Goal: Communication & Community: Answer question/provide support

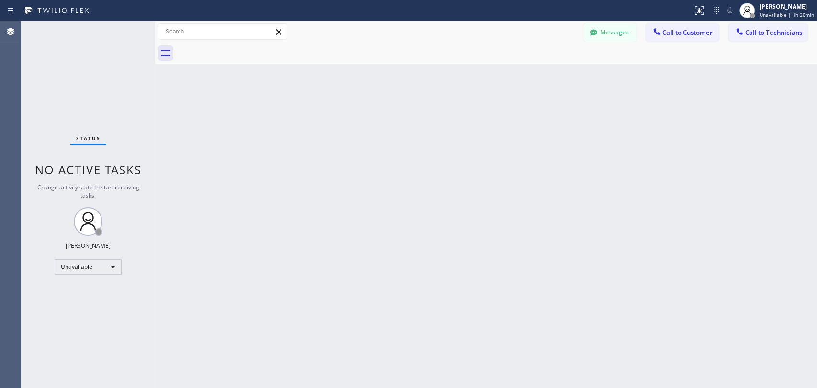
click at [738, 208] on div "Back to Dashboard Change Sender ID Customers Technicians [PERSON_NAME] [DATE] 0…" at bounding box center [486, 204] width 662 height 367
click at [475, 185] on div "Back to Dashboard Change Sender ID Customers Technicians [PERSON_NAME] [DATE] 0…" at bounding box center [486, 204] width 662 height 367
click at [793, 20] on div "Oleksiy Dmitriev Unavailable | 1h 21min" at bounding box center [777, 10] width 80 height 21
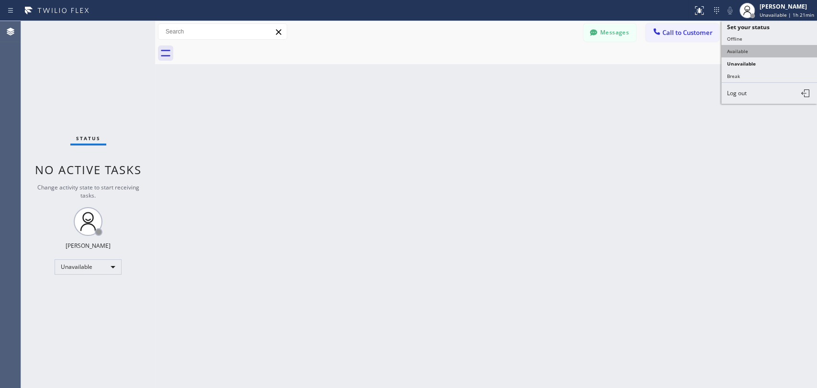
click at [745, 52] on button "Available" at bounding box center [769, 51] width 96 height 12
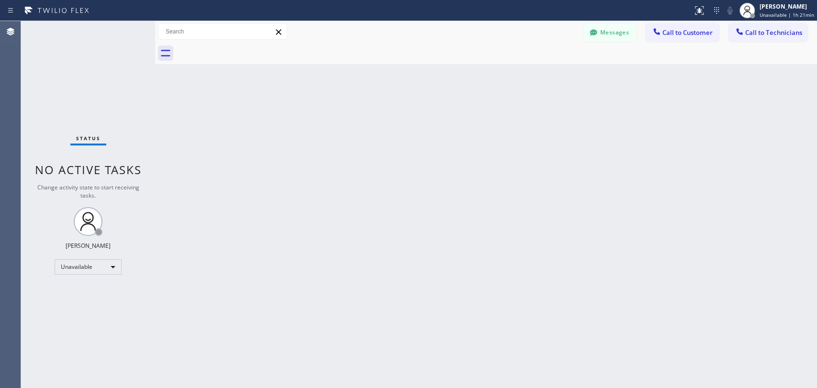
click at [693, 104] on div "Back to Dashboard Change Sender ID Customers Technicians [PERSON_NAME] [DATE] 0…" at bounding box center [486, 204] width 662 height 367
click at [610, 48] on div at bounding box center [496, 54] width 641 height 22
click at [607, 42] on div "Messages Call to Customer Call to Technicians Outbound call Location Search loc…" at bounding box center [486, 32] width 662 height 22
click at [589, 34] on icon at bounding box center [594, 33] width 10 height 10
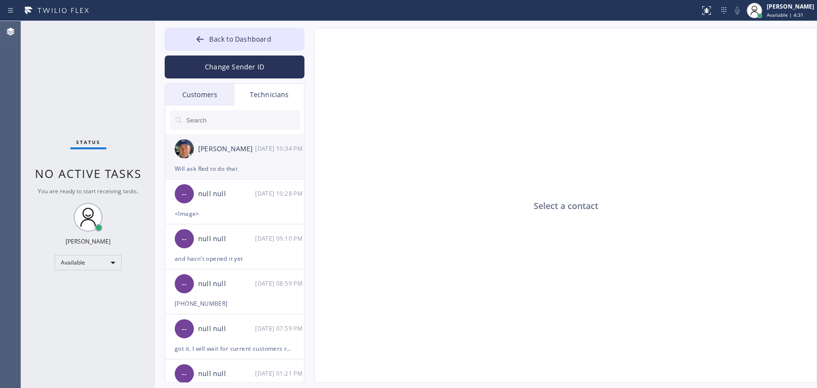
click at [207, 146] on div "[PERSON_NAME]" at bounding box center [226, 149] width 57 height 11
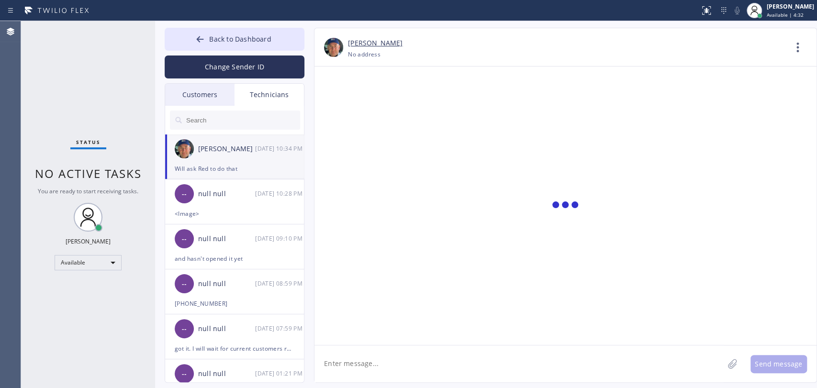
click at [195, 102] on div "Customers" at bounding box center [199, 95] width 69 height 22
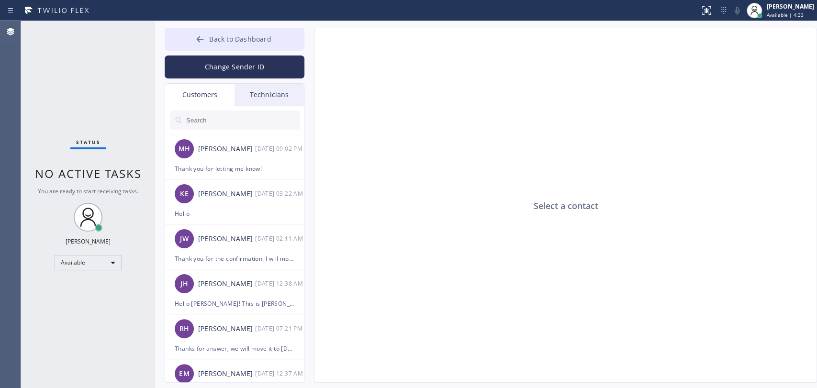
click at [212, 47] on button "Back to Dashboard" at bounding box center [235, 39] width 140 height 23
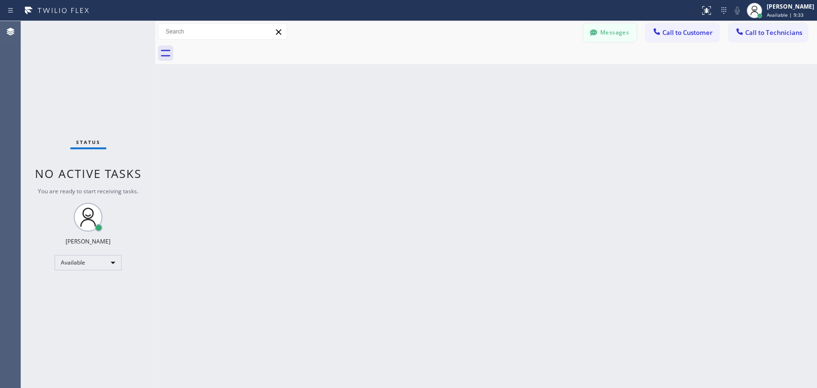
click at [606, 27] on button "Messages" at bounding box center [609, 32] width 53 height 18
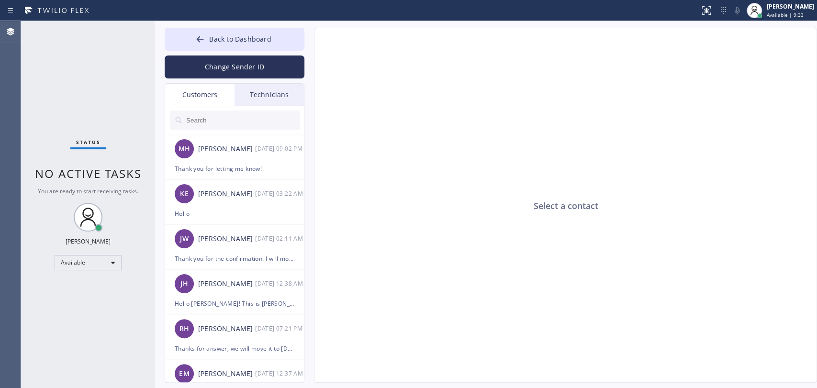
click at [255, 100] on div "Technicians" at bounding box center [269, 95] width 69 height 22
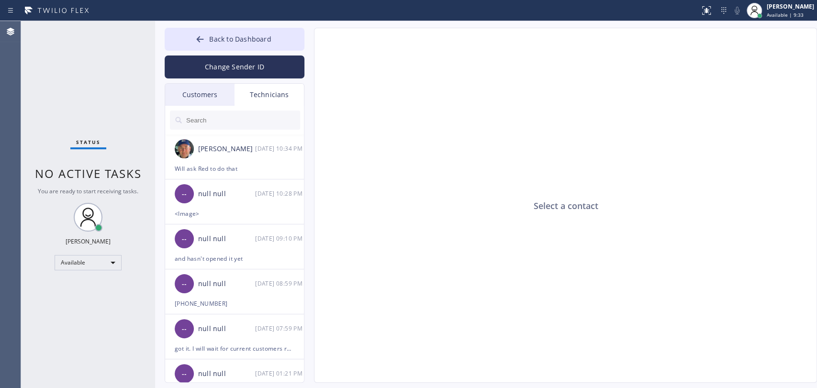
click at [230, 121] on input "text" at bounding box center [242, 120] width 115 height 19
click at [230, 118] on input "text" at bounding box center [242, 120] width 115 height 19
drag, startPoint x: 293, startPoint y: 33, endPoint x: 639, endPoint y: 62, distance: 347.3
click at [291, 34] on button "Back to Dashboard" at bounding box center [235, 39] width 140 height 23
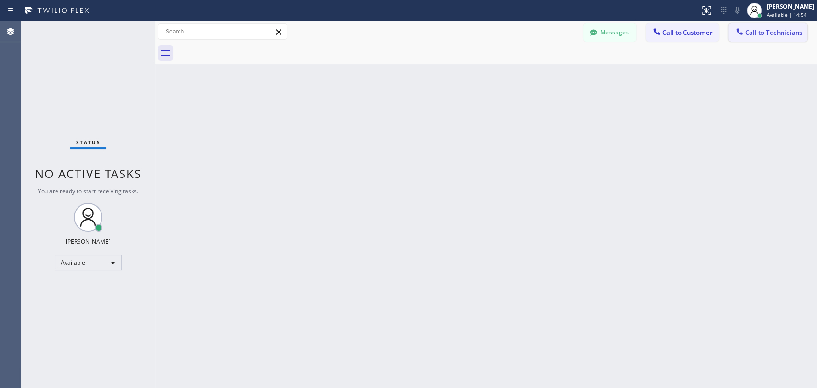
drag, startPoint x: 779, startPoint y: 47, endPoint x: 766, endPoint y: 39, distance: 15.3
click at [778, 47] on div at bounding box center [496, 54] width 641 height 22
click at [766, 39] on button "Call to Technicians" at bounding box center [767, 32] width 79 height 18
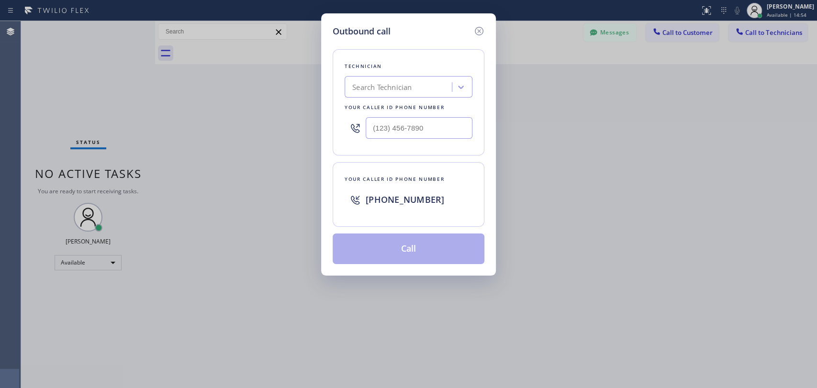
click at [430, 77] on div "Technician Search Technician Your caller id phone number" at bounding box center [409, 102] width 152 height 106
click at [422, 87] on div "Search Technician" at bounding box center [399, 87] width 104 height 17
type input "Serg"
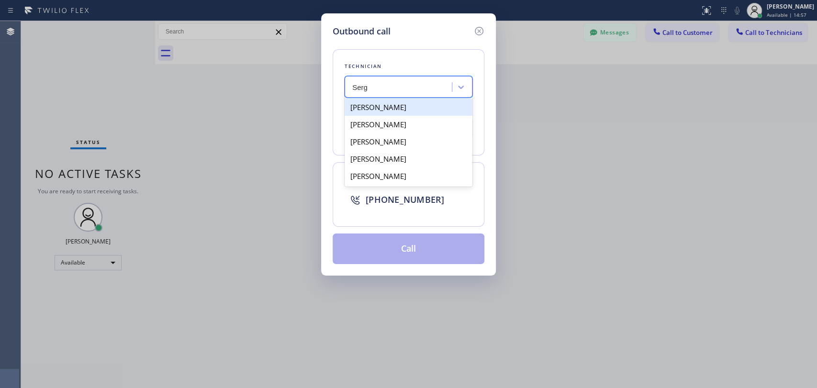
click at [370, 111] on div "[PERSON_NAME]" at bounding box center [409, 107] width 128 height 17
type input "(323) 304-1325"
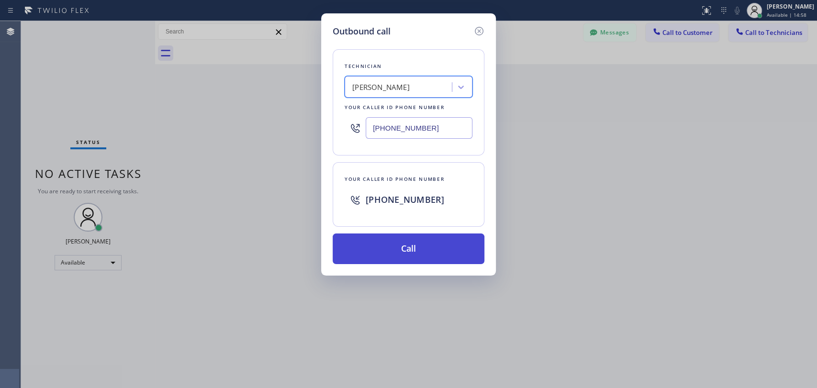
click at [402, 251] on button "Call" at bounding box center [409, 249] width 152 height 31
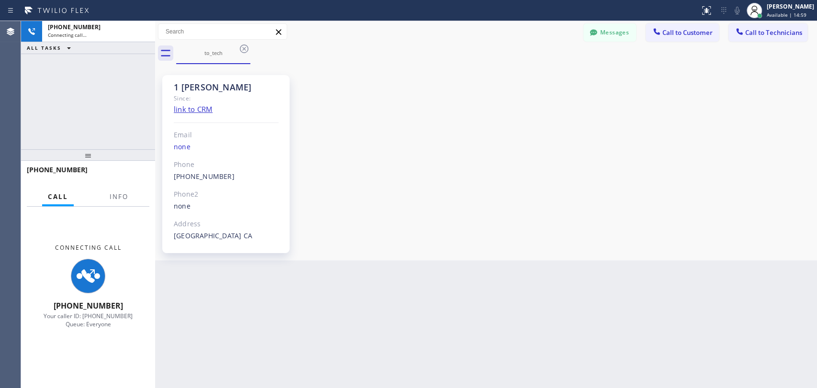
scroll to position [1027, 0]
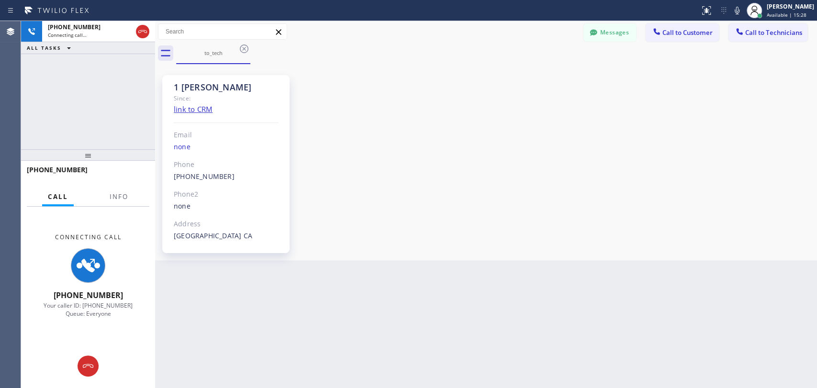
click at [190, 90] on div "1 Sergey" at bounding box center [226, 87] width 105 height 11
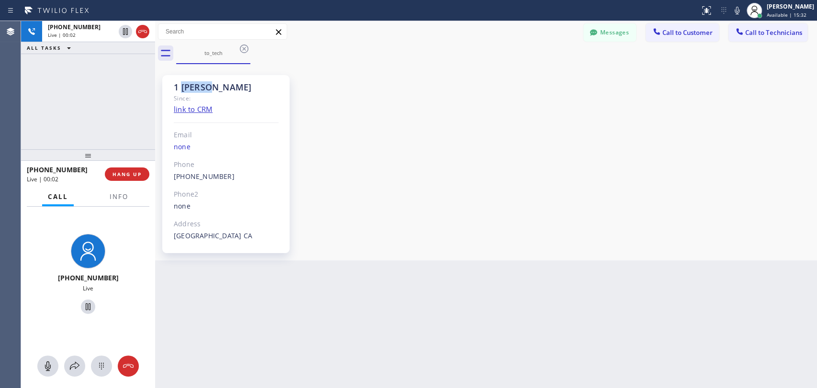
drag, startPoint x: 146, startPoint y: 35, endPoint x: 138, endPoint y: 78, distance: 43.3
click at [138, 78] on div "+13233041325 Live | 00:02 ALL TASKS ALL TASKS ACTIVE TASKS TASKS IN WRAP UP" at bounding box center [88, 85] width 134 height 128
click at [89, 60] on div "[PHONE_NUMBER]" at bounding box center [81, 60] width 67 height 8
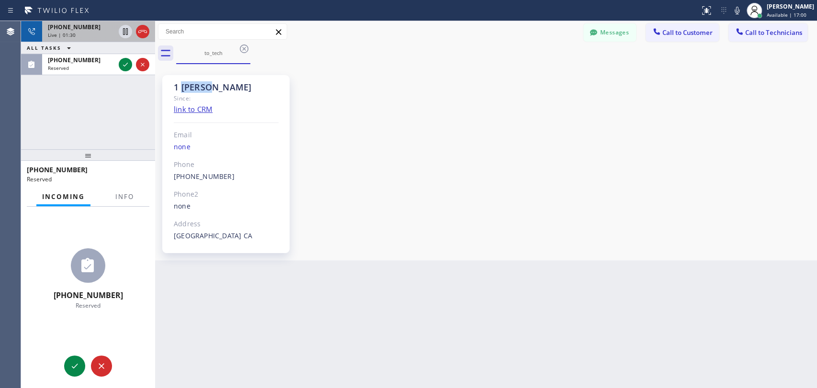
click at [83, 28] on span "+13233041325" at bounding box center [74, 27] width 53 height 8
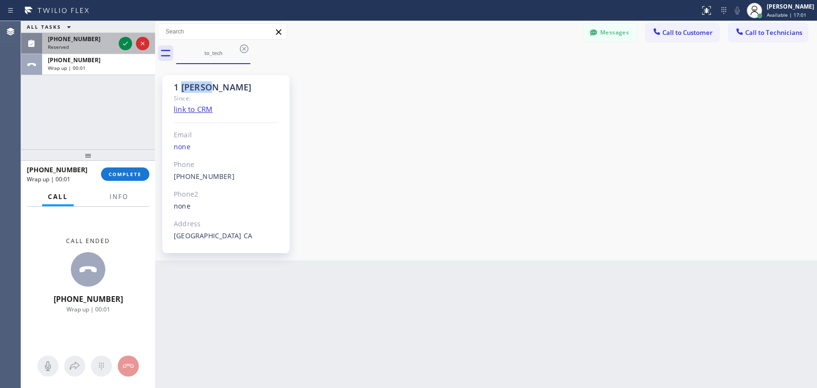
drag, startPoint x: 85, startPoint y: 71, endPoint x: 85, endPoint y: 52, distance: 18.7
click at [85, 68] on div "+13233041325 Wrap up | 00:01" at bounding box center [96, 64] width 109 height 21
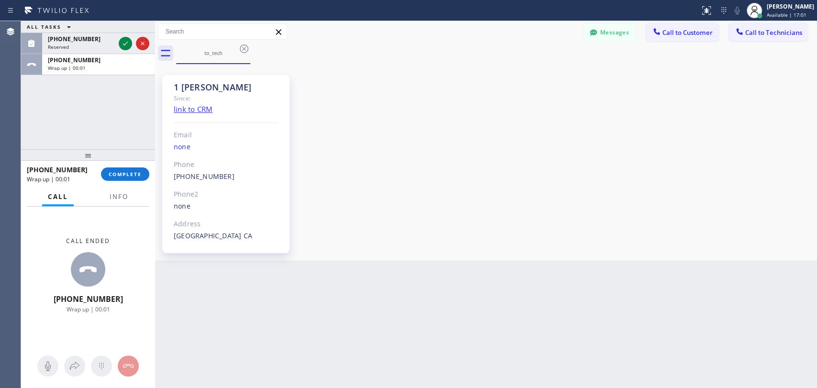
click at [122, 163] on div "+13233041325 Wrap up | 00:01 COMPLETE" at bounding box center [88, 174] width 123 height 25
click at [123, 168] on div "+13233041325 Wrap up | 00:01 COMPLETE" at bounding box center [88, 174] width 123 height 25
drag, startPoint x: 124, startPoint y: 169, endPoint x: 124, endPoint y: 159, distance: 10.5
click at [124, 170] on button "COMPLETE" at bounding box center [125, 174] width 48 height 13
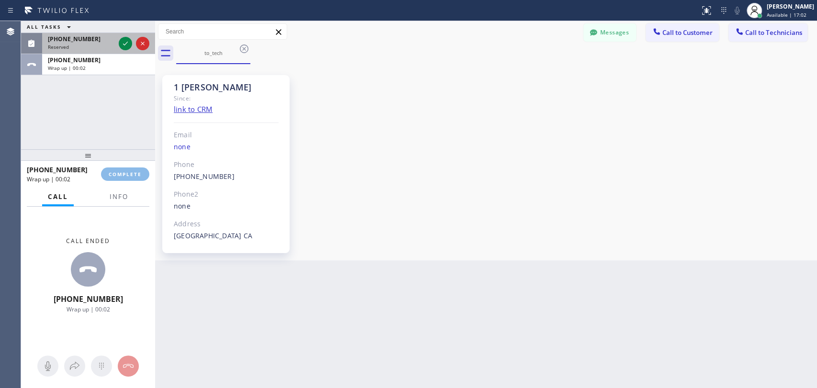
click at [88, 38] on span "[PHONE_NUMBER]" at bounding box center [74, 39] width 53 height 8
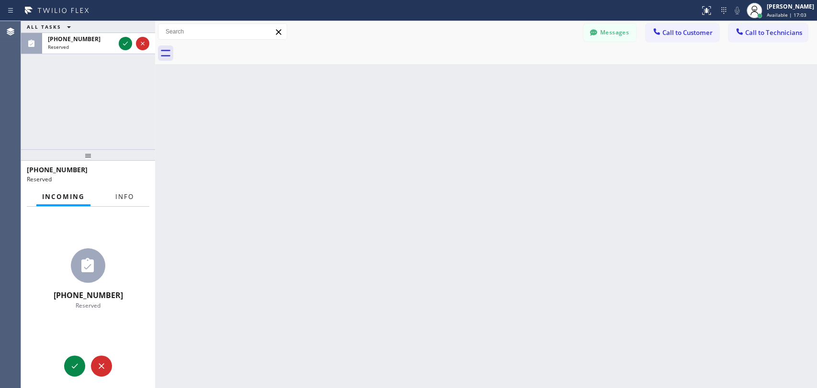
click at [121, 196] on span "Info" at bounding box center [124, 196] width 19 height 9
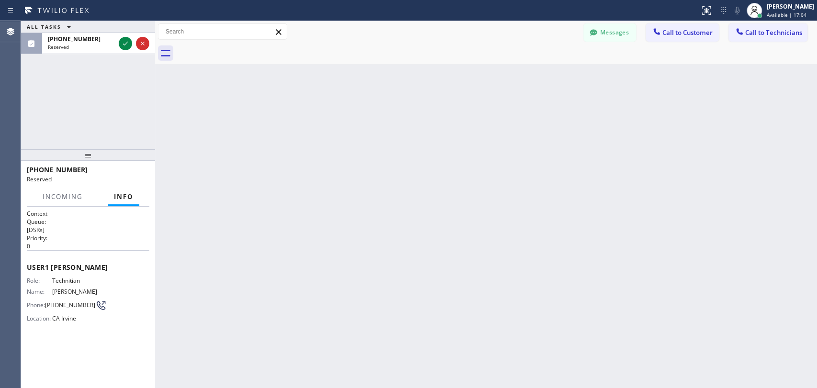
click at [116, 150] on div at bounding box center [88, 154] width 134 height 11
click at [744, 32] on div at bounding box center [739, 32] width 11 height 11
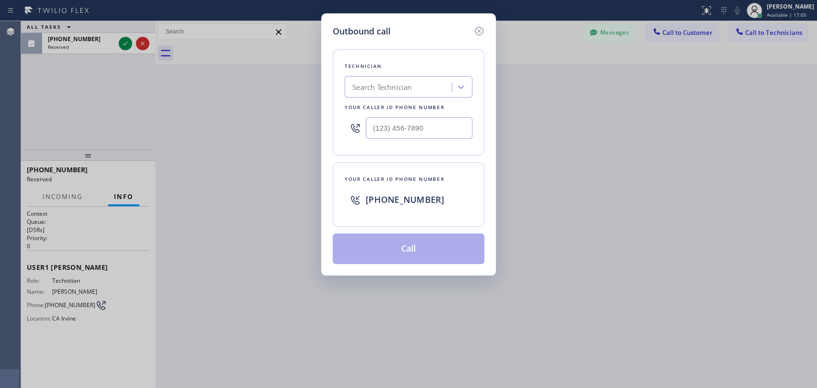
click at [387, 89] on div "Search Technician" at bounding box center [381, 87] width 59 height 11
click at [480, 34] on icon at bounding box center [478, 30] width 11 height 11
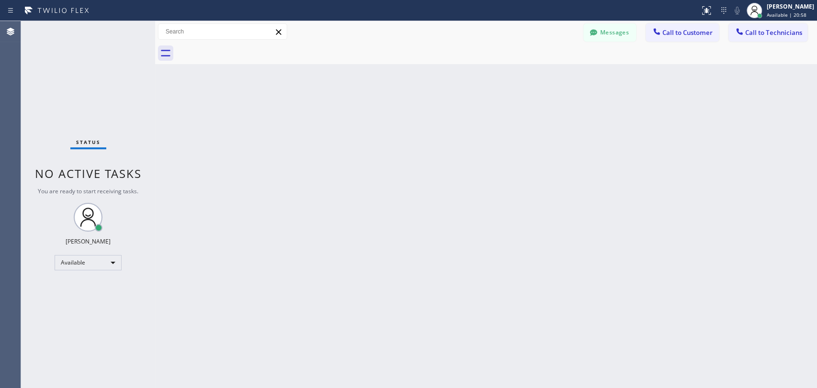
click at [90, 174] on span "No active tasks" at bounding box center [88, 174] width 107 height 16
click at [88, 174] on span "No active tasks" at bounding box center [88, 174] width 107 height 16
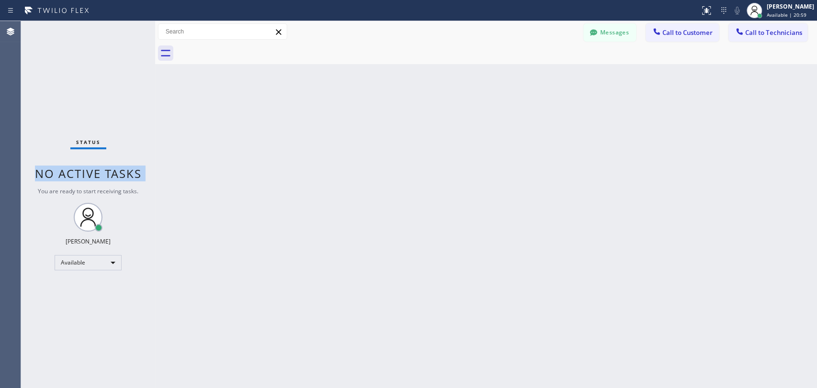
click at [88, 174] on span "No active tasks" at bounding box center [88, 174] width 107 height 16
click at [82, 174] on span "No active tasks" at bounding box center [88, 174] width 107 height 16
click at [81, 175] on span "No active tasks" at bounding box center [88, 174] width 107 height 16
click at [172, 158] on div "Back to Dashboard Change Sender ID Customers Technicians [PERSON_NAME] [DATE] 0…" at bounding box center [486, 204] width 662 height 367
click at [790, 37] on button "Call to Technicians" at bounding box center [767, 32] width 79 height 18
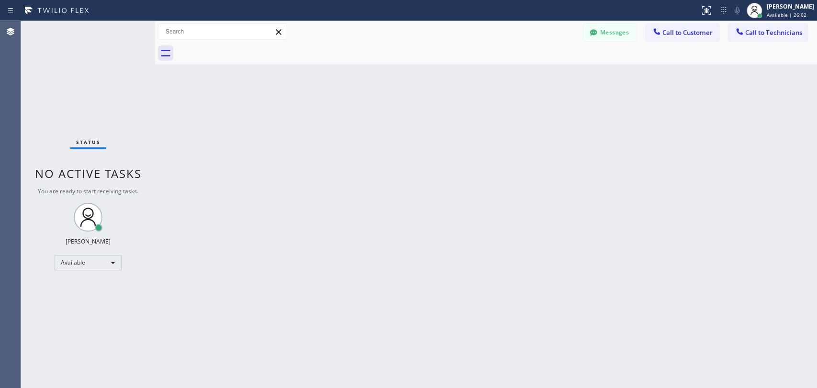
click at [0, 0] on div "Your caller id phone number" at bounding box center [0, 0] width 0 height 0
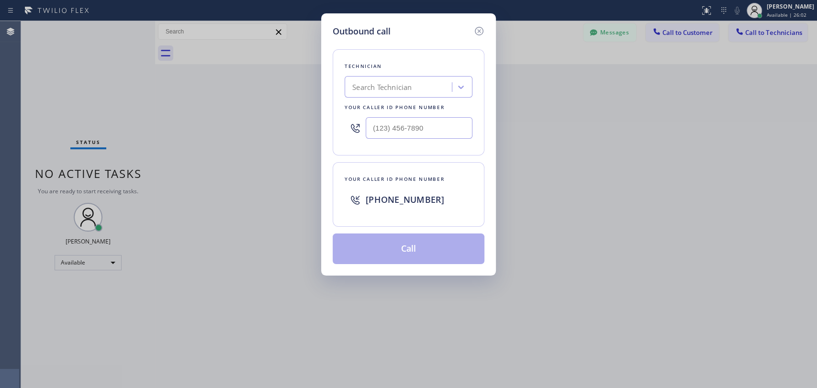
click at [416, 85] on div "Search Technician" at bounding box center [399, 87] width 104 height 17
drag, startPoint x: 482, startPoint y: 33, endPoint x: 583, endPoint y: 35, distance: 101.5
click at [482, 33] on icon at bounding box center [479, 31] width 9 height 9
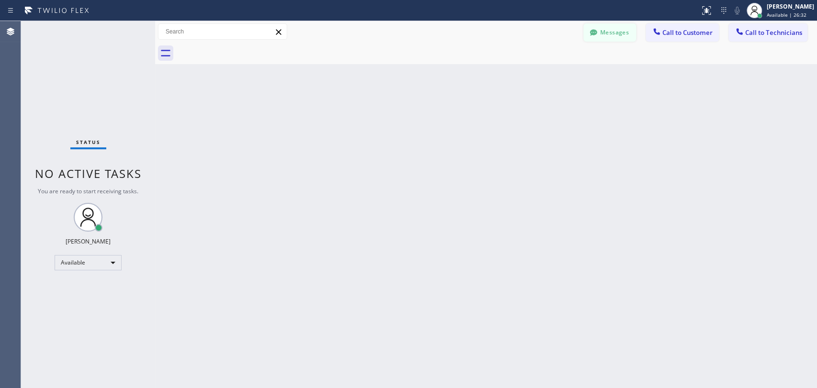
click at [583, 35] on button "Messages" at bounding box center [609, 32] width 53 height 18
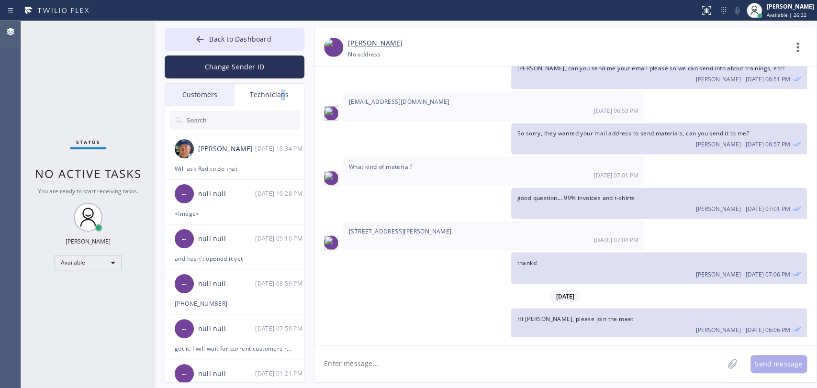
click at [282, 96] on div "Technicians" at bounding box center [269, 95] width 69 height 22
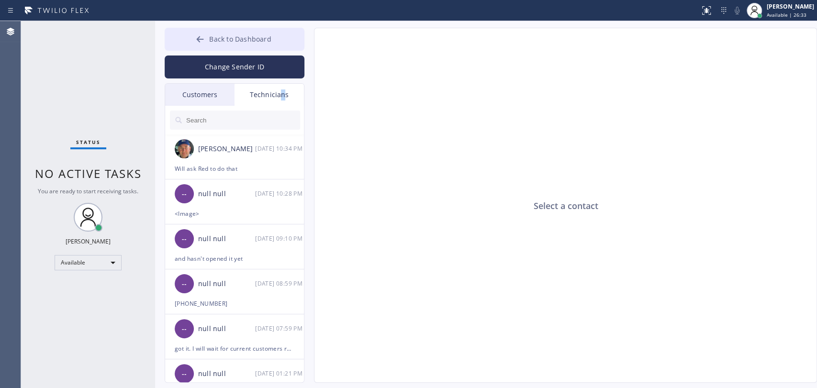
click at [255, 34] on span "Back to Dashboard" at bounding box center [240, 38] width 62 height 9
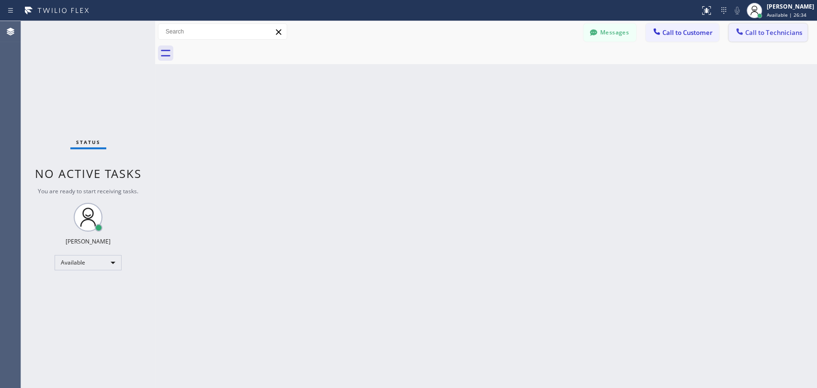
click at [750, 27] on button "Call to Technicians" at bounding box center [767, 32] width 79 height 18
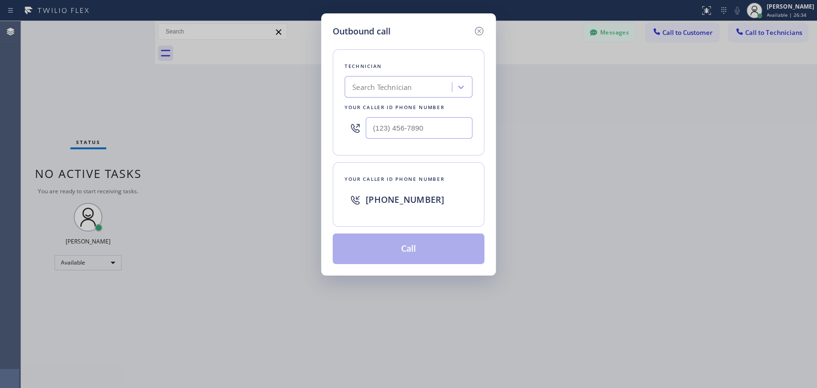
click at [401, 90] on div "Search Technician" at bounding box center [381, 87] width 59 height 11
type input "[PERSON_NAME]"
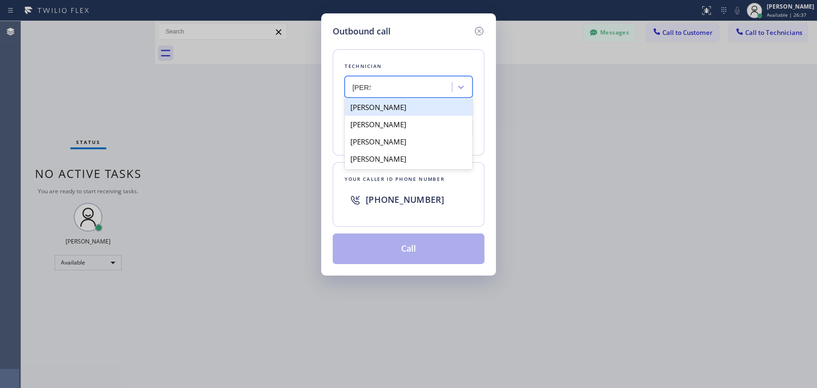
drag, startPoint x: 389, startPoint y: 101, endPoint x: 387, endPoint y: 134, distance: 33.1
click at [387, 134] on div "Denis Evdokimov Denis Davidenkov Denis Nikolayevich Bolshunov Denis Mayatskiy" at bounding box center [409, 133] width 128 height 73
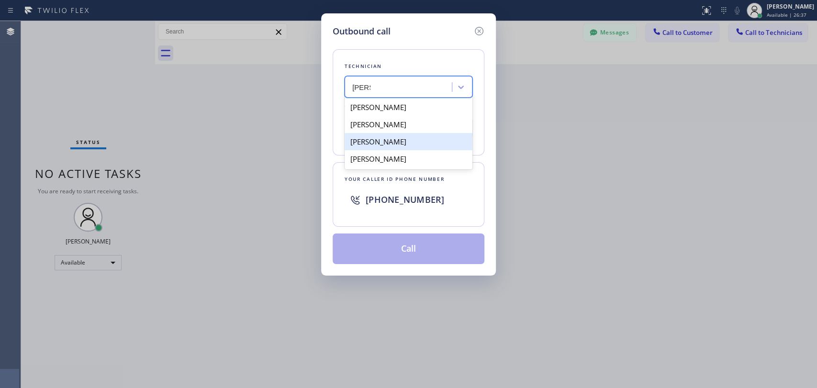
click at [387, 134] on div "[PERSON_NAME]" at bounding box center [409, 141] width 128 height 17
type input "[PHONE_NUMBER]"
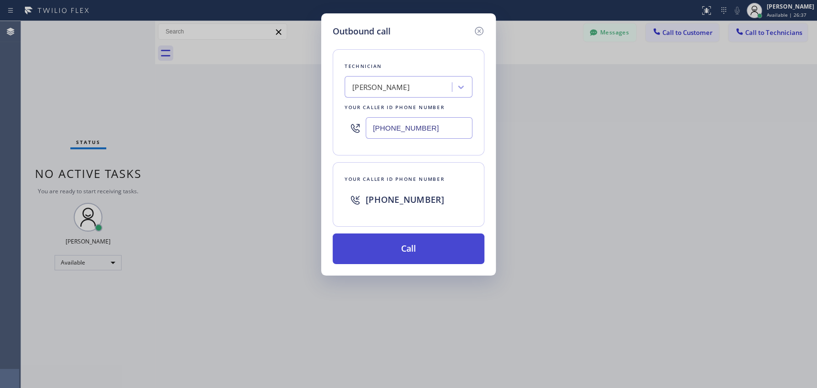
click at [386, 235] on button "Call" at bounding box center [409, 249] width 152 height 31
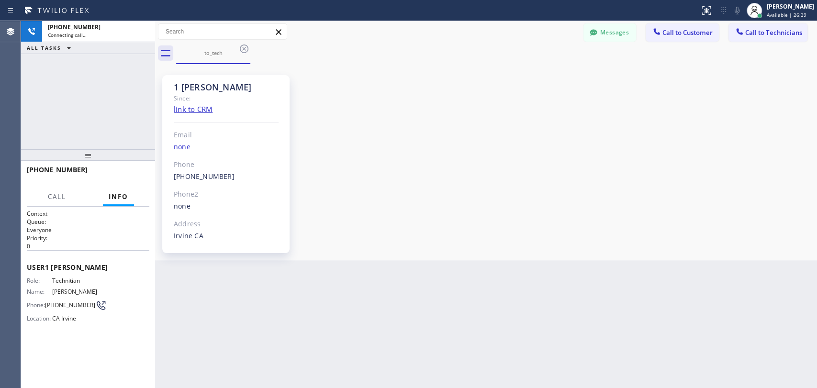
scroll to position [13303, 0]
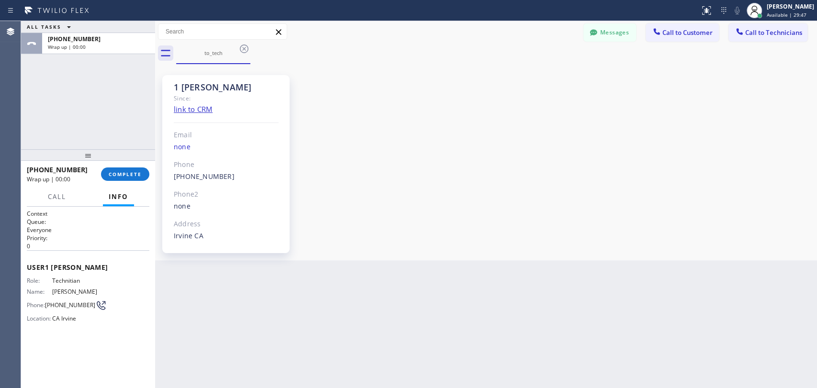
click at [128, 165] on div "+19493940845 Wrap up | 00:00 COMPLETE" at bounding box center [88, 174] width 123 height 25
click at [128, 168] on button "COMPLETE" at bounding box center [125, 174] width 48 height 13
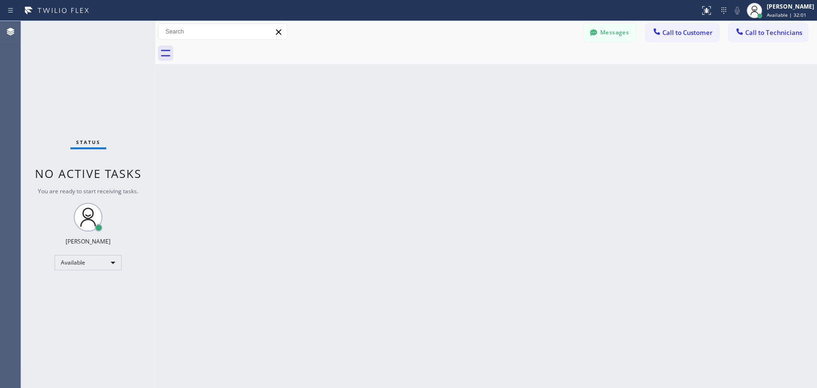
click at [348, 98] on div "Back to Dashboard Change Sender ID Customers Technicians [PERSON_NAME] [DATE] 0…" at bounding box center [486, 204] width 662 height 367
drag, startPoint x: 754, startPoint y: 31, endPoint x: 721, endPoint y: 37, distance: 33.7
click at [754, 31] on span "Call to Technicians" at bounding box center [773, 32] width 57 height 9
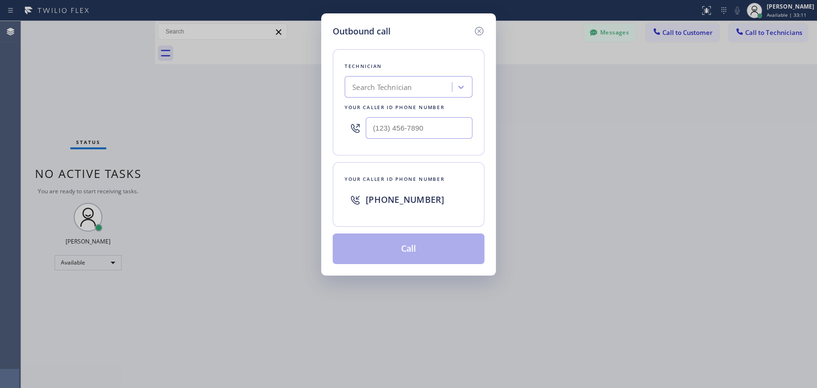
click at [395, 97] on div "Search Technician" at bounding box center [409, 87] width 128 height 22
click at [398, 85] on div "Search Technician" at bounding box center [381, 87] width 59 height 11
type input "[PERSON_NAME]"
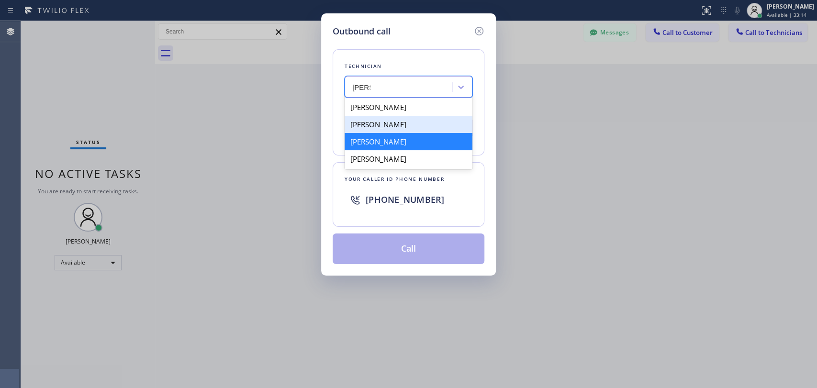
click at [378, 145] on div "[PERSON_NAME]" at bounding box center [409, 141] width 128 height 17
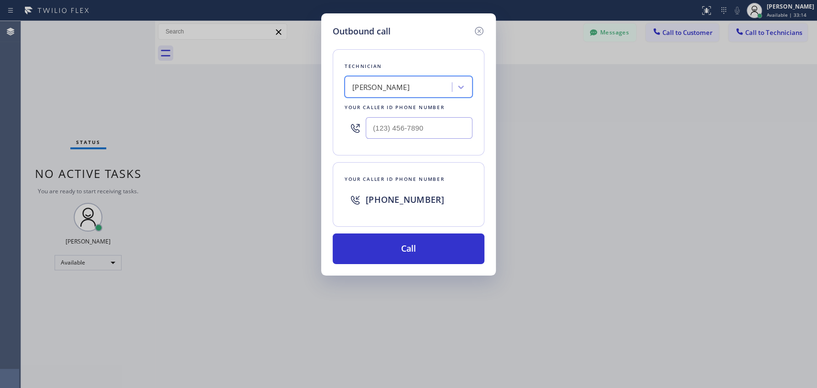
type input "[PHONE_NUMBER]"
click at [393, 229] on div "Technician option Denis Nikolayevich Bolshunov, selected. 4 results available. …" at bounding box center [409, 151] width 152 height 226
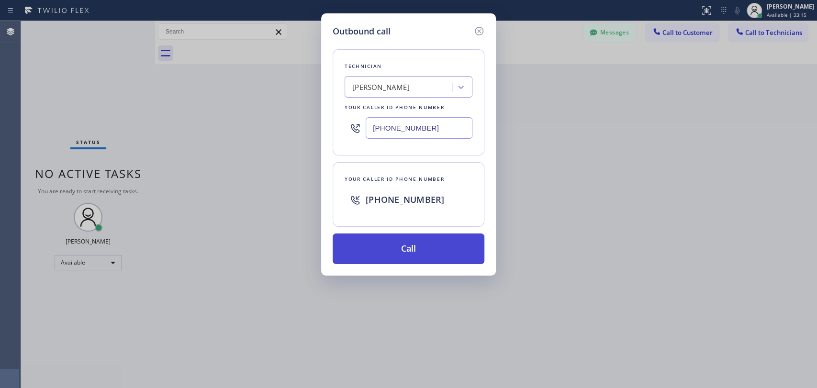
click at [394, 244] on button "Call" at bounding box center [409, 249] width 152 height 31
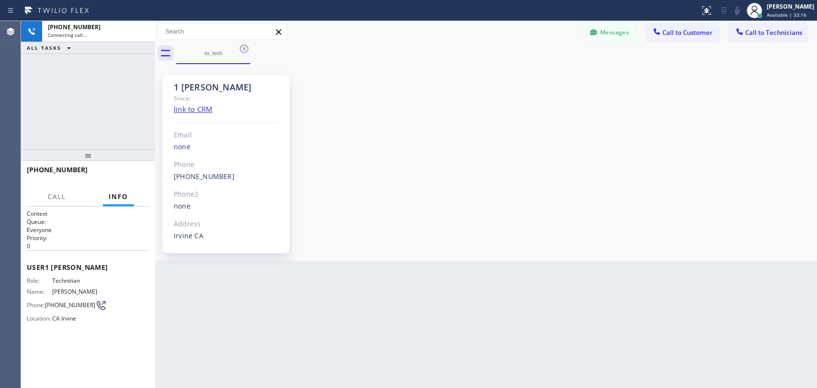
scroll to position [13303, 0]
drag, startPoint x: 99, startPoint y: 86, endPoint x: 94, endPoint y: 114, distance: 29.1
click at [99, 85] on div "+19493940845 Live | 03:29 ALL TASKS ALL TASKS ACTIVE TASKS TASKS IN WRAP UP" at bounding box center [88, 85] width 134 height 128
click at [123, 177] on span "HANG UP" at bounding box center [126, 174] width 29 height 7
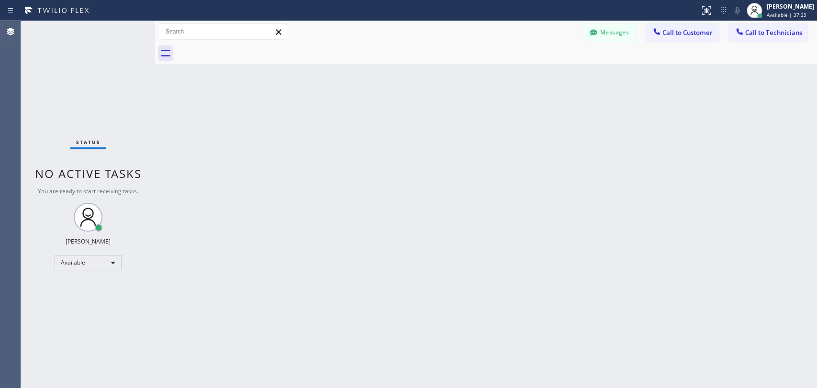
drag, startPoint x: 746, startPoint y: 32, endPoint x: 651, endPoint y: 43, distance: 95.9
click at [747, 32] on button "Call to Technicians" at bounding box center [767, 32] width 79 height 18
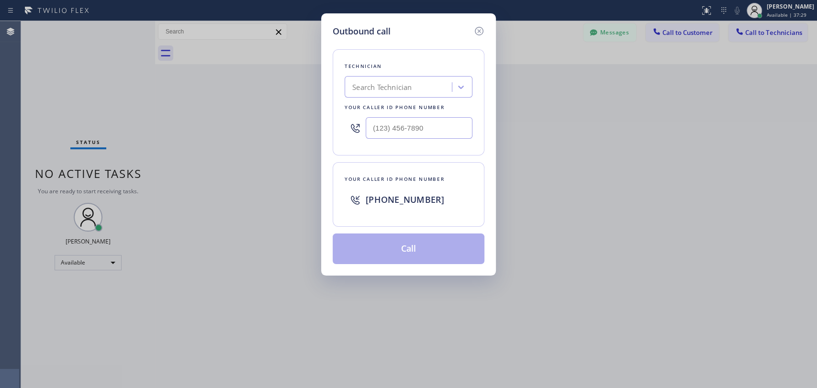
click at [440, 71] on div "Technician" at bounding box center [409, 66] width 128 height 10
click at [434, 81] on div "Search Technician" at bounding box center [409, 87] width 128 height 22
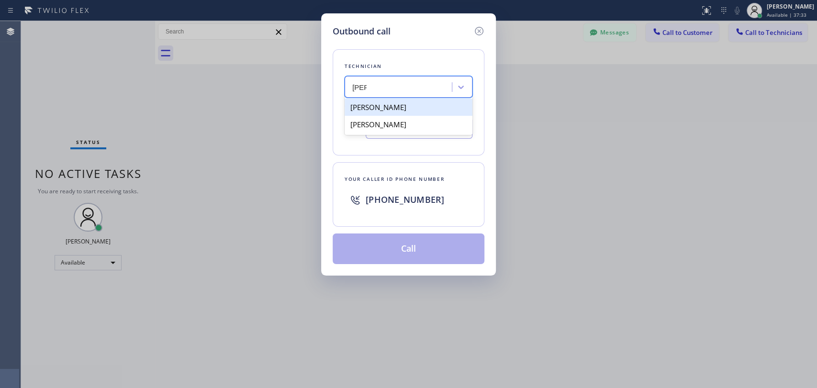
type input "ivan"
click at [428, 90] on div "Search Technician" at bounding box center [399, 87] width 104 height 17
type input "firu"
click at [403, 102] on div "[PERSON_NAME]" at bounding box center [409, 107] width 128 height 17
type input "[PHONE_NUMBER]"
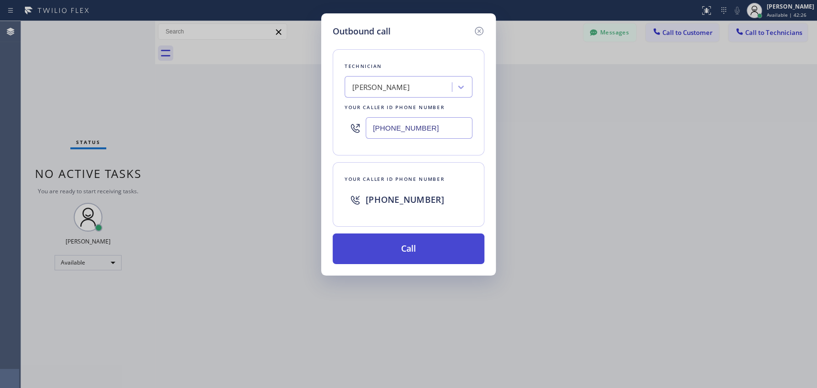
click at [385, 242] on button "Call" at bounding box center [409, 249] width 152 height 31
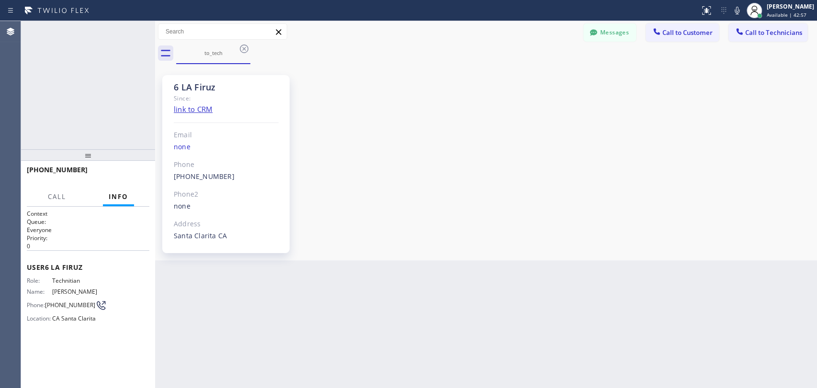
scroll to position [732, 0]
drag, startPoint x: 140, startPoint y: 31, endPoint x: 144, endPoint y: 74, distance: 43.7
click at [141, 31] on icon at bounding box center [142, 31] width 11 height 11
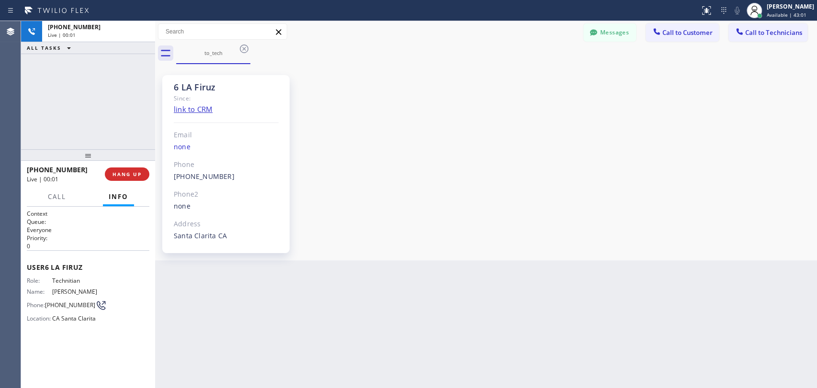
click at [123, 149] on div at bounding box center [88, 154] width 134 height 11
click at [129, 170] on button "HANG UP" at bounding box center [127, 174] width 45 height 13
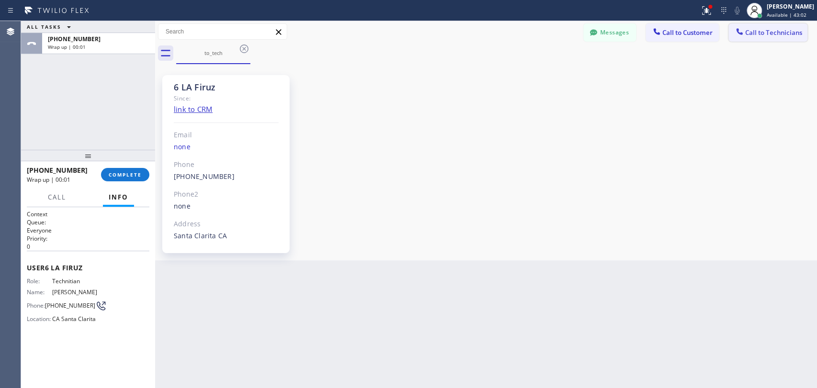
click at [793, 29] on span "Call to Technicians" at bounding box center [773, 32] width 57 height 9
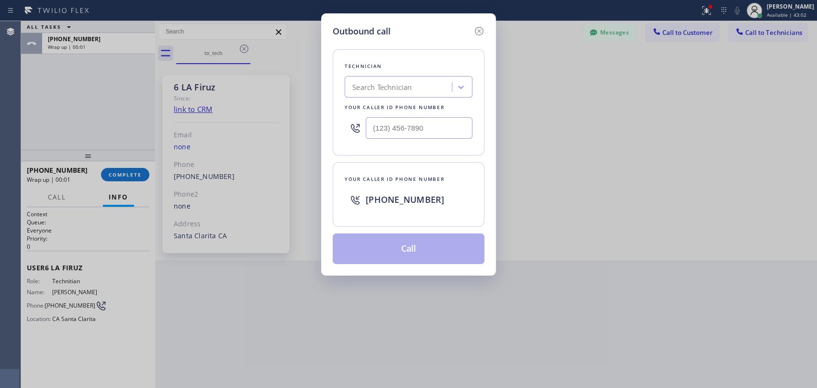
click at [420, 69] on div "Technician" at bounding box center [409, 66] width 128 height 10
click at [413, 81] on div "Search Technician" at bounding box center [399, 87] width 104 height 17
type input "i"
type input "[PERSON_NAME]"
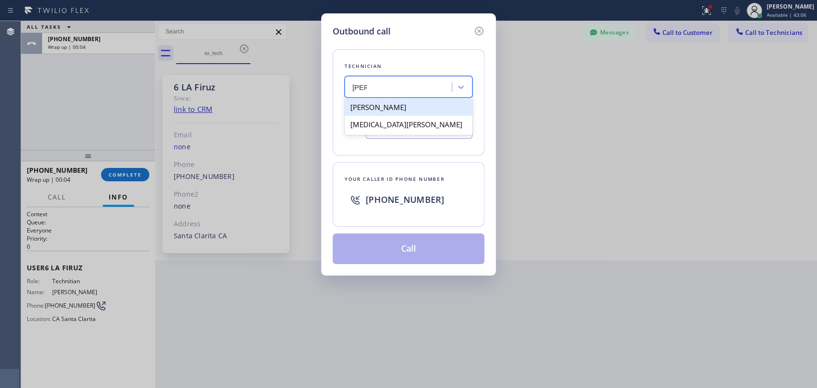
click at [394, 105] on div "[PERSON_NAME]" at bounding box center [409, 107] width 128 height 17
type input "[PHONE_NUMBER]"
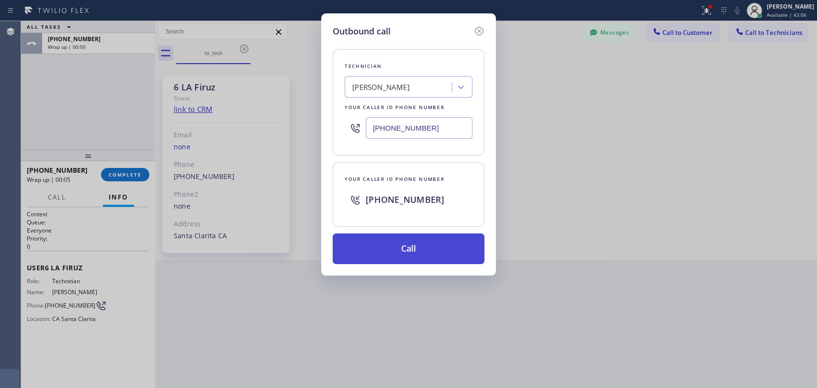
click at [368, 257] on button "Call" at bounding box center [409, 249] width 152 height 31
click at [117, 166] on div "Outbound call Technician Nikolai Suvorov Your caller id phone number (347) 417-…" at bounding box center [408, 194] width 817 height 388
click at [119, 174] on div "ALL TASKS ALL TASKS ACTIVE TASKS TASKS IN WRAP UP +19499192234 Wrap up | 00:05 …" at bounding box center [419, 204] width 796 height 367
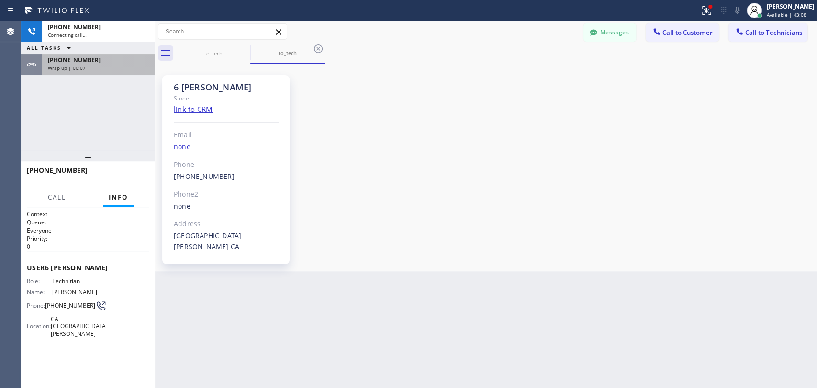
click at [100, 79] on div "+13474173881 Connecting call… ALL TASKS ALL TASKS ACTIVE TASKS TASKS IN WRAP UP…" at bounding box center [88, 85] width 134 height 129
click at [100, 66] on div "Wrap up | 00:07" at bounding box center [98, 68] width 101 height 7
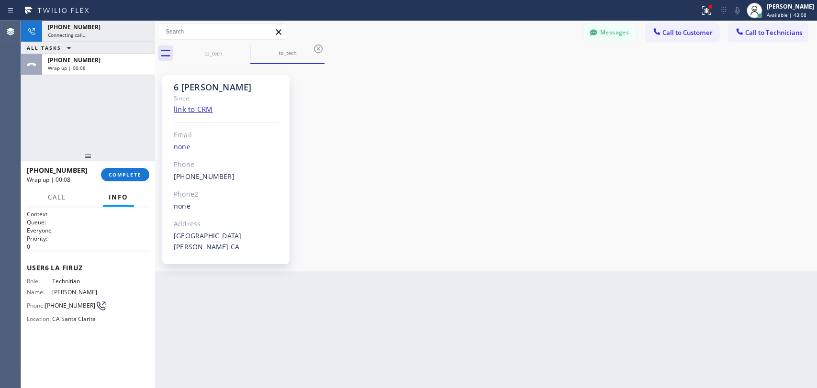
click at [135, 171] on span "COMPLETE" at bounding box center [125, 174] width 33 height 7
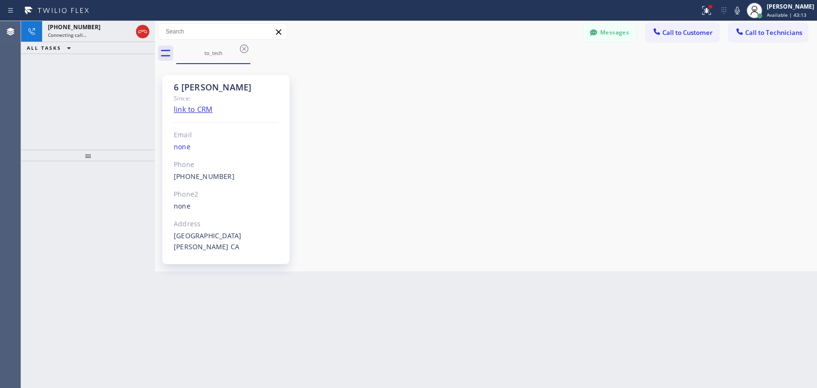
scroll to position [102085, 0]
click at [624, 39] on button "Messages" at bounding box center [609, 32] width 53 height 18
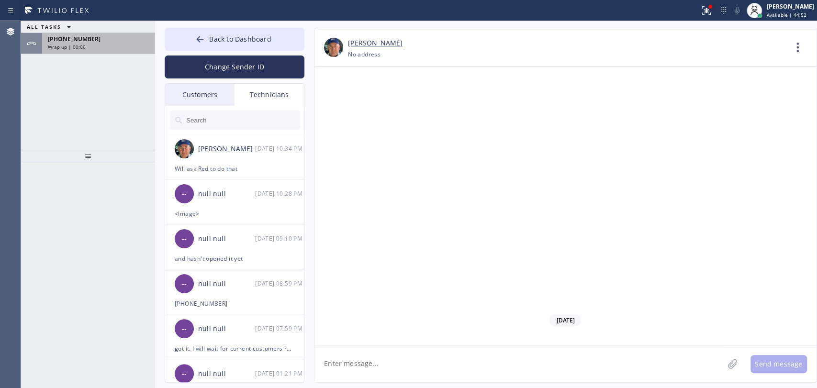
click at [48, 47] on span "Wrap up | 00:00" at bounding box center [67, 47] width 38 height 7
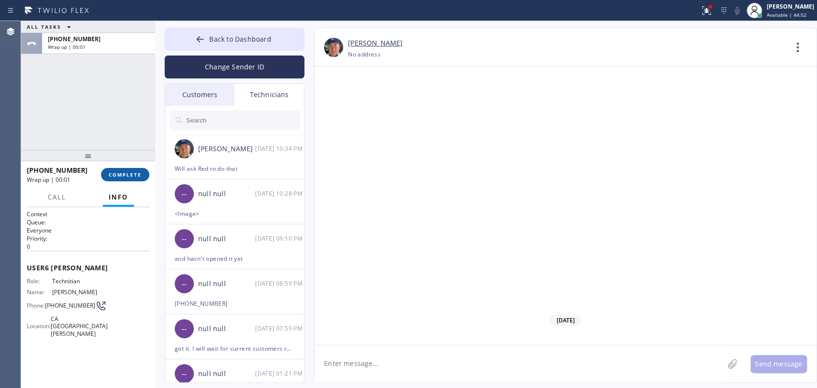
click at [135, 171] on span "COMPLETE" at bounding box center [125, 174] width 33 height 7
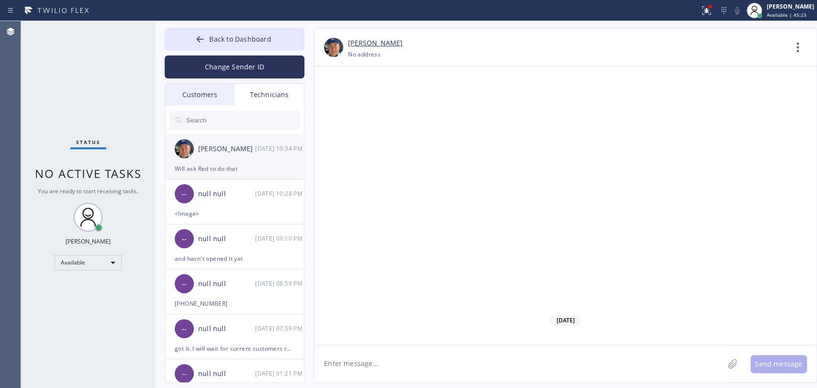
click at [245, 162] on div "Nikolai Suvorov 08/25 10:34 PM" at bounding box center [235, 148] width 140 height 29
click at [356, 376] on textarea at bounding box center [518, 364] width 409 height 37
type textarea "[PERSON_NAME], все ушли на ланч, я сейчас один на HVAC и [GEOGRAPHIC_DATA]"
type textarea "у"
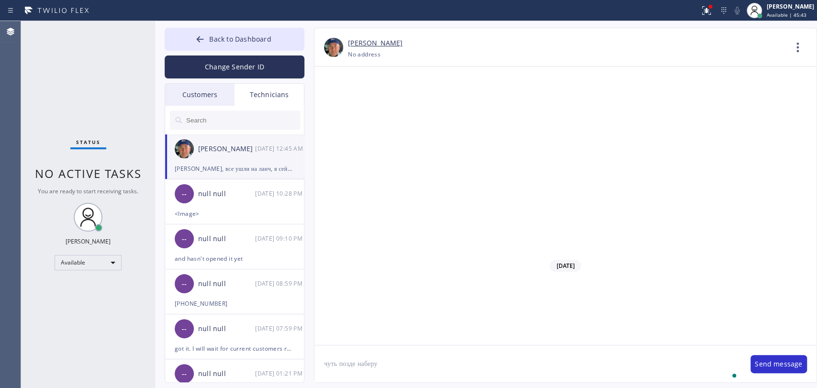
type textarea "чуть позде наберу"
click at [227, 175] on li "Nikolai Suvorov 08/26 12:45 AM Ok 1" at bounding box center [235, 156] width 140 height 45
click at [232, 41] on span "Back to Dashboard" at bounding box center [240, 38] width 62 height 9
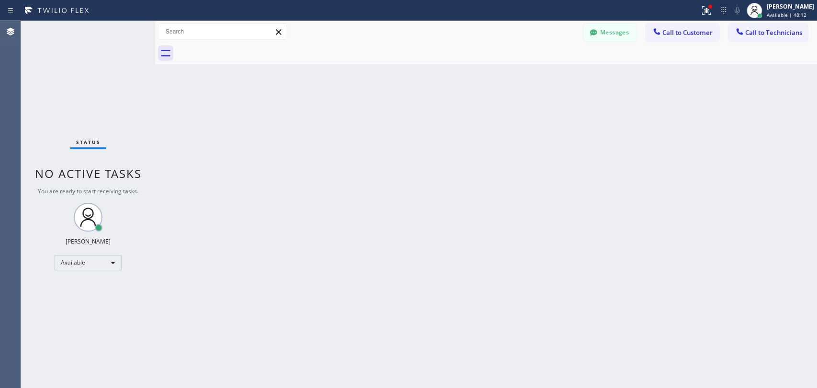
click at [770, 33] on span "Call to Technicians" at bounding box center [773, 32] width 57 height 9
click at [0, 0] on div "Search Technician" at bounding box center [0, 0] width 0 height 0
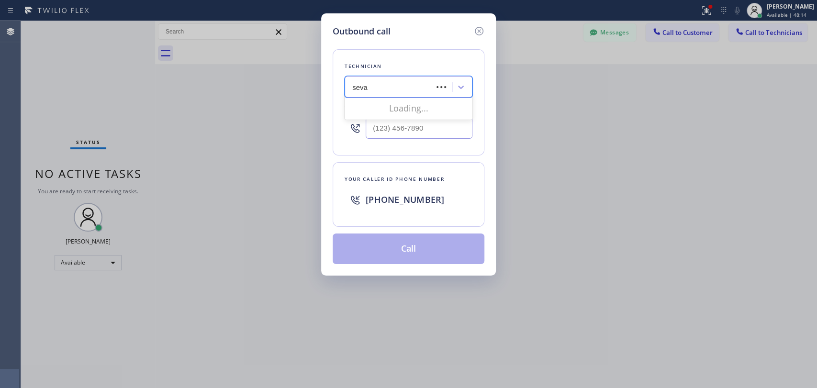
type input "sevak"
click at [381, 107] on div "Sevak Shirvanian" at bounding box center [409, 107] width 128 height 17
type input "(818) 625-1094"
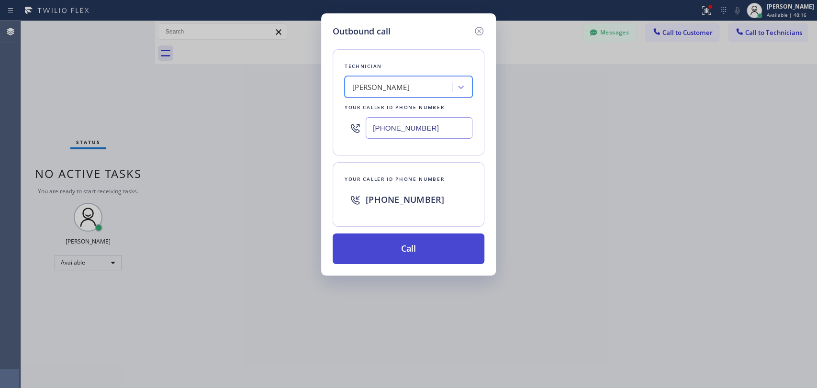
click at [377, 240] on button "Call" at bounding box center [409, 249] width 152 height 31
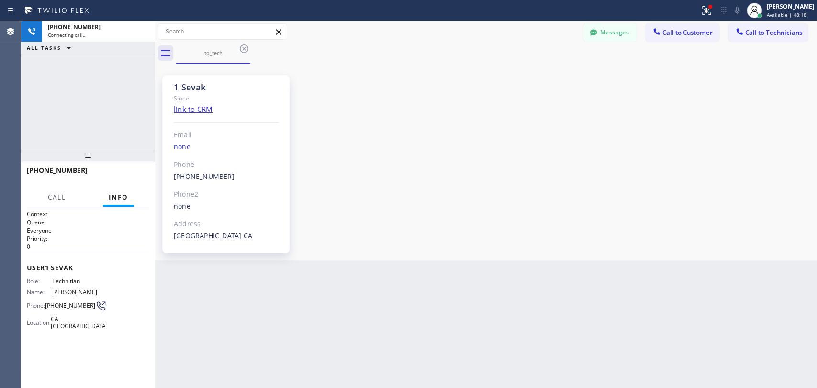
scroll to position [4933, 0]
click at [116, 168] on div "+18186251094 Live | 00:03 HANG UP" at bounding box center [88, 174] width 123 height 25
click at [117, 169] on button "HANG UP" at bounding box center [127, 174] width 45 height 13
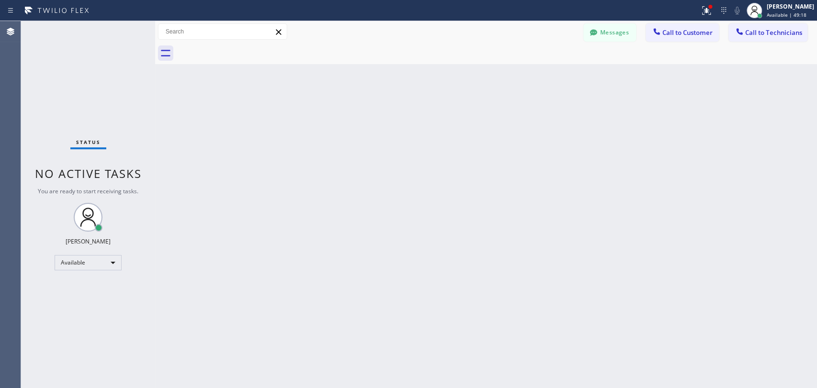
drag, startPoint x: 764, startPoint y: 30, endPoint x: 416, endPoint y: 55, distance: 348.8
click at [762, 31] on span "Call to Technicians" at bounding box center [773, 32] width 57 height 9
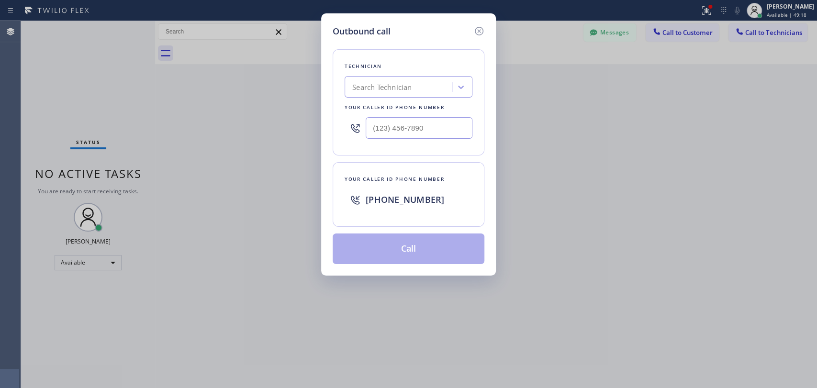
click at [390, 82] on div "Search Technician" at bounding box center [381, 87] width 59 height 11
type input "arm"
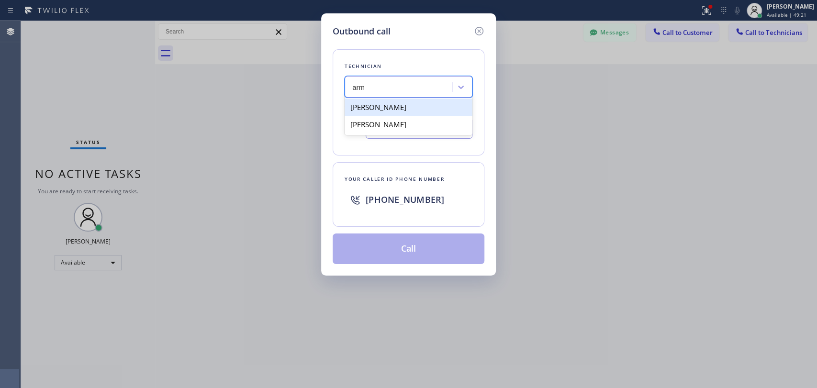
click at [384, 101] on div "[PERSON_NAME]" at bounding box center [409, 107] width 128 height 17
type input "[PHONE_NUMBER]"
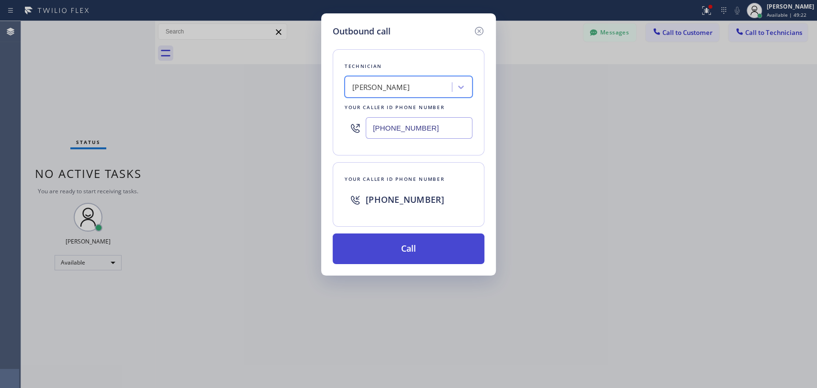
click at [382, 250] on button "Call" at bounding box center [409, 249] width 152 height 31
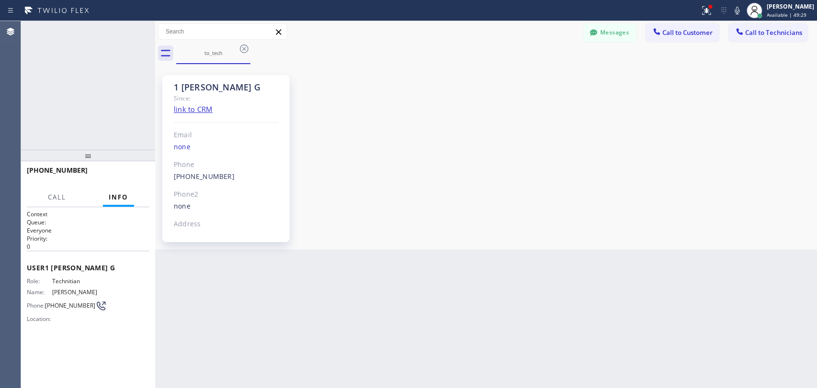
scroll to position [8158, 0]
click at [142, 37] on icon at bounding box center [142, 31] width 11 height 11
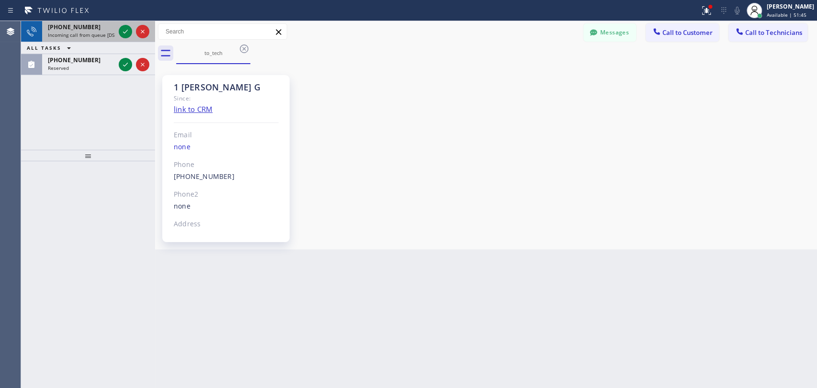
click at [69, 36] on span "Incoming call from queue [DSRs]" at bounding box center [84, 35] width 73 height 7
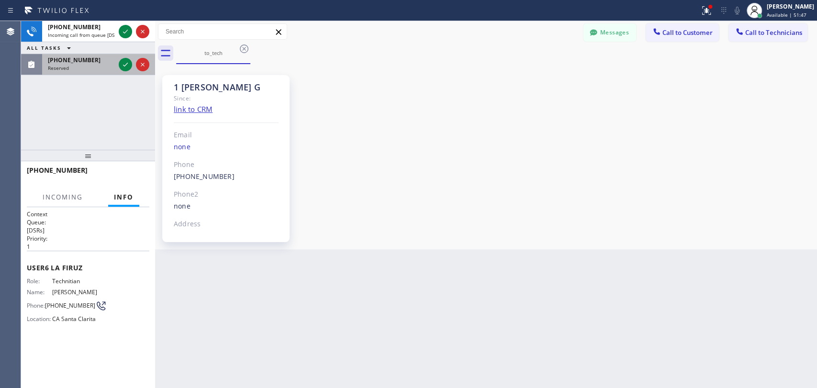
click at [75, 70] on div "(818) 625-1094 Reserved" at bounding box center [79, 64] width 75 height 21
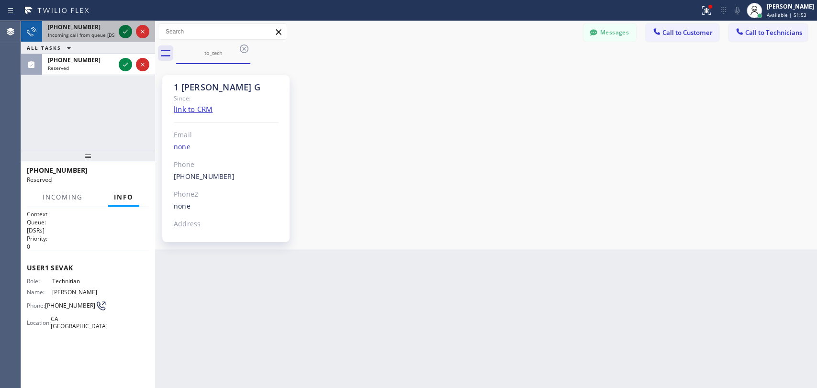
click at [122, 34] on icon at bounding box center [125, 31] width 11 height 11
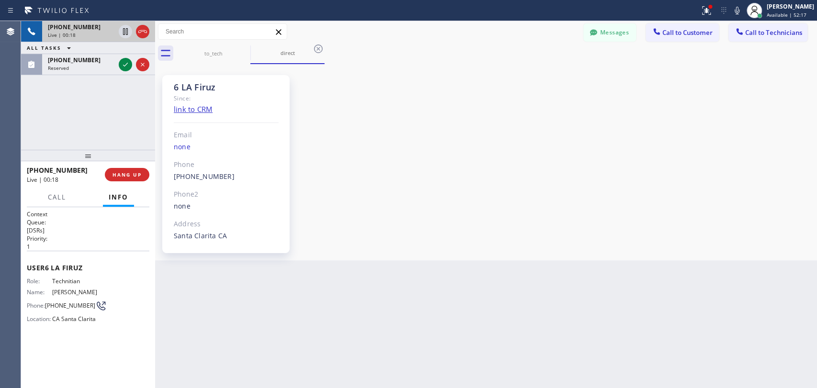
scroll to position [732, 0]
click at [605, 39] on button "Messages" at bounding box center [609, 32] width 53 height 18
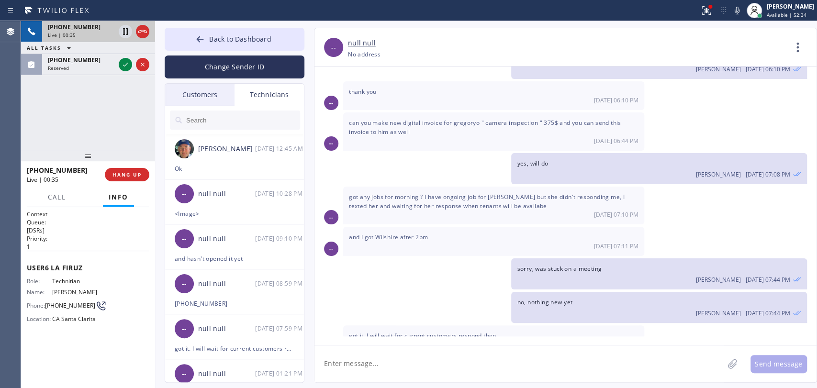
click at [206, 117] on input "text" at bounding box center [242, 120] width 115 height 19
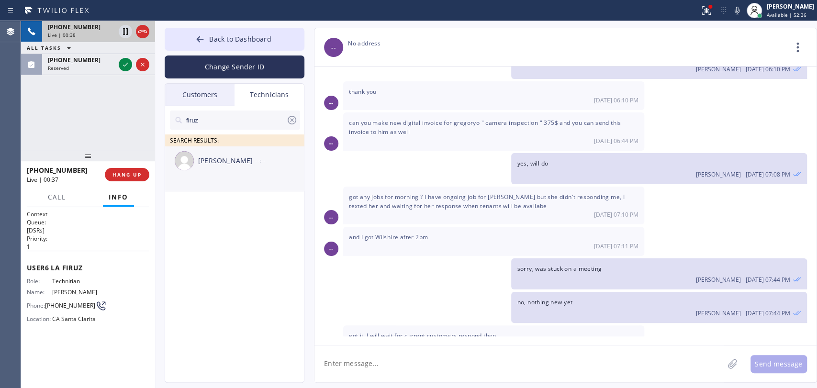
type input "firuz"
click at [216, 177] on li "Firuz Dadadzhanov --:--" at bounding box center [235, 168] width 140 height 45
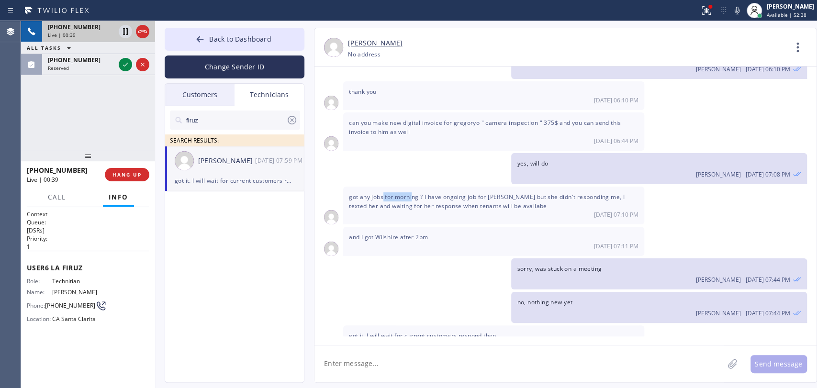
drag, startPoint x: 382, startPoint y: 180, endPoint x: 414, endPoint y: 179, distance: 31.1
click at [414, 193] on span "got any jobs for morning ? I have ongoing job for [PERSON_NAME] but she didn't …" at bounding box center [487, 201] width 276 height 17
drag, startPoint x: 471, startPoint y: 179, endPoint x: 610, endPoint y: 177, distance: 138.3
click at [610, 193] on span "got any jobs for morning ? I have ongoing job for [PERSON_NAME] but she didn't …" at bounding box center [487, 201] width 276 height 17
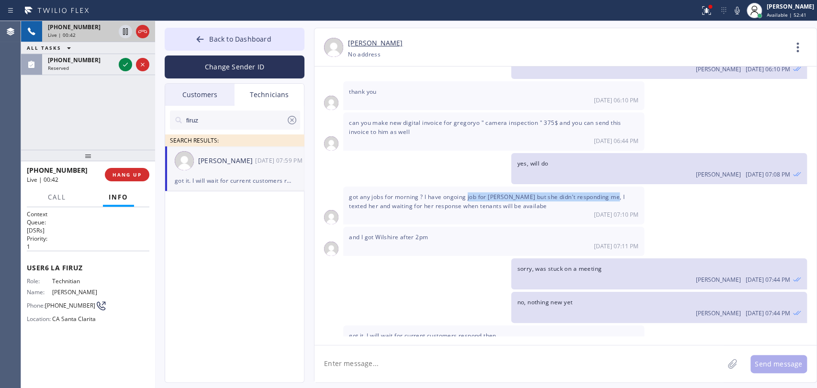
click at [610, 193] on span "got any jobs for morning ? I have ongoing job for [PERSON_NAME] but she didn't …" at bounding box center [487, 201] width 276 height 17
drag, startPoint x: 610, startPoint y: 177, endPoint x: 464, endPoint y: 185, distance: 146.2
click at [464, 193] on span "got any jobs for morning ? I have ongoing job for [PERSON_NAME] but she didn't …" at bounding box center [487, 201] width 276 height 17
drag, startPoint x: 464, startPoint y: 185, endPoint x: 459, endPoint y: 194, distance: 10.7
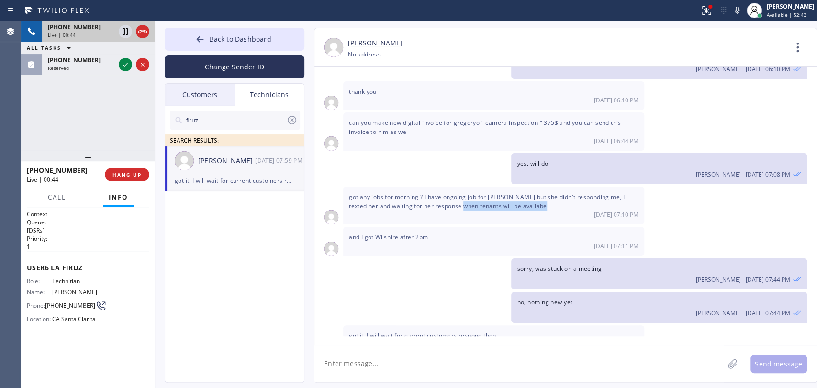
click at [459, 194] on div "got any jobs for morning ? I have ongoing job for Dean but she didn't respondin…" at bounding box center [493, 206] width 301 height 38
click at [459, 211] on div "[DATE] 07:10 PM" at bounding box center [494, 215] width 290 height 8
click at [452, 193] on span "got any jobs for morning ? I have ongoing job for [PERSON_NAME] but she didn't …" at bounding box center [487, 201] width 276 height 17
click at [358, 202] on div "got any jobs for morning ? I have ongoing job for Dean but she didn't respondin…" at bounding box center [493, 206] width 301 height 38
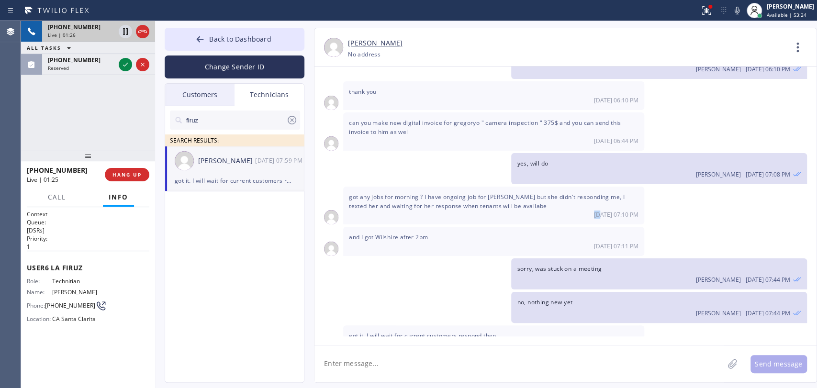
click at [358, 202] on div "got any jobs for morning ? I have ongoing job for Dean but she didn't respondin…" at bounding box center [493, 206] width 301 height 38
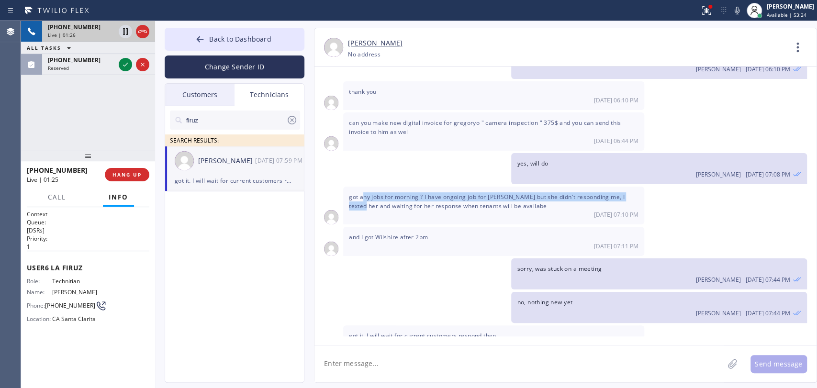
click at [363, 187] on div "got any jobs for morning ? I have ongoing job for Dean but she didn't respondin…" at bounding box center [493, 206] width 301 height 38
click at [363, 193] on span "got any jobs for morning ? I have ongoing job for [PERSON_NAME] but she didn't …" at bounding box center [487, 201] width 276 height 17
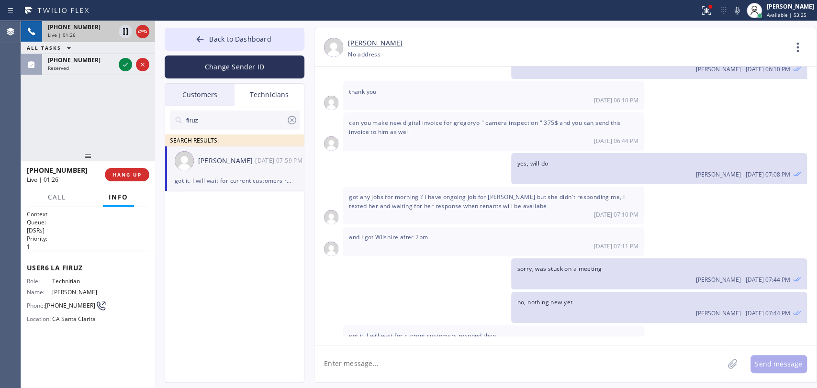
click at [363, 193] on span "got any jobs for morning ? I have ongoing job for [PERSON_NAME] but she didn't …" at bounding box center [487, 201] width 276 height 17
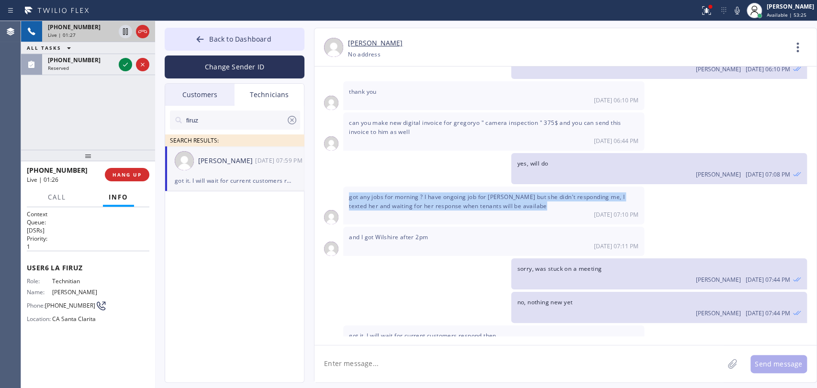
drag, startPoint x: 343, startPoint y: 174, endPoint x: 424, endPoint y: 193, distance: 82.8
click at [424, 193] on div "got any jobs for morning ? I have ongoing job for Dean but she didn't respondin…" at bounding box center [493, 206] width 301 height 38
click at [130, 176] on span "HANG UP" at bounding box center [126, 174] width 29 height 7
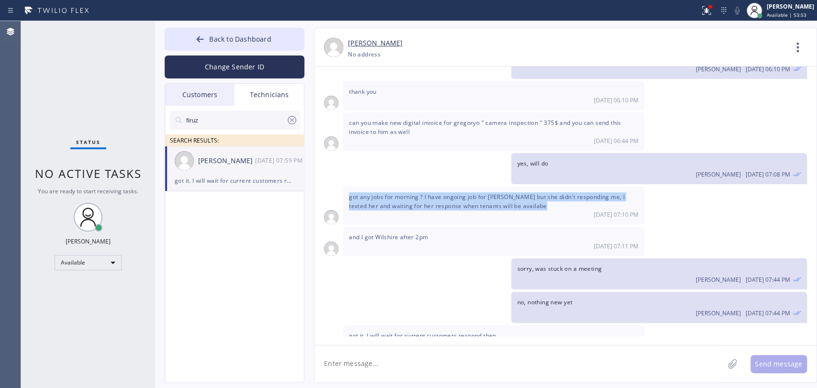
click at [443, 360] on textarea at bounding box center [518, 364] width 409 height 37
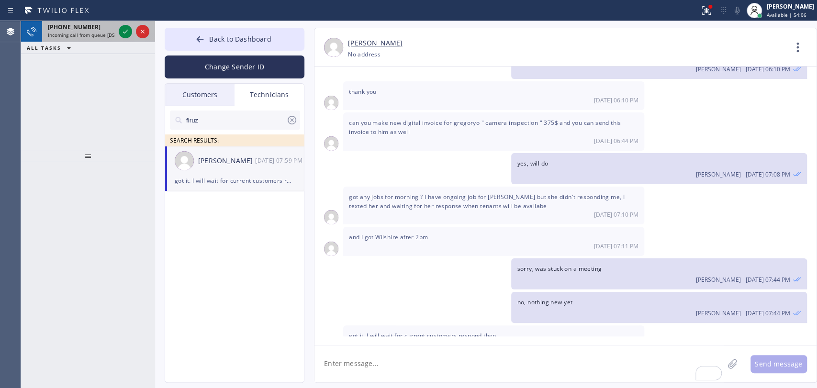
click at [100, 32] on span "Incoming call from queue [DSRs]" at bounding box center [84, 35] width 73 height 7
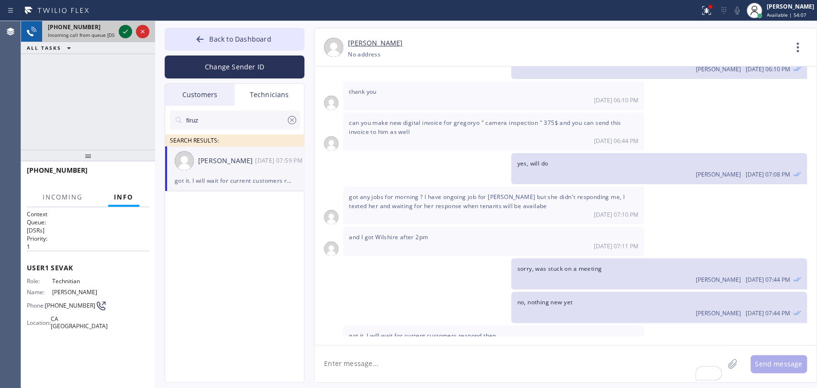
click at [123, 32] on icon at bounding box center [125, 31] width 11 height 11
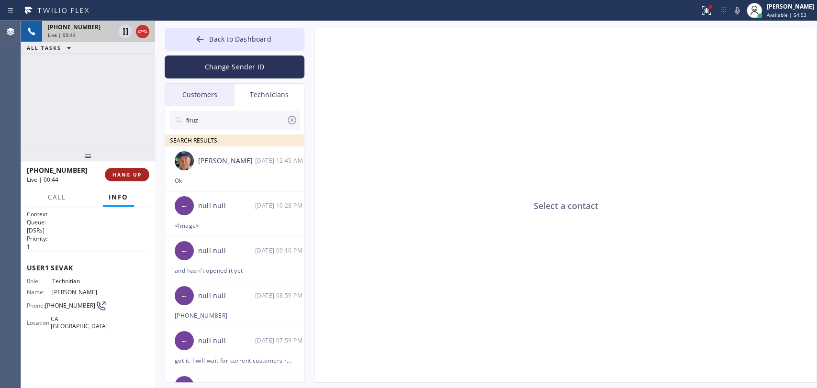
drag, startPoint x: 131, startPoint y: 168, endPoint x: 130, endPoint y: 173, distance: 5.8
click at [130, 173] on div "+18186251094 Live | 00:44 HANG UP" at bounding box center [88, 174] width 123 height 25
click at [222, 217] on div "-- null null 08/25 10:28 PM" at bounding box center [235, 205] width 140 height 29
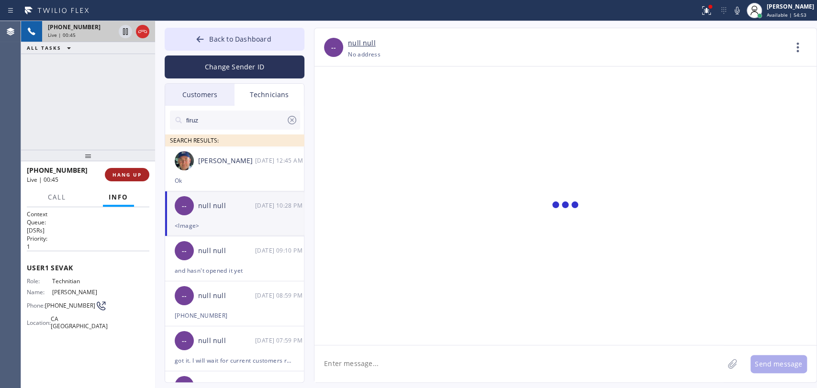
click at [134, 175] on span "HANG UP" at bounding box center [126, 174] width 29 height 7
click at [130, 174] on span "HANG UP" at bounding box center [126, 174] width 29 height 7
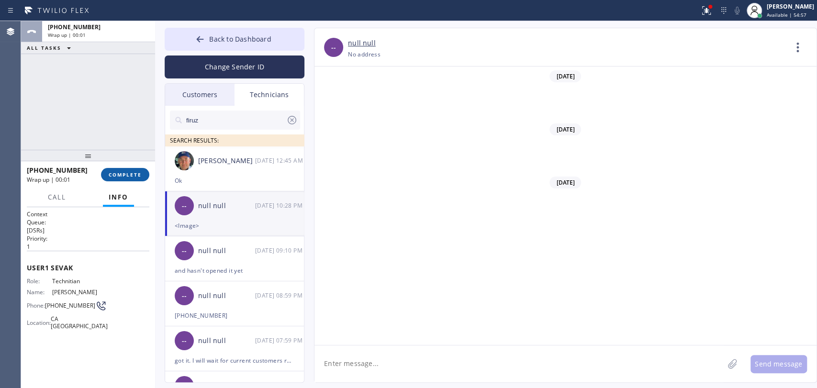
scroll to position [76879, 0]
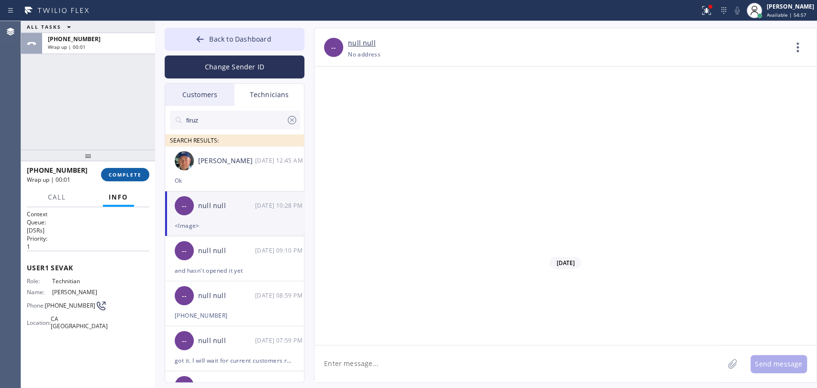
click at [126, 169] on button "COMPLETE" at bounding box center [125, 174] width 48 height 13
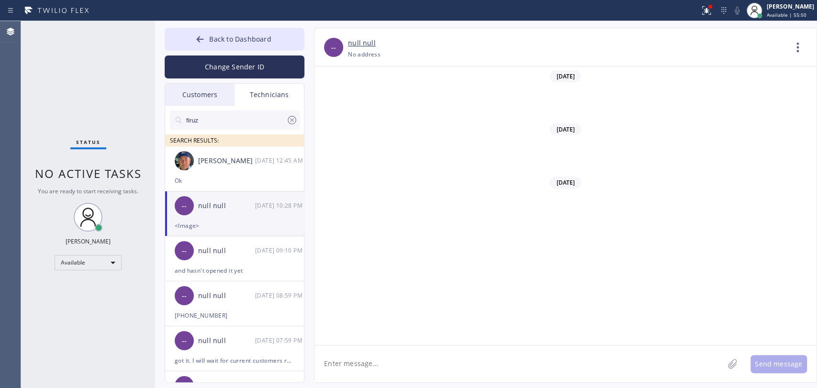
scroll to position [76879, 0]
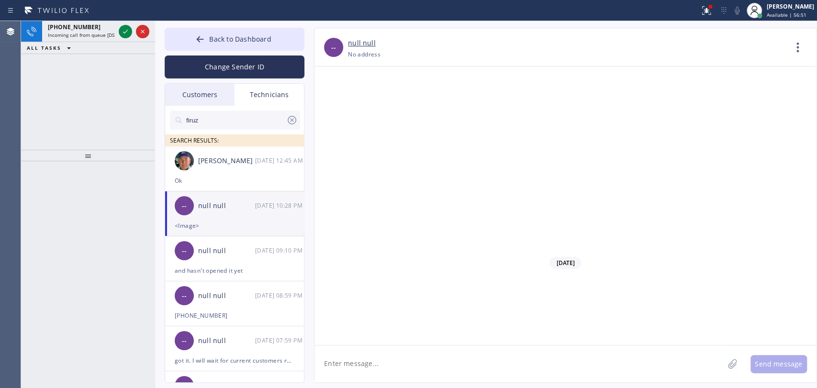
drag, startPoint x: 78, startPoint y: 35, endPoint x: 94, endPoint y: 127, distance: 93.2
click at [78, 35] on span "Incoming call from queue [DSRs]" at bounding box center [84, 35] width 73 height 7
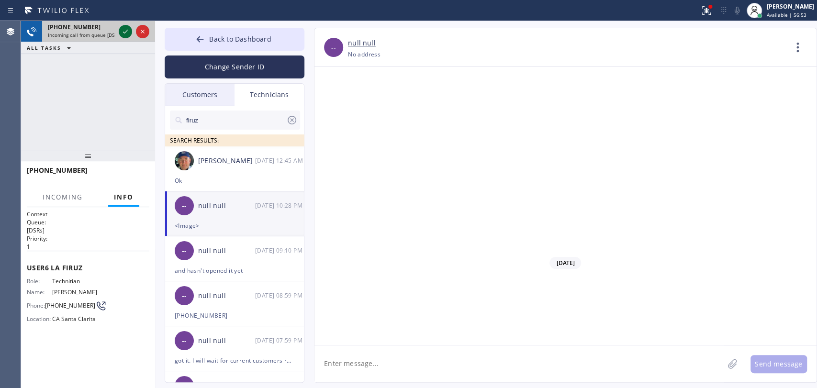
click at [126, 35] on icon at bounding box center [125, 31] width 11 height 11
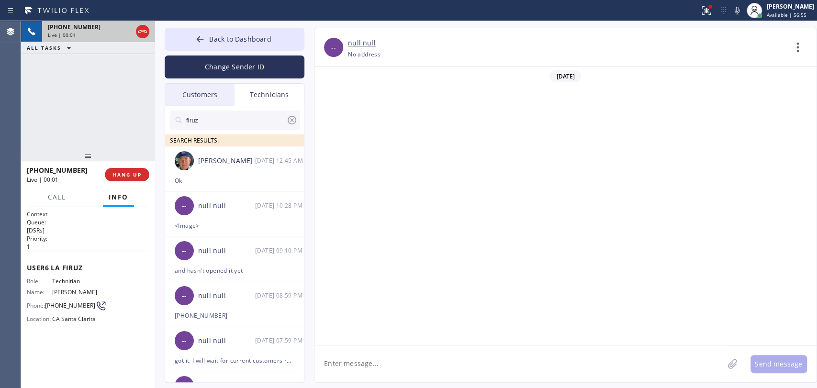
scroll to position [732, 0]
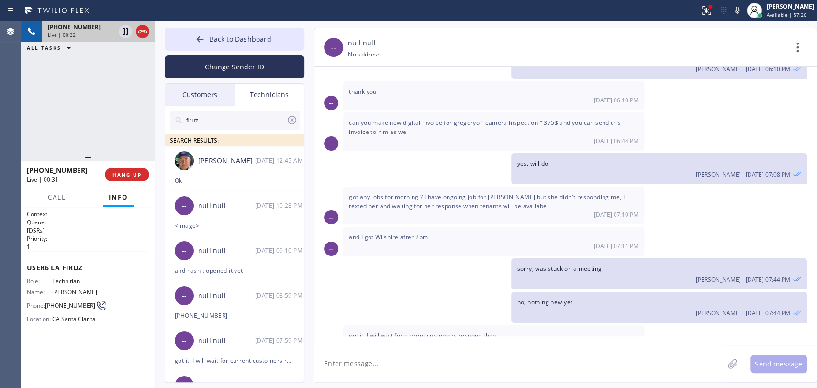
click at [431, 193] on span "got any jobs for morning ? I have ongoing job for [PERSON_NAME] but she didn't …" at bounding box center [487, 201] width 276 height 17
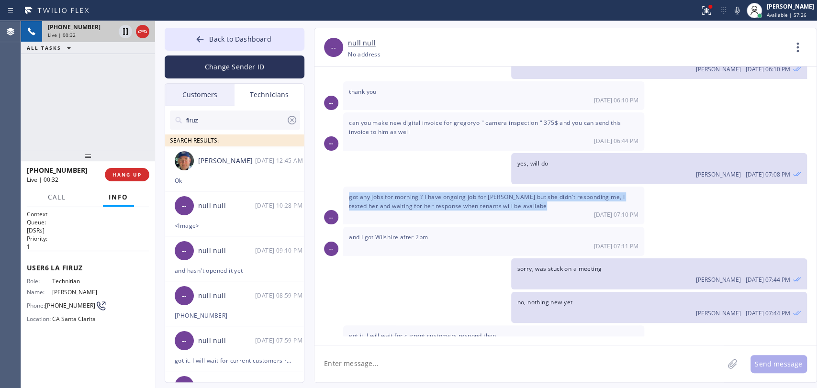
click at [431, 193] on span "got any jobs for morning ? I have ongoing job for [PERSON_NAME] but she didn't …" at bounding box center [487, 201] width 276 height 17
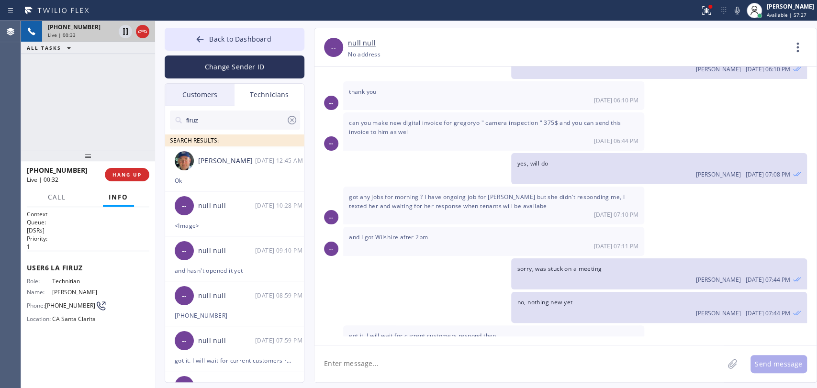
click at [247, 123] on input "firuz" at bounding box center [235, 120] width 101 height 19
click at [247, 122] on input "firuz" at bounding box center [235, 120] width 101 height 19
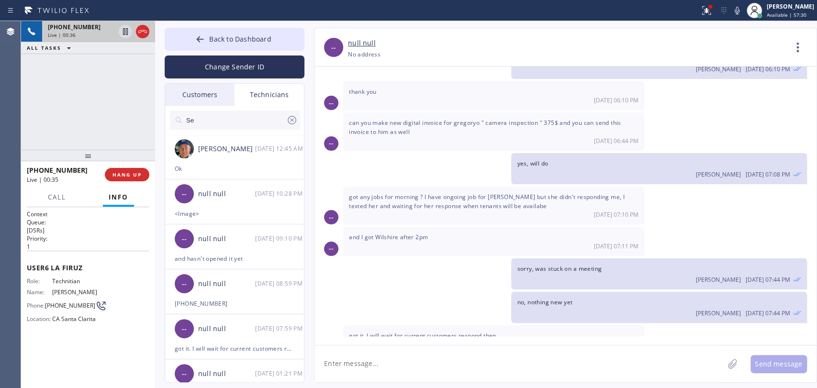
type input "S"
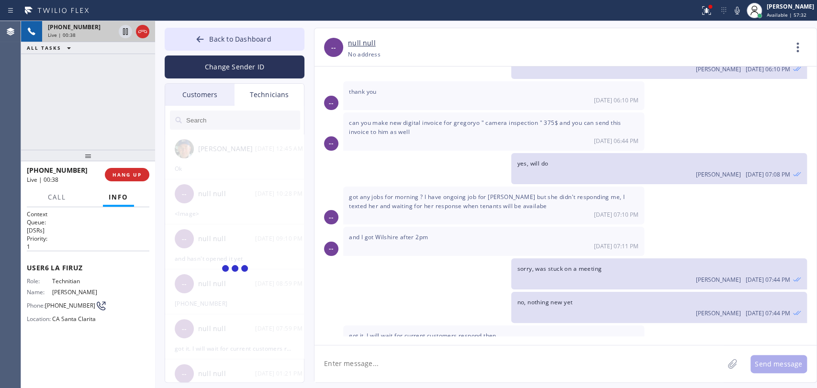
type input "g"
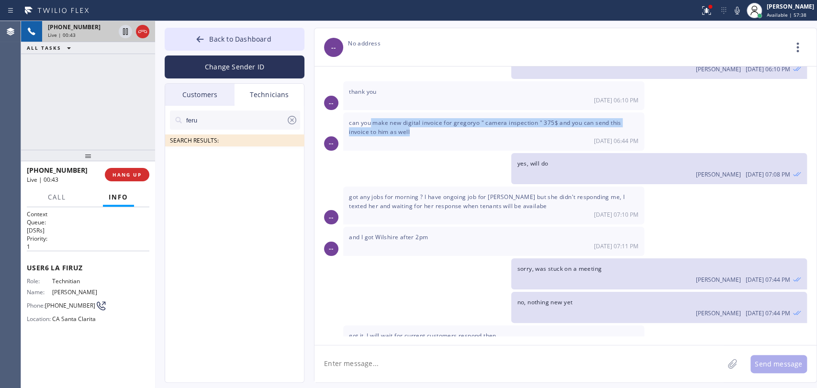
drag, startPoint x: 410, startPoint y: 114, endPoint x: 370, endPoint y: 104, distance: 41.3
click at [370, 119] on span "can you make new digital invoice for gregoryo " camera inspection " 375$ and yo…" at bounding box center [485, 127] width 272 height 17
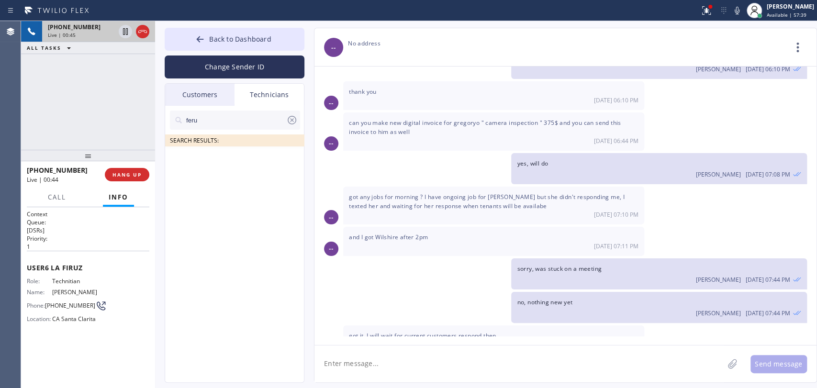
click at [360, 90] on div "thank you [DATE] 06:10 PM" at bounding box center [493, 95] width 301 height 29
click at [128, 173] on span "HANG UP" at bounding box center [126, 174] width 29 height 7
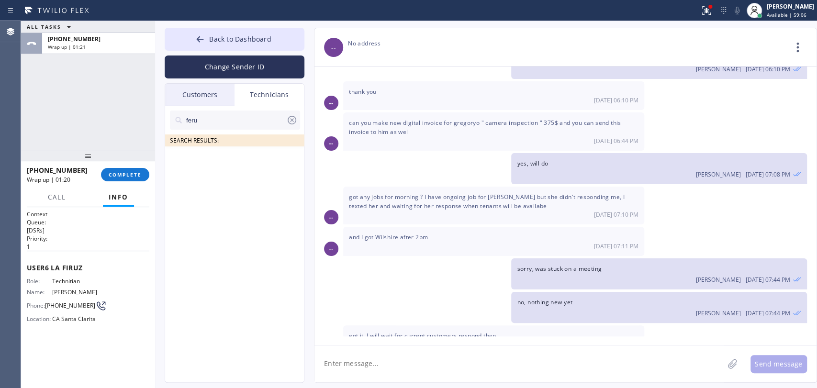
click at [223, 123] on input "feru" at bounding box center [235, 120] width 101 height 19
type input "[PERSON_NAME]"
click at [111, 173] on span "COMPLETE" at bounding box center [125, 174] width 33 height 7
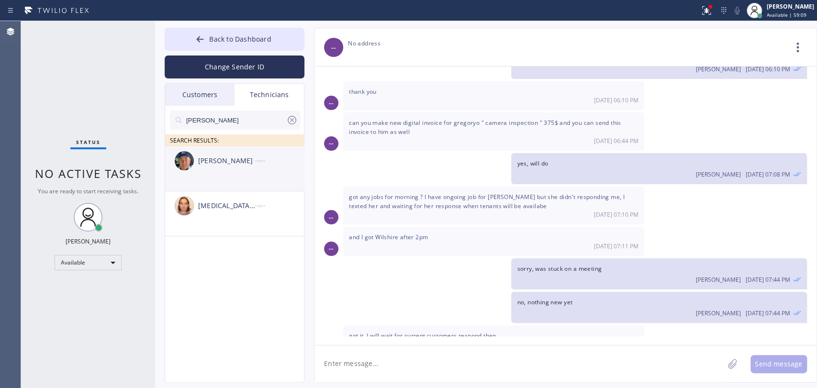
click at [206, 191] on li "[PERSON_NAME] --:--" at bounding box center [235, 213] width 140 height 45
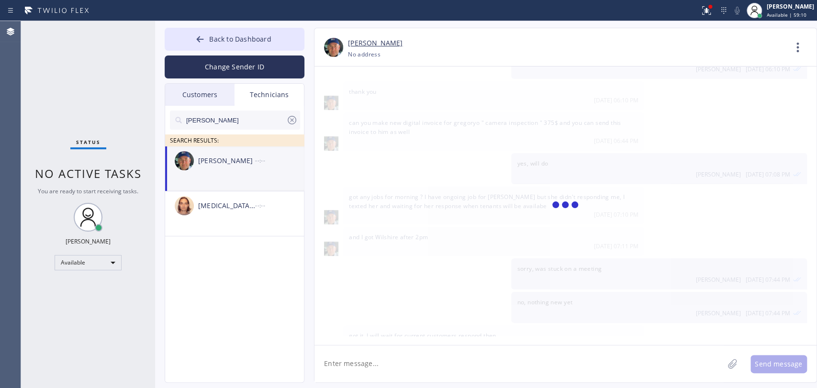
click at [360, 368] on textarea at bounding box center [518, 364] width 409 height 37
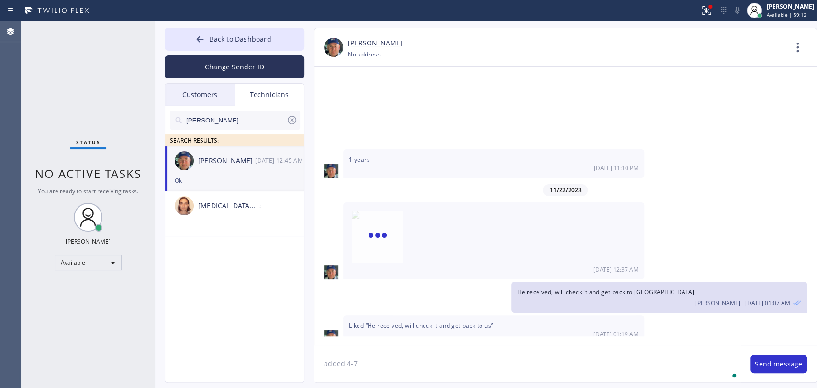
type textarea "added 4-7"
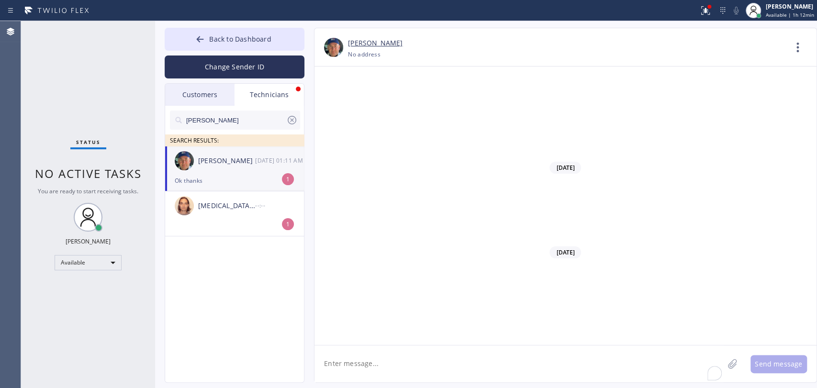
scroll to position [102269, 0]
click at [243, 174] on div "[PERSON_NAME] [DATE] 01:11 AM" at bounding box center [235, 160] width 140 height 29
click at [589, 385] on div "Back to Dashboard Change Sender ID Customers Technicians [PERSON_NAME] [DATE] 0…" at bounding box center [486, 204] width 662 height 367
click at [281, 24] on div "Back to Dashboard Change Sender ID Customers Technicians [PERSON_NAME] [DATE] 0…" at bounding box center [486, 204] width 662 height 367
click at [278, 37] on button "Back to Dashboard" at bounding box center [235, 39] width 140 height 23
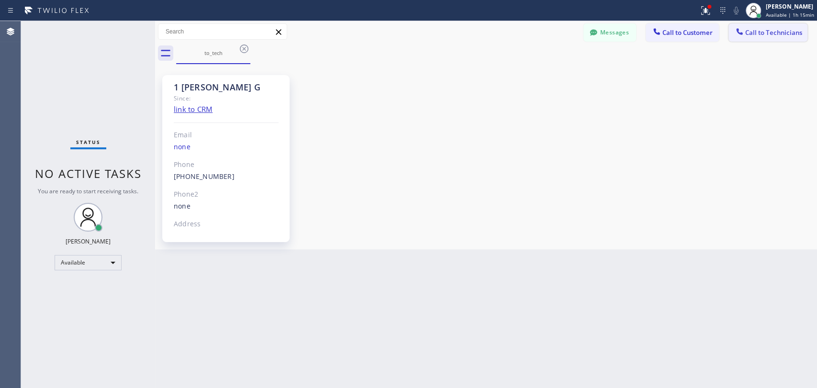
click at [770, 36] on span "Call to Technicians" at bounding box center [773, 32] width 57 height 9
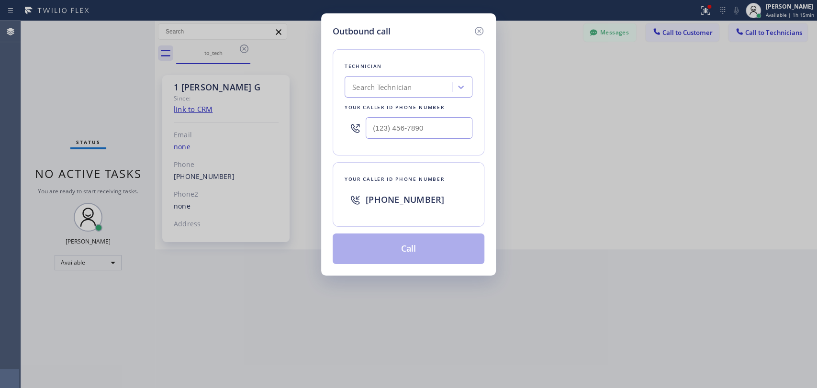
click at [430, 91] on div "Search Technician" at bounding box center [399, 87] width 104 height 17
type input "[PERSON_NAME]"
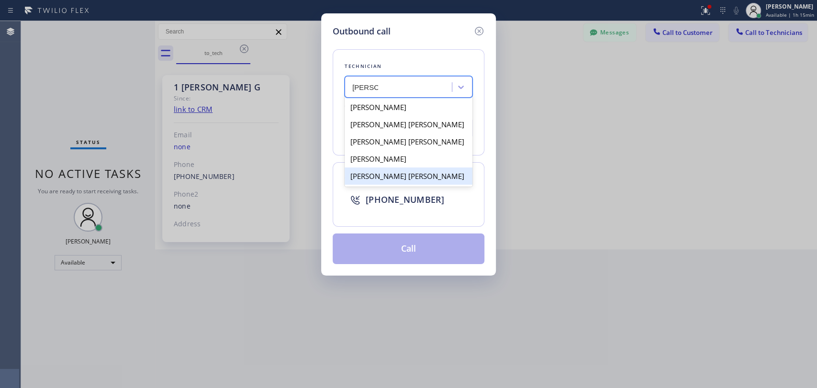
click at [375, 176] on div "[PERSON_NAME] [PERSON_NAME]" at bounding box center [409, 176] width 128 height 17
type input "[PHONE_NUMBER]"
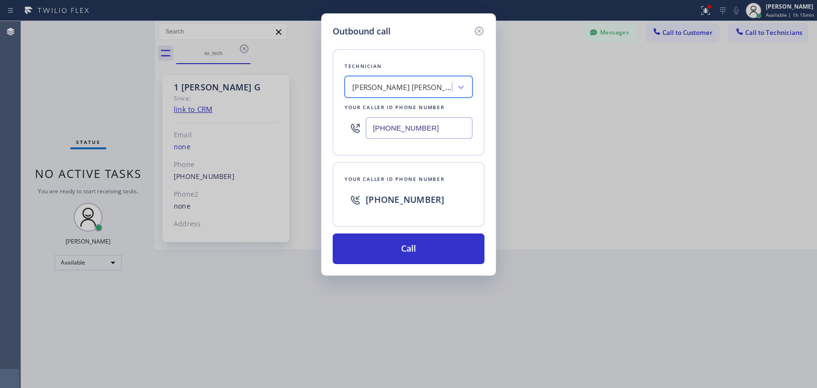
click at [386, 231] on div "Technician option [PERSON_NAME] [PERSON_NAME], selected. 5 results available. S…" at bounding box center [409, 151] width 152 height 226
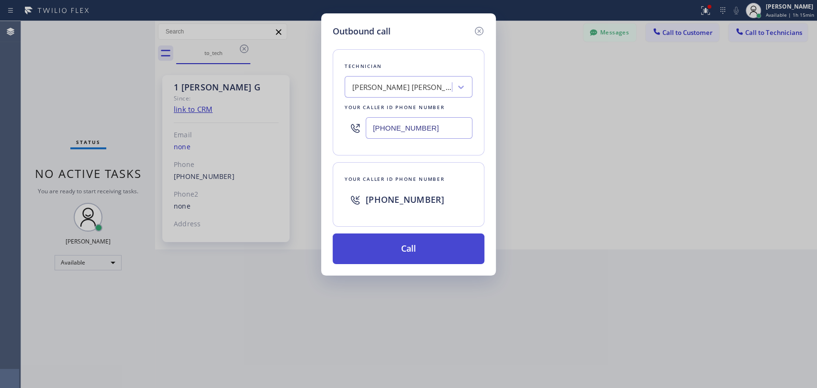
click at [388, 246] on button "Call" at bounding box center [409, 249] width 152 height 31
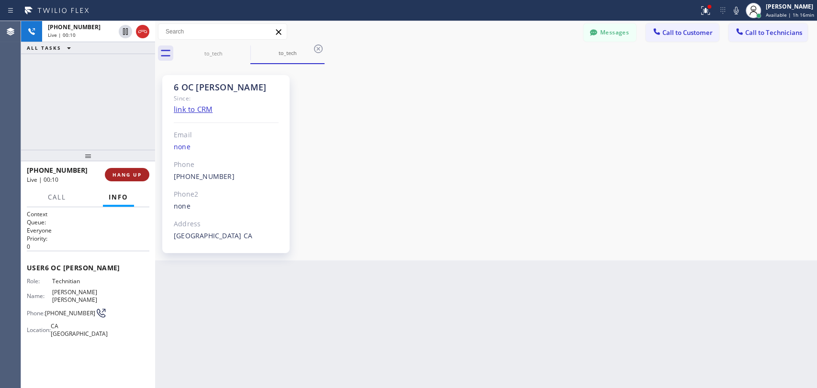
click at [127, 177] on span "HANG UP" at bounding box center [126, 174] width 29 height 7
click at [127, 133] on div "[PHONE_NUMBER] Live | 00:10 ALL TASKS ALL TASKS ACTIVE TASKS TASKS IN WRAP UP" at bounding box center [88, 85] width 134 height 129
click at [123, 184] on div "[PHONE_NUMBER] Live | 00:10 HANG UP" at bounding box center [88, 174] width 123 height 25
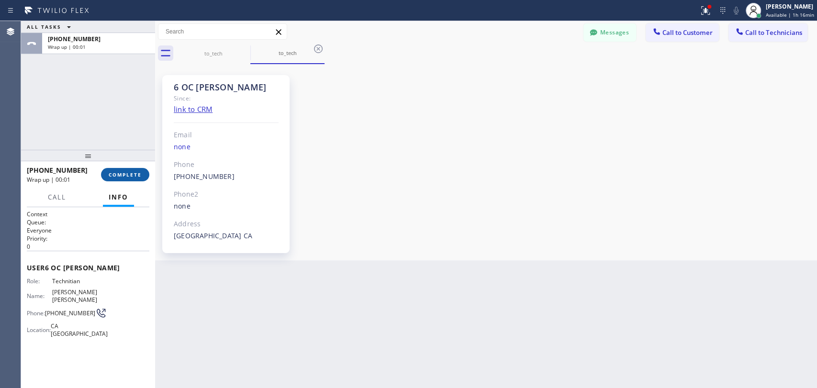
click at [123, 178] on button "COMPLETE" at bounding box center [125, 174] width 48 height 13
drag, startPoint x: 516, startPoint y: 252, endPoint x: 532, endPoint y: 258, distance: 16.8
click at [525, 253] on div "6 OC [PERSON_NAME] Since: link to CRM Email none Phone [PHONE_NUMBER] Outbound …" at bounding box center [485, 162] width 657 height 191
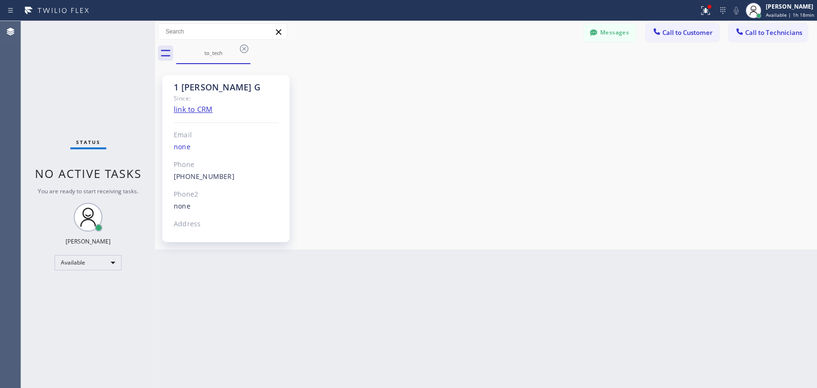
drag, startPoint x: 757, startPoint y: 24, endPoint x: 582, endPoint y: 68, distance: 180.2
click at [757, 24] on button "Call to Technicians" at bounding box center [767, 32] width 79 height 18
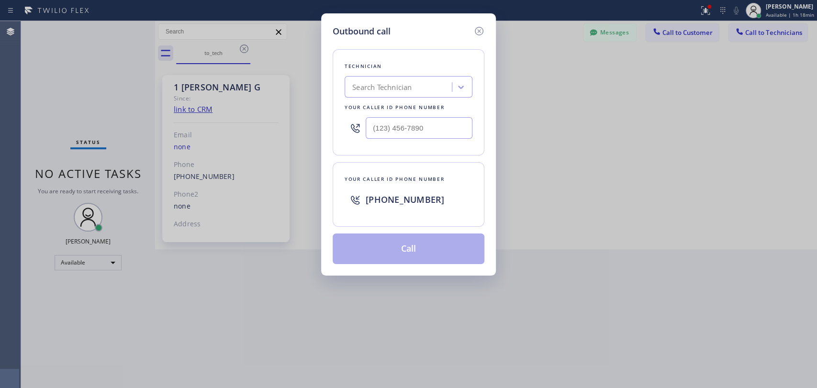
click at [485, 34] on div "Outbound call Technician Search Technician Your caller id phone number Your cal…" at bounding box center [408, 144] width 175 height 262
click at [407, 80] on div "Search Technician" at bounding box center [399, 87] width 104 height 17
type input "[PERSON_NAME]"
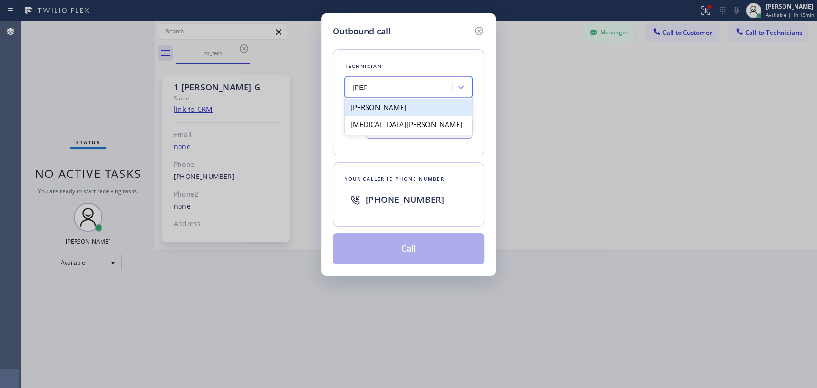
click at [376, 103] on div "[PERSON_NAME]" at bounding box center [409, 107] width 128 height 17
type input "[PHONE_NUMBER]"
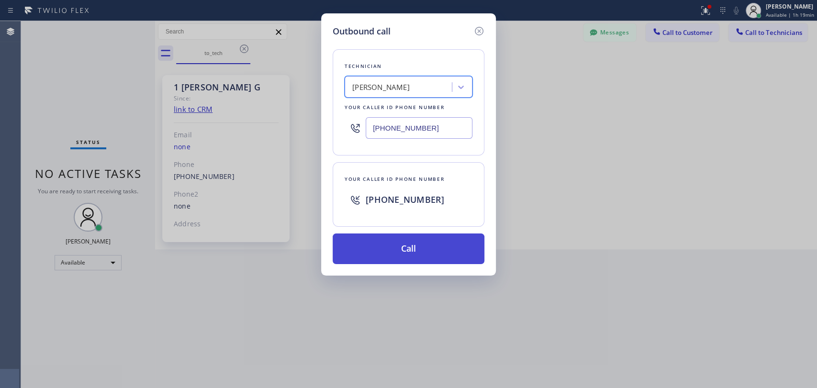
click at [377, 244] on button "Call" at bounding box center [409, 249] width 152 height 31
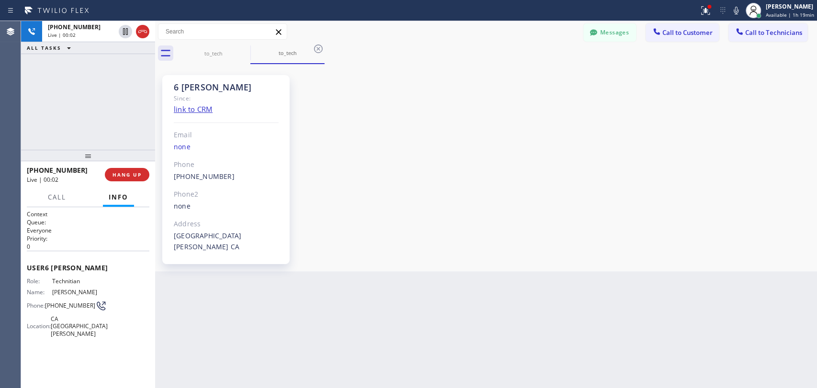
scroll to position [102269, 0]
click at [142, 174] on button "HANG UP" at bounding box center [127, 174] width 45 height 13
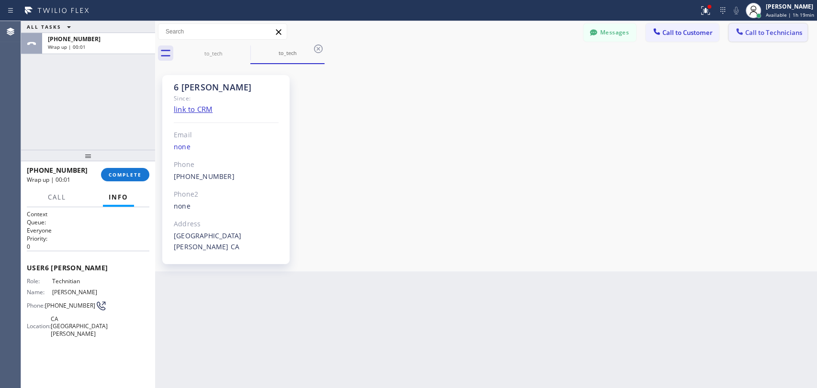
click at [784, 33] on span "Call to Technicians" at bounding box center [773, 32] width 57 height 9
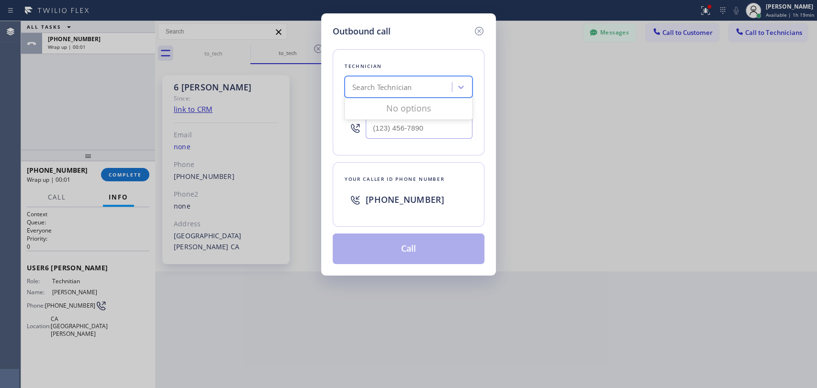
click at [431, 88] on div "Search Technician" at bounding box center [399, 87] width 104 height 17
type input "[PERSON_NAME]"
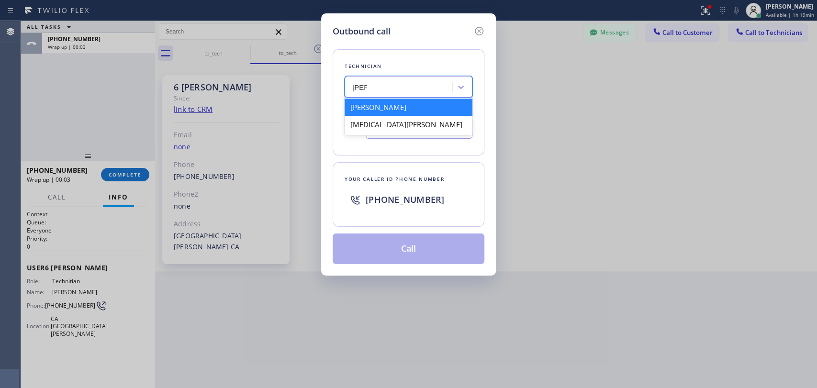
click at [396, 107] on div "[PERSON_NAME]" at bounding box center [409, 107] width 128 height 17
type input "[PHONE_NUMBER]"
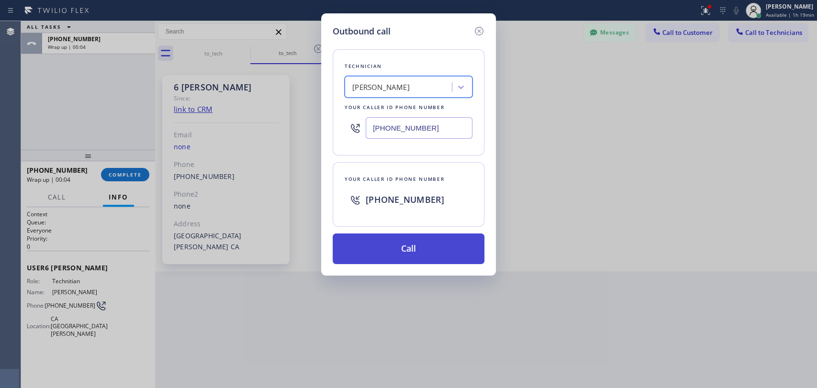
click at [385, 240] on button "Call" at bounding box center [409, 249] width 152 height 31
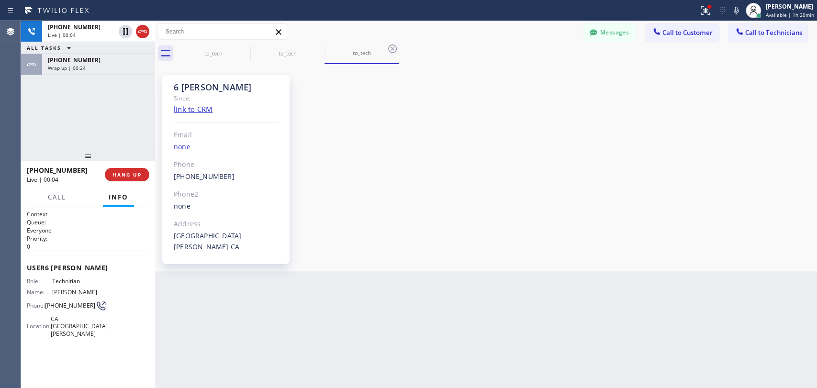
scroll to position [102269, 0]
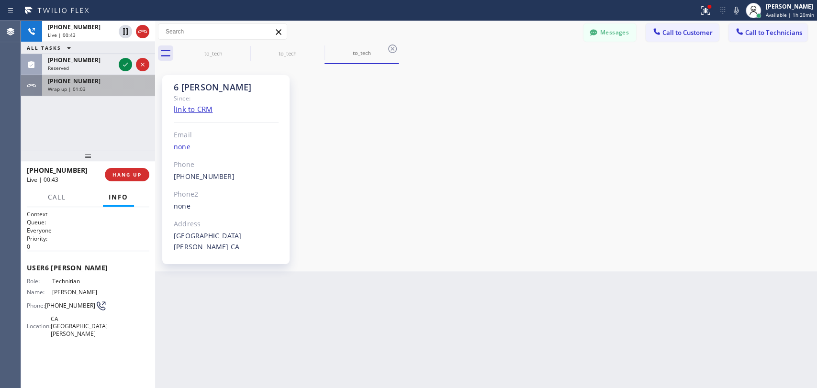
click at [83, 93] on div "[PHONE_NUMBER] Wrap up | 01:03" at bounding box center [96, 85] width 109 height 21
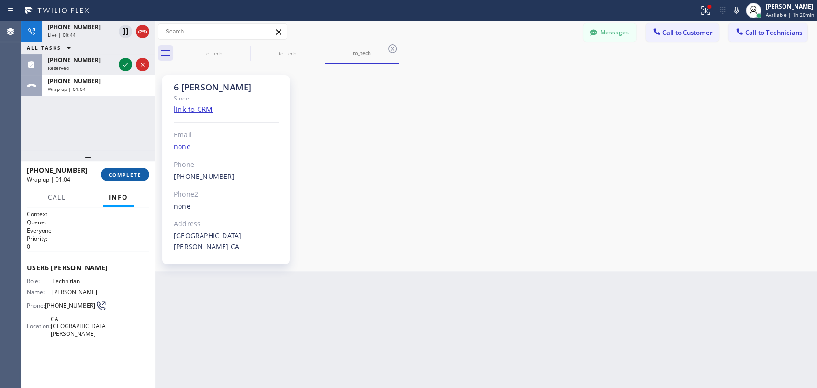
click at [133, 177] on span "COMPLETE" at bounding box center [125, 174] width 33 height 7
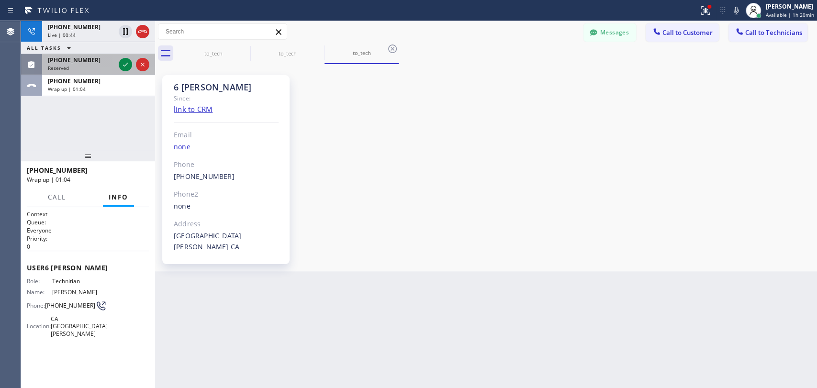
click at [76, 70] on div "Reserved" at bounding box center [81, 68] width 67 height 7
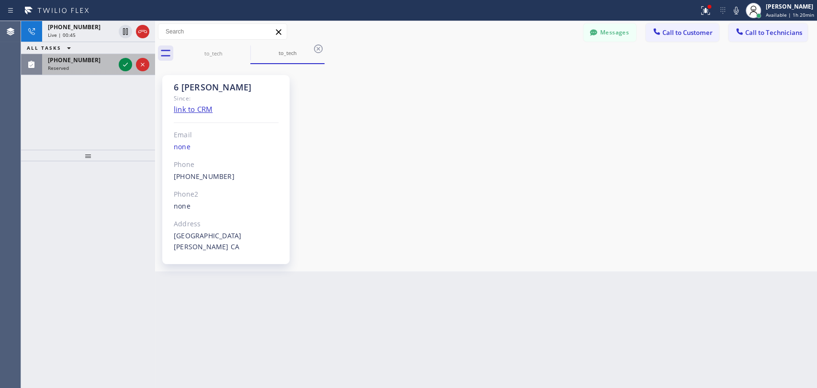
click at [82, 71] on div "[PHONE_NUMBER] Reserved" at bounding box center [79, 64] width 75 height 21
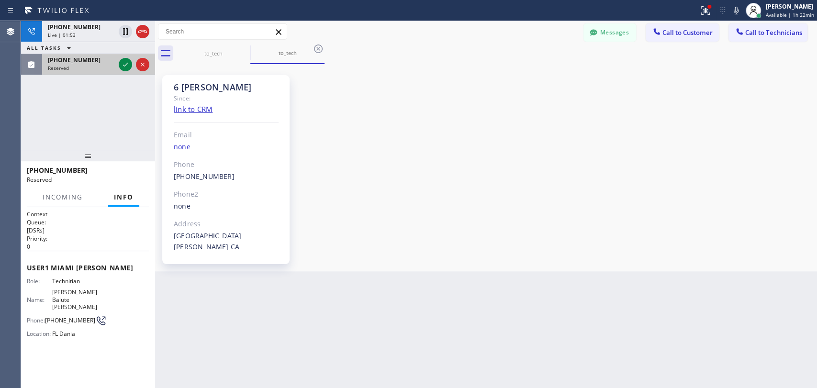
click at [75, 66] on div "Reserved" at bounding box center [81, 68] width 67 height 7
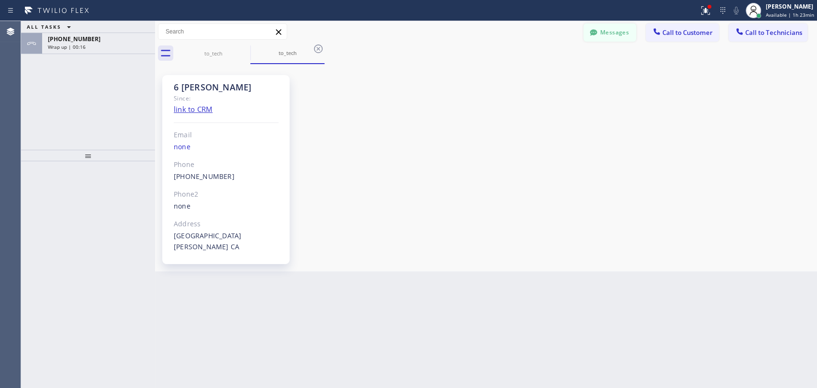
click at [604, 41] on div "Messages Call to Customer Call to Technicians Outbound call Location [GEOGRAPHI…" at bounding box center [486, 42] width 662 height 43
click at [604, 40] on button "Messages" at bounding box center [609, 32] width 53 height 18
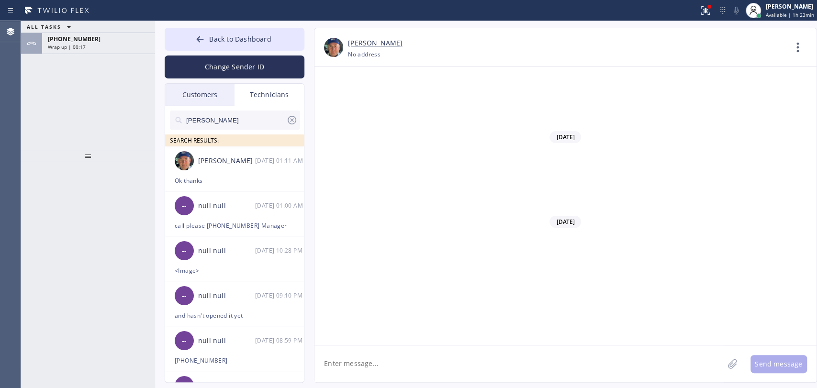
click at [242, 126] on input "[PERSON_NAME]" at bounding box center [235, 120] width 101 height 19
click at [202, 184] on div "Ok thanks" at bounding box center [235, 180] width 120 height 11
click at [383, 365] on textarea at bounding box center [518, 364] width 409 height 37
paste textarea "[URL][DOMAIN_NAME]"
type textarea "[URL][DOMAIN_NAME]"
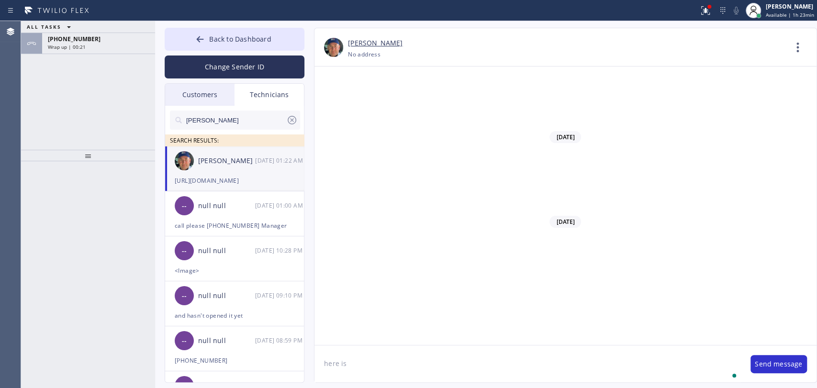
scroll to position [102302, 0]
type textarea "here is the link for $200"
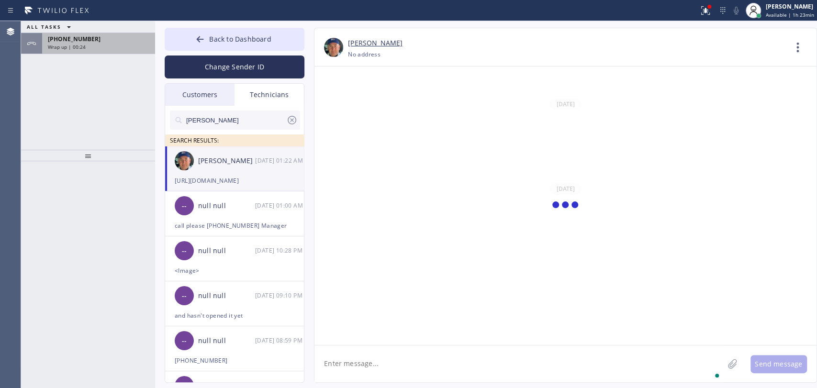
click at [55, 36] on span "[PHONE_NUMBER]" at bounding box center [74, 39] width 53 height 8
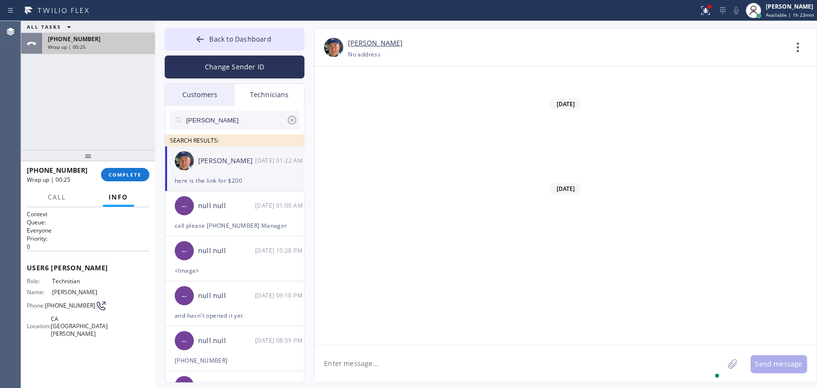
click at [81, 46] on span "Wrap up | 00:25" at bounding box center [67, 47] width 38 height 7
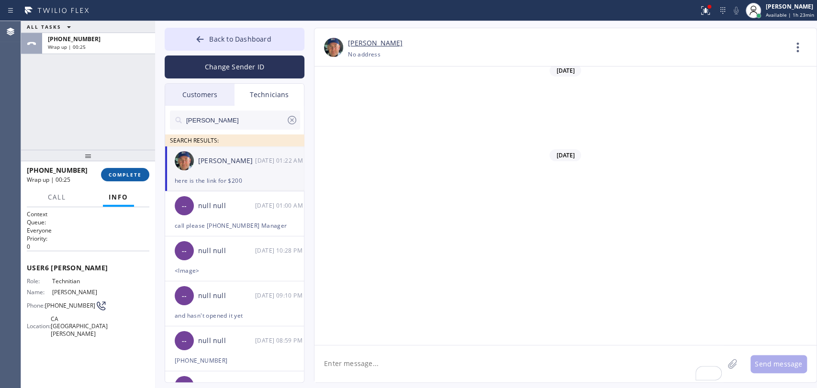
click at [121, 178] on span "COMPLETE" at bounding box center [125, 174] width 33 height 7
click at [203, 52] on div "Change Sender ID" at bounding box center [235, 65] width 140 height 28
click at [204, 45] on div at bounding box center [199, 39] width 11 height 11
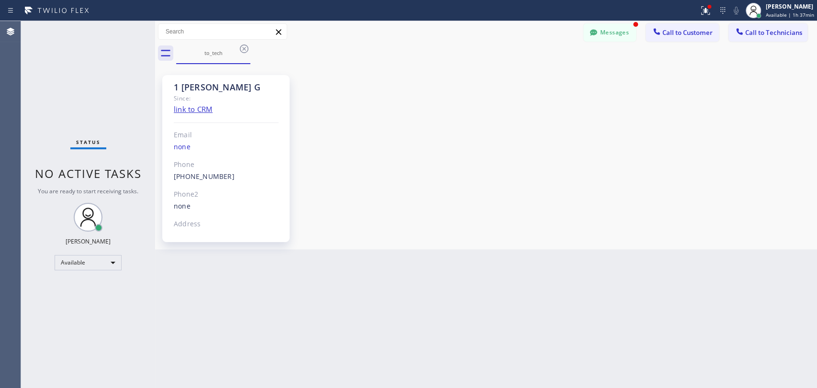
scroll to position [102366, 0]
click at [616, 31] on button "Messages" at bounding box center [609, 32] width 53 height 18
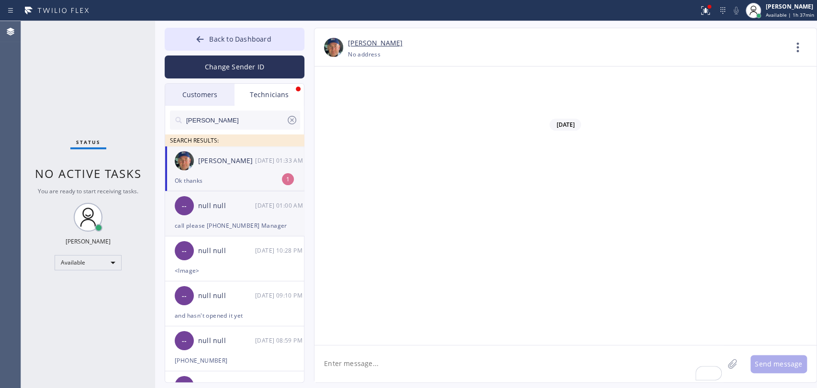
click at [219, 165] on div "[PERSON_NAME]" at bounding box center [226, 161] width 57 height 11
click at [228, 111] on input "[PERSON_NAME]" at bounding box center [235, 120] width 101 height 19
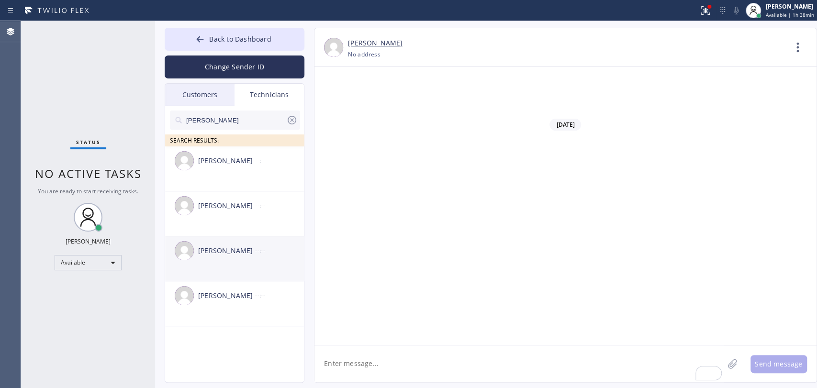
type input "[PERSON_NAME]"
click at [231, 248] on div "[PERSON_NAME]" at bounding box center [226, 251] width 57 height 11
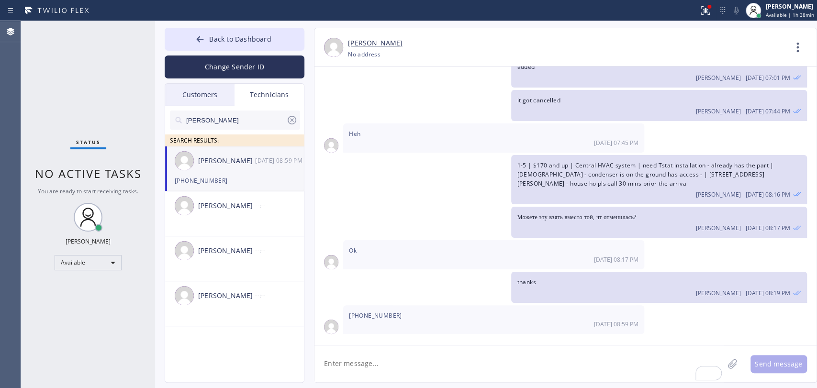
scroll to position [13303, 0]
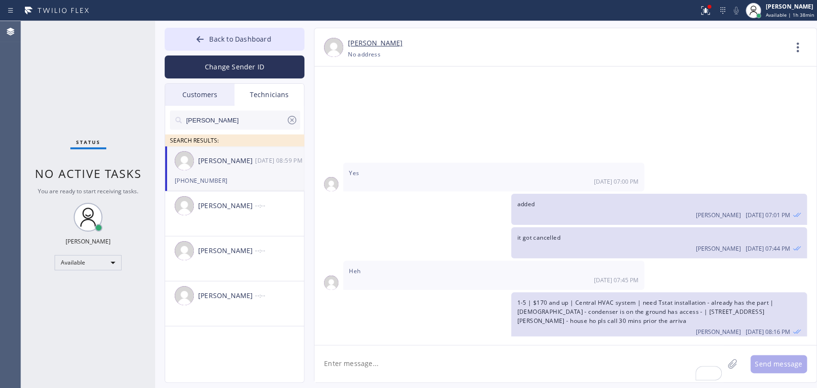
click at [386, 371] on textarea "To enrich screen reader interactions, please activate Accessibility in Grammarl…" at bounding box center [518, 364] width 409 height 37
paste textarea "1DGNR7"
type textarea "1DGNR7"
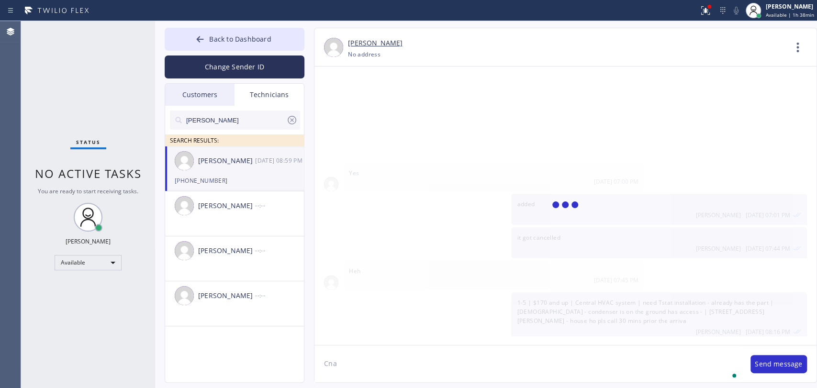
scroll to position [13358, 0]
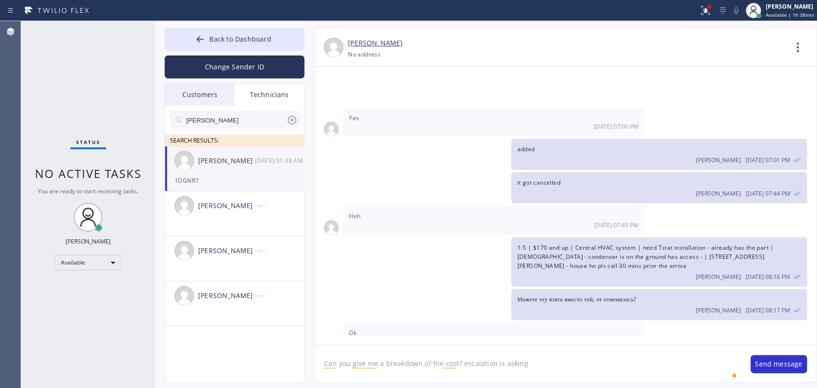
type textarea "Can you give me a breakdown of the cost? escalation is asking"
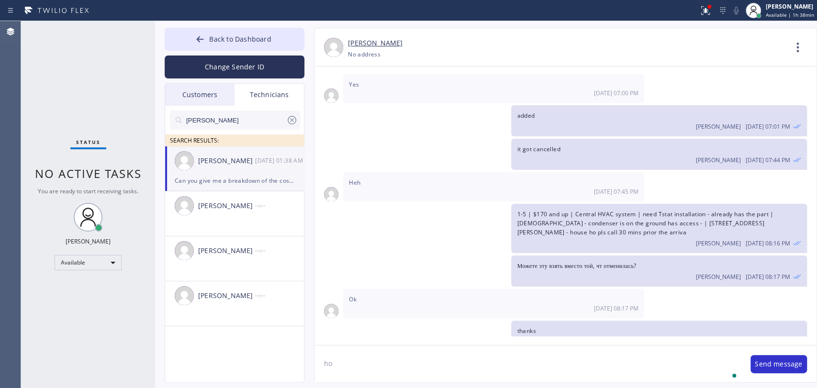
type textarea "h"
type textarea "for $27"
drag, startPoint x: 375, startPoint y: 361, endPoint x: 245, endPoint y: 350, distance: 130.1
click at [258, 353] on div "Back to Dashboard Change Sender ID Customers Technicians [PERSON_NAME] [DATE] 0…" at bounding box center [486, 204] width 662 height 367
paste textarea "$2,759.00"
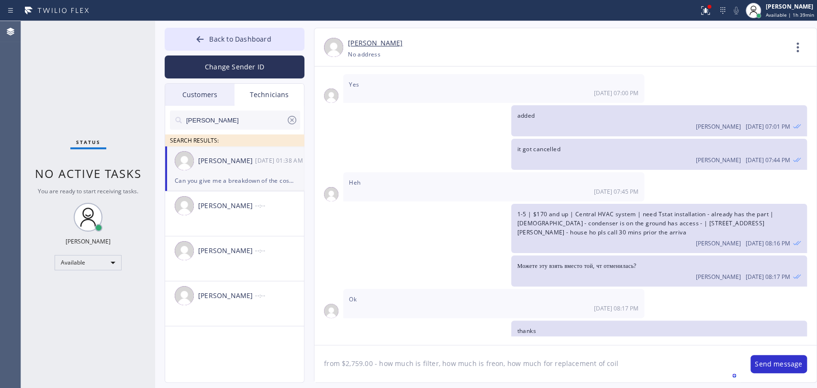
type textarea "from $2,759.00 - how much is filter, how much is freon, how much for replacemen…"
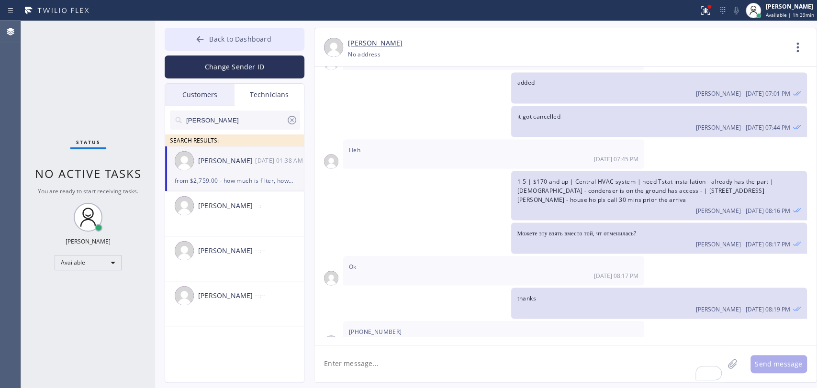
click at [243, 41] on span "Back to Dashboard" at bounding box center [240, 38] width 62 height 9
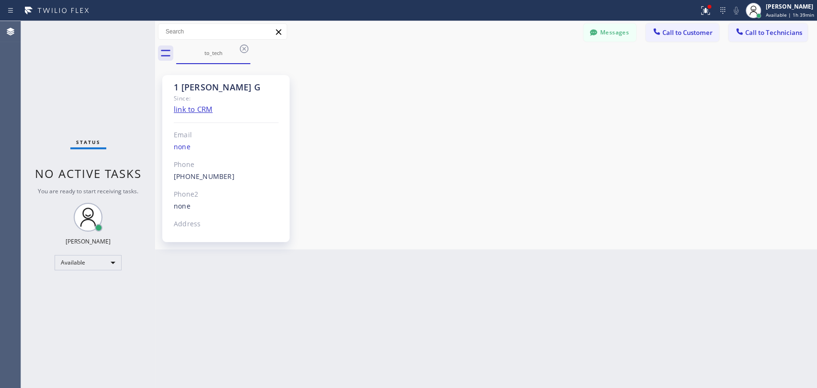
click at [773, 32] on span "Call to Technicians" at bounding box center [773, 32] width 57 height 9
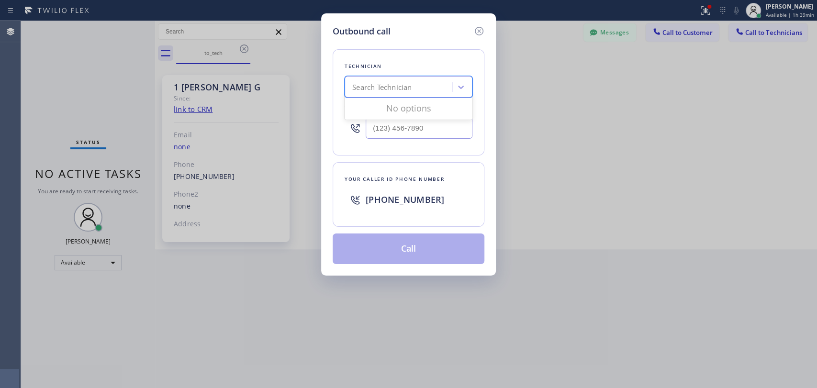
click at [442, 95] on div "Search Technician" at bounding box center [409, 87] width 128 height 22
type input "r"
type input "firu"
click at [393, 103] on div "[PERSON_NAME]" at bounding box center [409, 107] width 128 height 17
type input "[PHONE_NUMBER]"
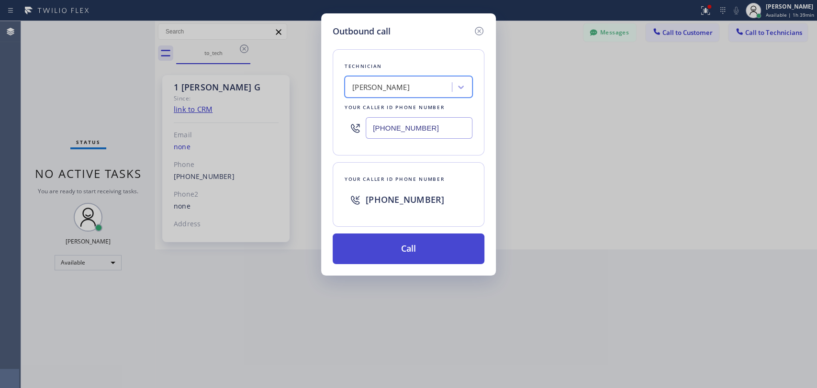
click at [379, 239] on button "Call" at bounding box center [409, 249] width 152 height 31
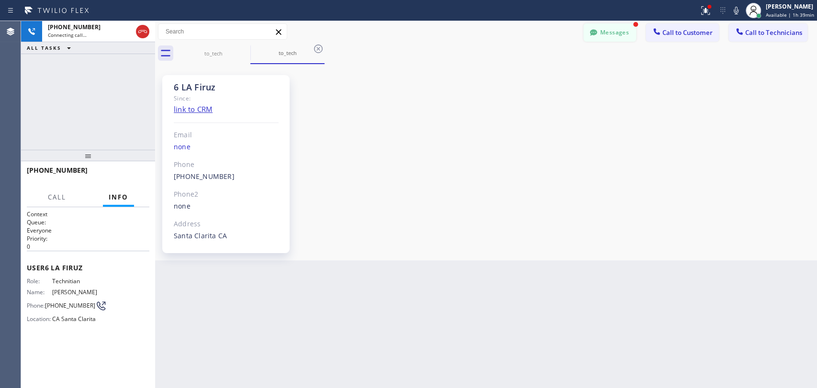
click at [621, 28] on button "Messages" at bounding box center [609, 32] width 53 height 18
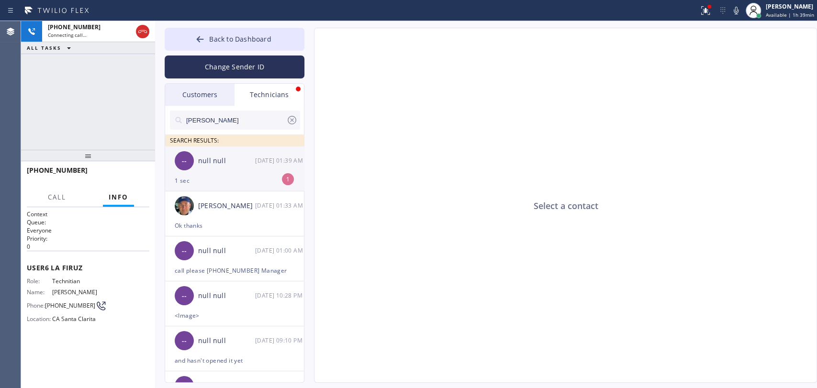
click at [260, 181] on div "1 sec" at bounding box center [235, 180] width 120 height 11
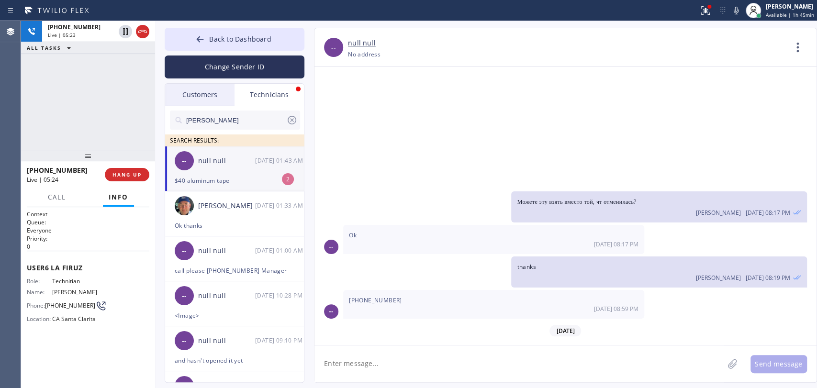
scroll to position [13517, 0]
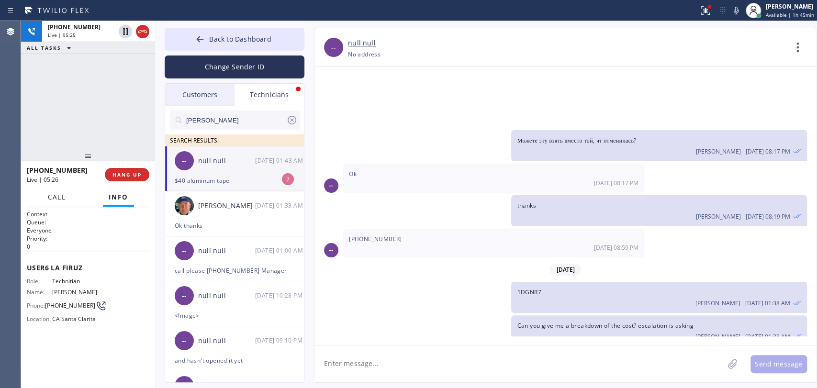
click at [46, 190] on button "Call" at bounding box center [57, 197] width 30 height 19
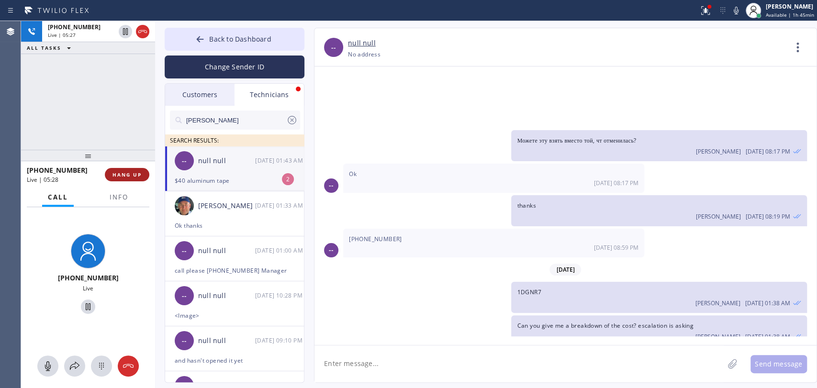
click at [135, 175] on span "HANG UP" at bounding box center [126, 174] width 29 height 7
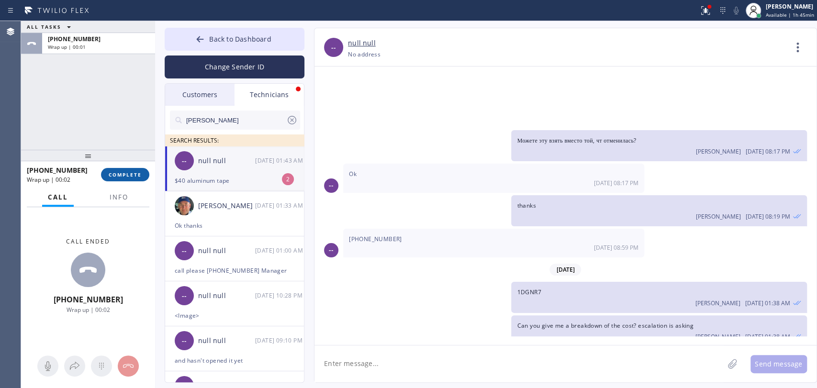
click at [115, 177] on span "COMPLETE" at bounding box center [125, 174] width 33 height 7
click at [99, 131] on div "ALL TASKS ALL TASKS ACTIVE TASKS TASKS IN WRAP UP [PHONE_NUMBER] Wrap up | 00:02" at bounding box center [88, 85] width 134 height 129
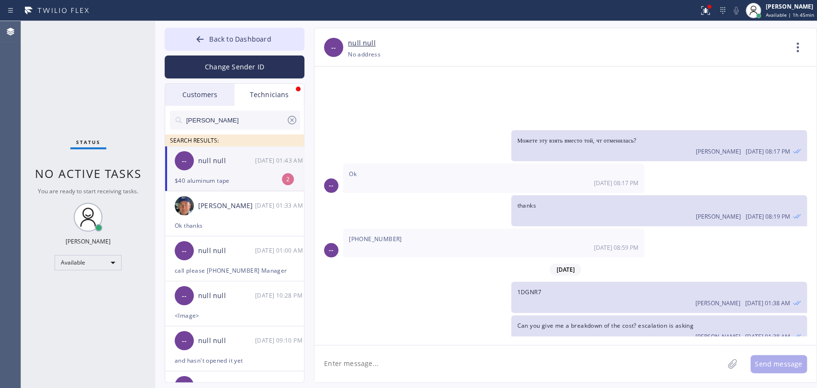
click at [368, 358] on textarea at bounding box center [518, 364] width 409 height 37
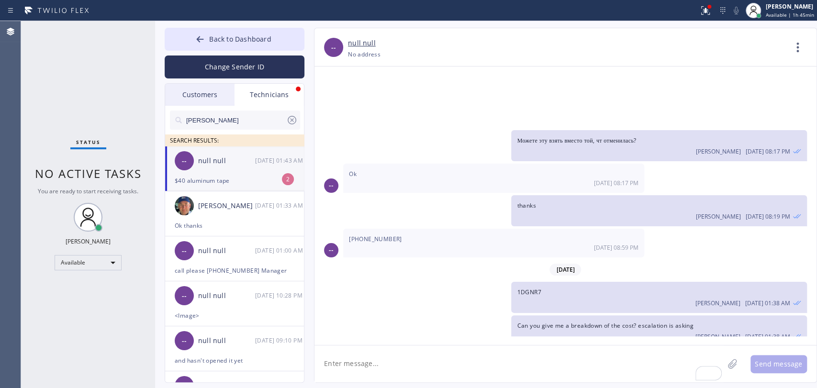
drag, startPoint x: 400, startPoint y: 280, endPoint x: 444, endPoint y: 282, distance: 44.1
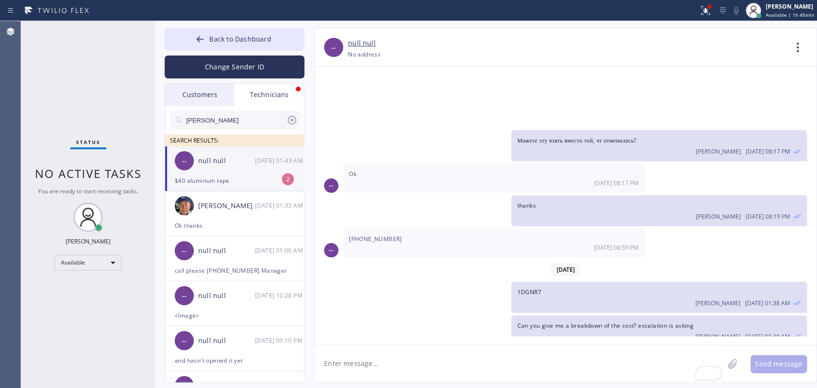
click at [399, 345] on div "-- null null [PHONE_NUMBER] Choose phone number [PHONE_NUMBER] No address Conta…" at bounding box center [565, 205] width 503 height 355
drag, startPoint x: 435, startPoint y: 378, endPoint x: 497, endPoint y: 308, distance: 93.2
click at [437, 376] on textarea "To enrich screen reader interactions, please activate Accessibility in Grammarl…" at bounding box center [518, 364] width 409 height 37
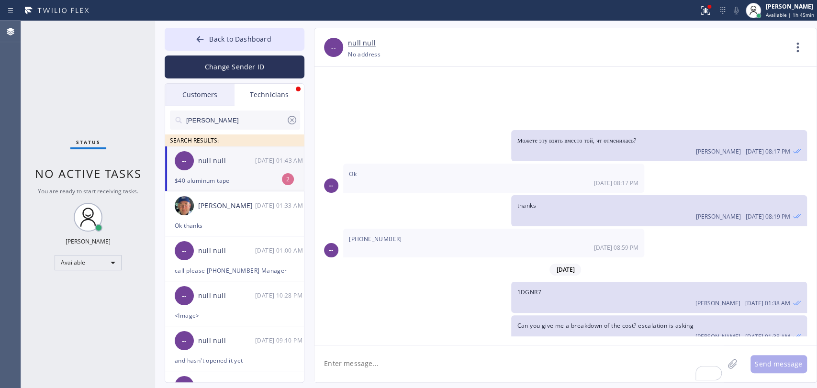
click at [401, 373] on textarea "To enrich screen reader interactions, please activate Accessibility in Grammarl…" at bounding box center [518, 364] width 409 height 37
type textarea "no i mean for customer, not for us"
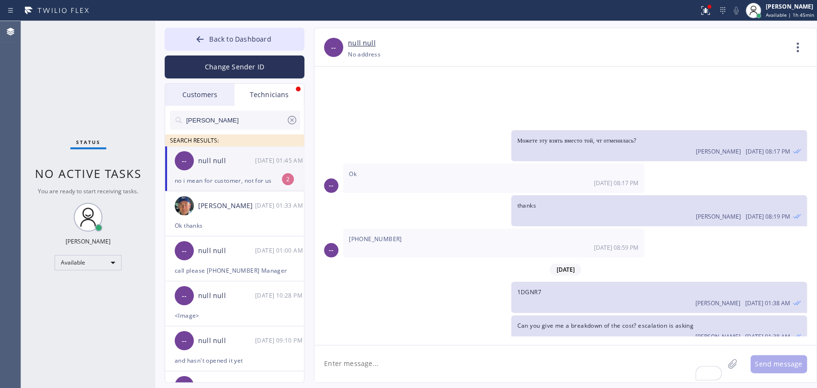
scroll to position [13551, 0]
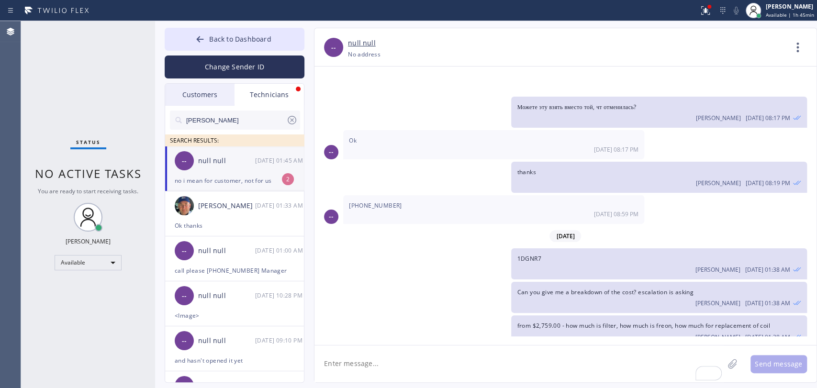
click at [354, 356] on textarea "To enrich screen reader interactions, please activate Accessibility in Grammarl…" at bounding box center [518, 364] width 409 height 37
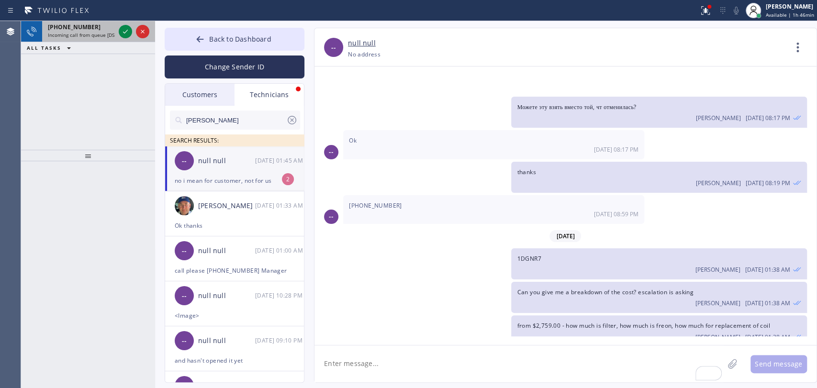
click at [66, 22] on div "[PHONE_NUMBER] Incoming call from queue [DSRs]" at bounding box center [79, 31] width 75 height 21
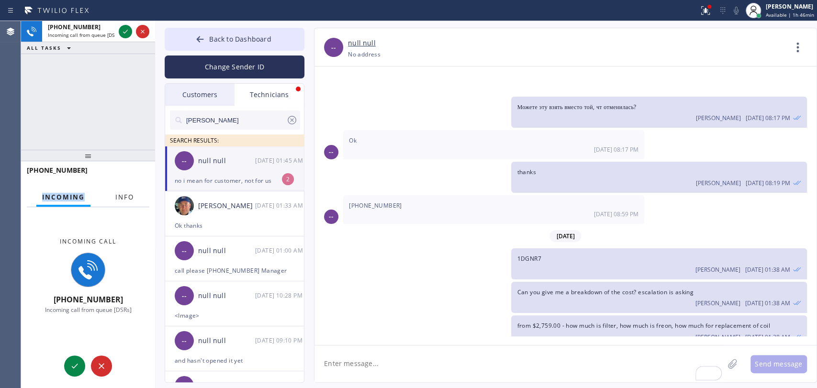
click at [107, 190] on div "[PHONE_NUMBER] Incoming Info Incoming call [PHONE_NUMBER] Incoming call from qu…" at bounding box center [88, 274] width 134 height 226
click at [114, 195] on button "Info" at bounding box center [125, 197] width 30 height 19
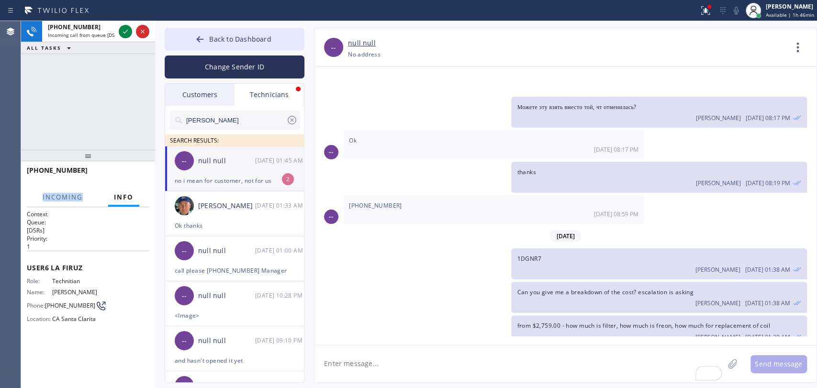
click at [117, 160] on div at bounding box center [88, 155] width 134 height 11
click at [124, 30] on icon at bounding box center [125, 31] width 11 height 11
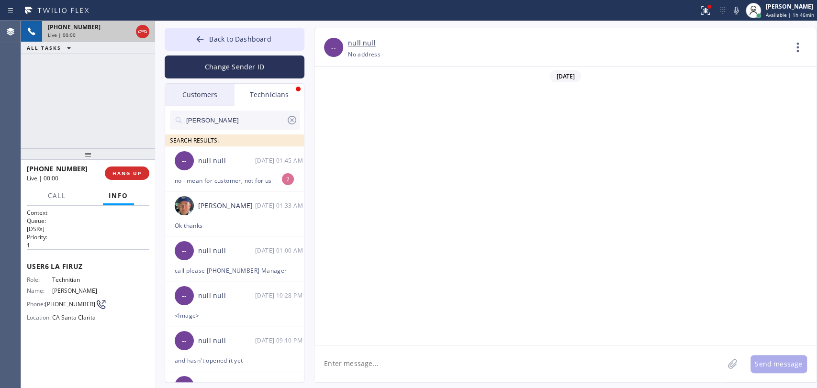
scroll to position [824, 0]
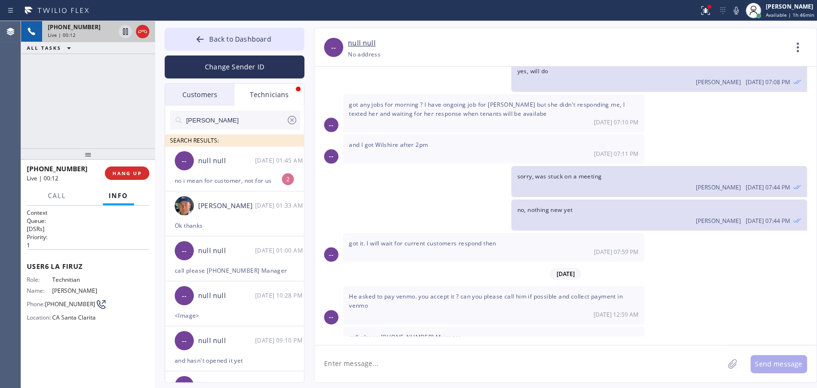
click at [375, 286] on div "He asked to pay venmo. you accept it ? can you please call him if possible and …" at bounding box center [493, 305] width 301 height 38
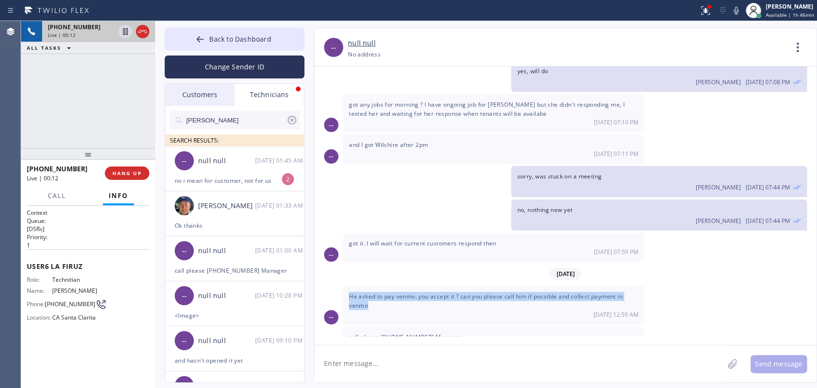
click at [375, 286] on div "He asked to pay venmo. you accept it ? can you please call him if possible and …" at bounding box center [493, 305] width 301 height 38
click at [375, 292] on span "He asked to pay venmo. you accept it ? can you please call him if possible and …" at bounding box center [486, 300] width 274 height 17
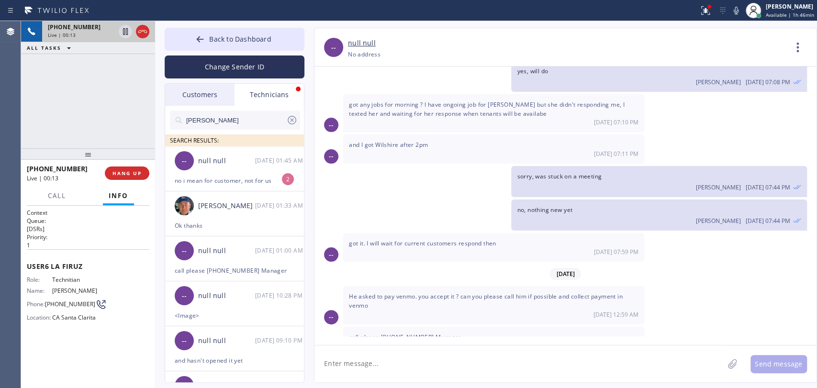
click at [388, 327] on div "call please [PHONE_NUMBER] Manager [DATE] 01:00 AM" at bounding box center [493, 341] width 301 height 29
click at [400, 327] on div "call please [PHONE_NUMBER] Manager [DATE] 01:00 AM" at bounding box center [493, 341] width 301 height 29
click at [463, 286] on div "He asked to pay venmo. you accept it ? can you please call him if possible and …" at bounding box center [493, 305] width 301 height 38
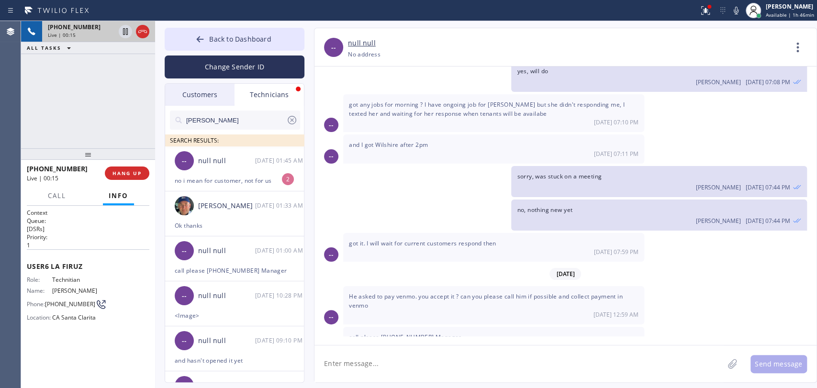
click at [463, 286] on div "He asked to pay venmo. you accept it ? can you please call him if possible and …" at bounding box center [493, 305] width 301 height 38
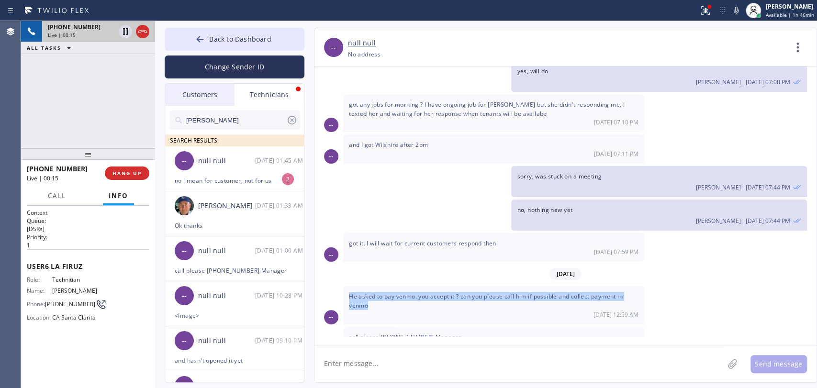
click at [463, 286] on div "He asked to pay venmo. you accept it ? can you please call him if possible and …" at bounding box center [493, 305] width 301 height 38
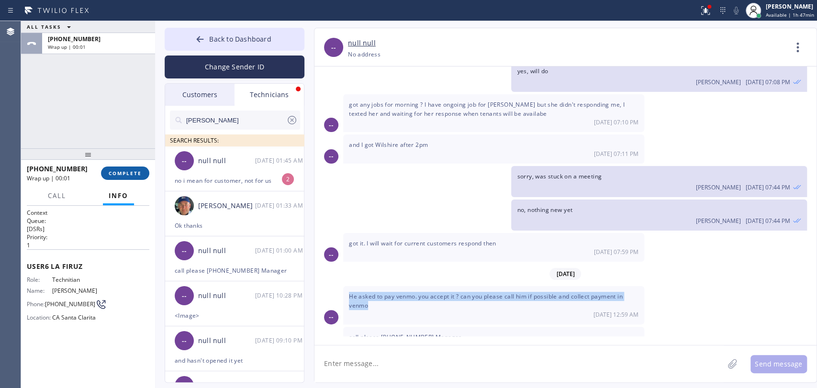
click at [127, 176] on span "COMPLETE" at bounding box center [125, 173] width 33 height 7
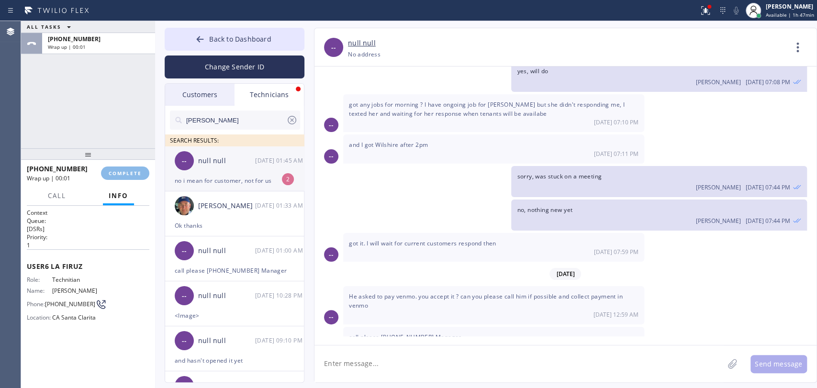
drag, startPoint x: 129, startPoint y: 131, endPoint x: 207, endPoint y: 181, distance: 92.5
click at [130, 131] on div "ALL TASKS ALL TASKS ACTIVE TASKS TASKS IN WRAP UP [PHONE_NUMBER] Wrap up | 00:01" at bounding box center [88, 84] width 134 height 127
click at [215, 182] on div "no i mean for customer, not for us" at bounding box center [235, 180] width 120 height 11
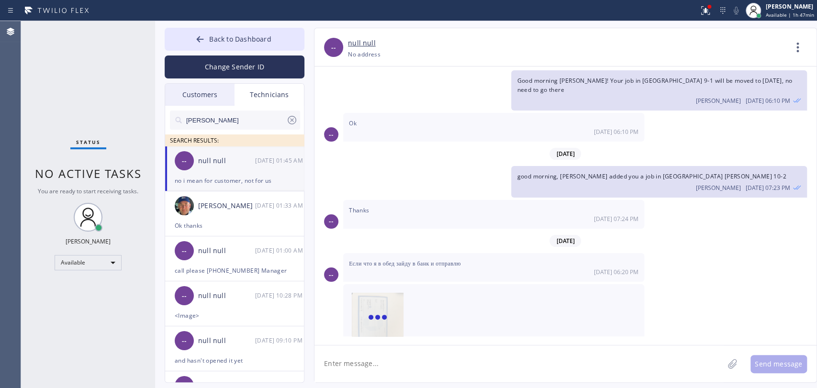
scroll to position [13551, 0]
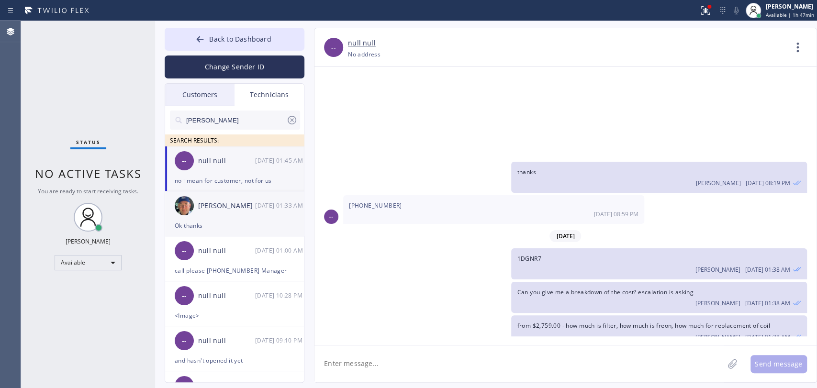
click at [218, 222] on div "Ok thanks" at bounding box center [235, 225] width 120 height 11
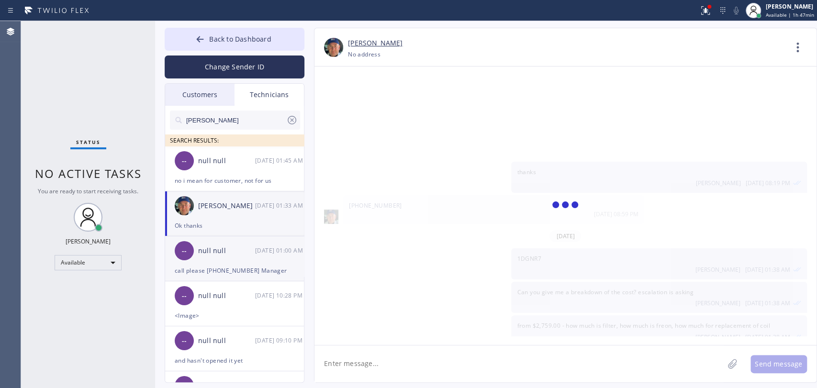
click at [197, 257] on div "-- null null [DATE] 01:00 AM" at bounding box center [235, 250] width 140 height 29
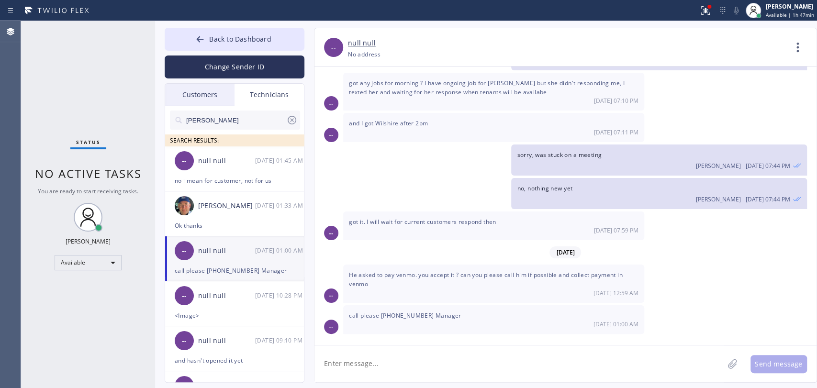
scroll to position [824, 0]
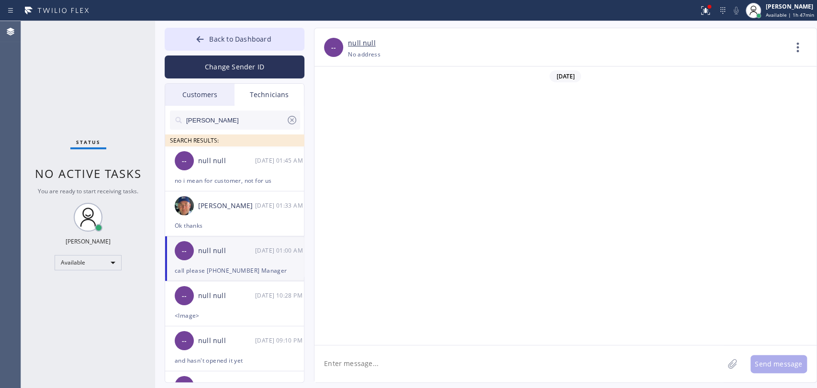
scroll to position [824, 0]
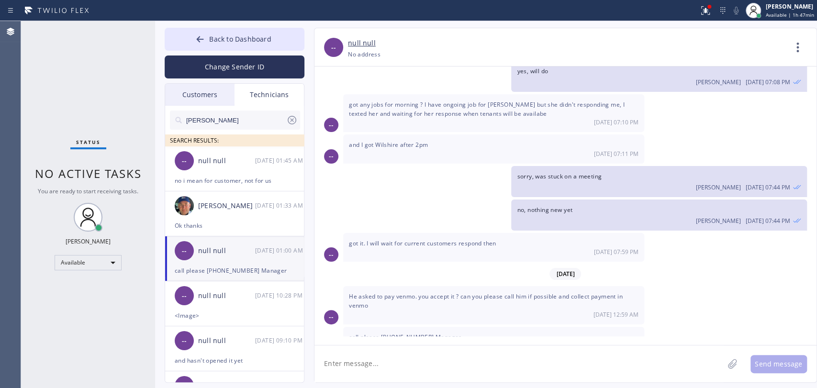
click at [371, 363] on textarea at bounding box center [518, 364] width 409 height 37
paste textarea "Metro Heating Repair San Bruno (or any other local company name) has recently b…"
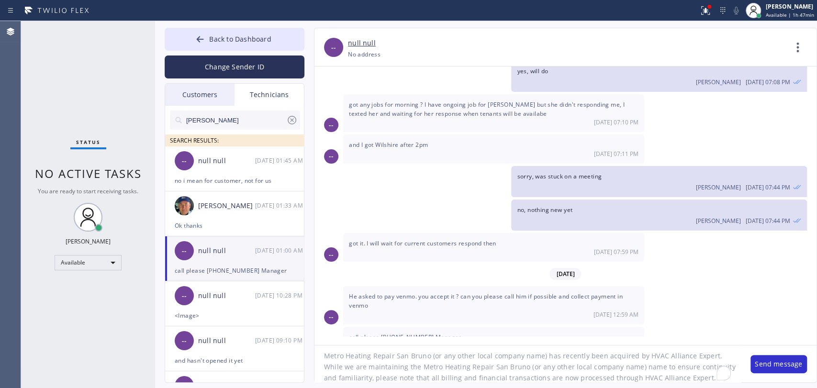
scroll to position [8, 0]
click at [433, 353] on textarea "Metro Heating Repair San Bruno (or any other local company name) has recently b…" at bounding box center [527, 364] width 426 height 37
drag, startPoint x: 642, startPoint y: 357, endPoint x: 708, endPoint y: 356, distance: 66.1
click at [708, 356] on textarea "Metro Heating Repair San Bruno (or any other local company name) has recently b…" at bounding box center [527, 364] width 426 height 37
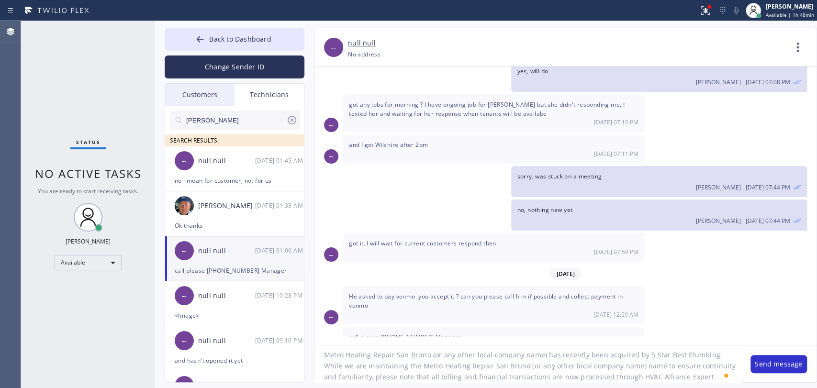
drag, startPoint x: 682, startPoint y: 380, endPoint x: 623, endPoint y: 372, distance: 59.3
click at [622, 372] on textarea "Metro Heating Repair San Bruno (or any other local company name) has recently b…" at bounding box center [527, 364] width 426 height 37
type textarea "Metro Heating Repair San Bruno (or any other local company name) has recently b…"
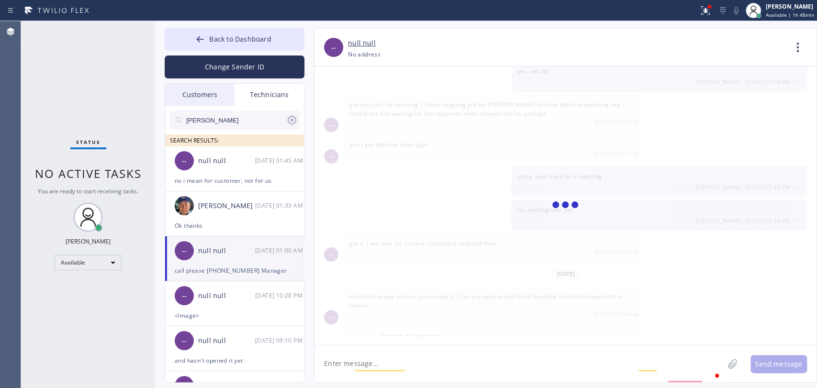
scroll to position [0, 0]
type textarea """
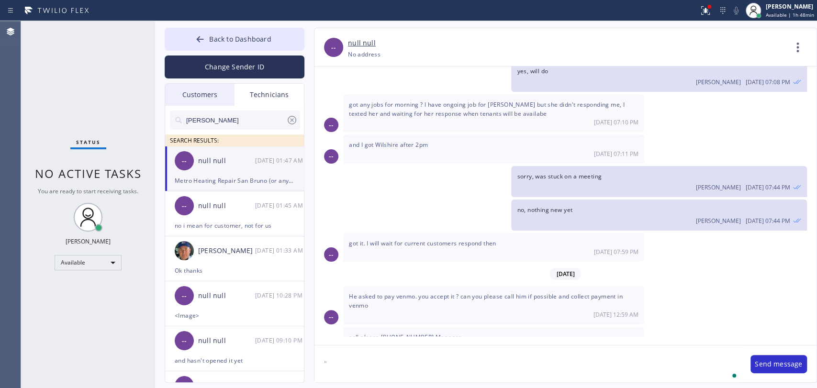
scroll to position [885, 0]
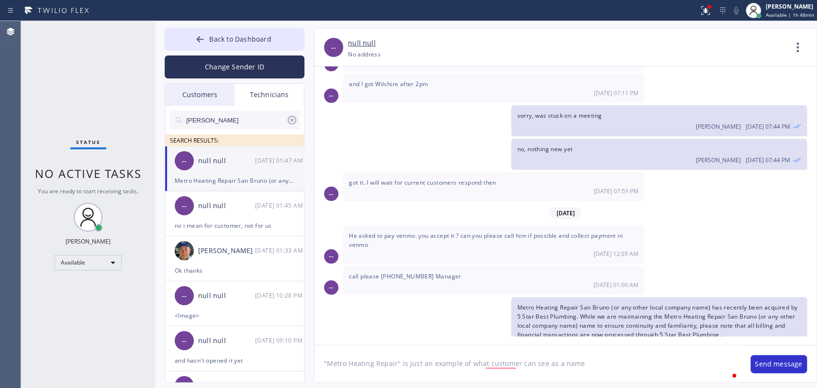
type textarea ""Metro Heating Repair" is just an example of what customer can see as a name"
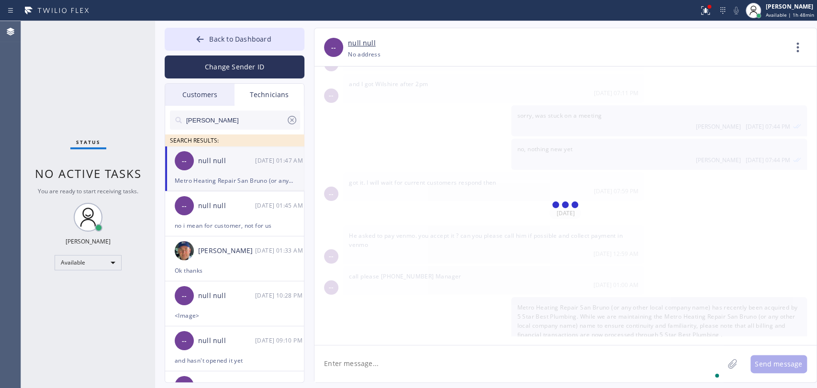
scroll to position [919, 0]
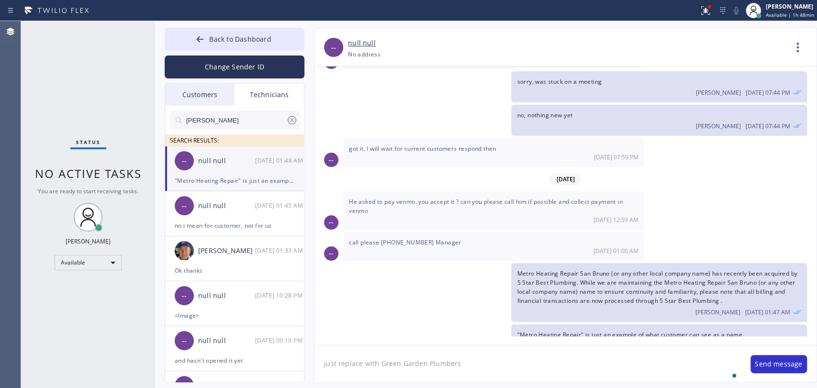
type textarea "just replace with Green Garden Plumbers"
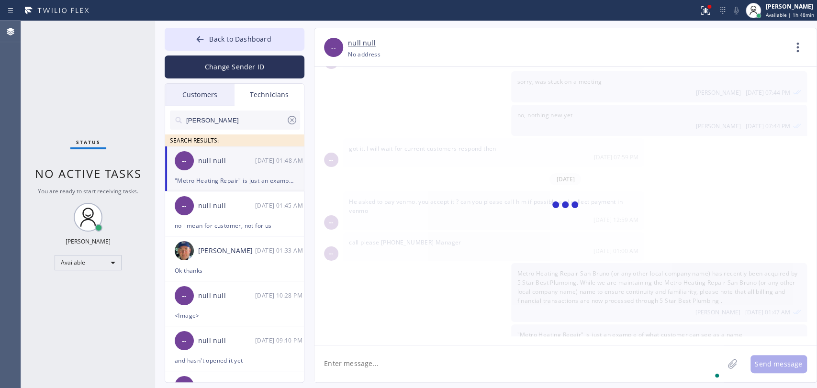
scroll to position [952, 0]
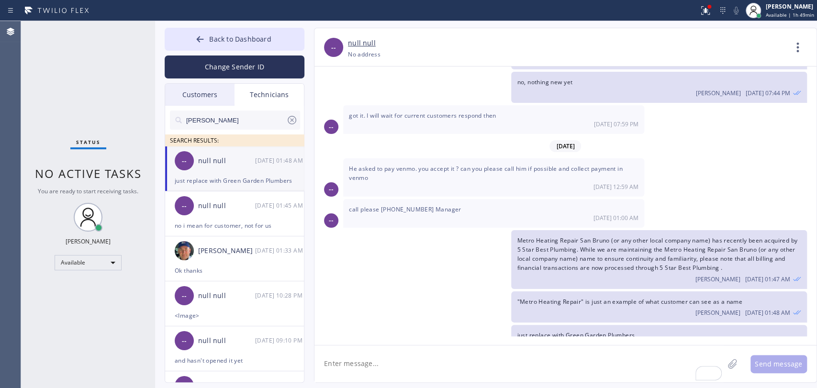
click at [566, 291] on div ""Metro Heating Repair" is just an example of what customer can see as a name Ol…" at bounding box center [658, 306] width 295 height 31
click at [569, 291] on div ""Metro Heating Repair" is just an example of what customer can see as a name Ol…" at bounding box center [658, 306] width 295 height 31
click at [565, 268] on div "08/25/2025 -- Good morning Alex, you working today ? I need help with previous …" at bounding box center [565, 202] width 502 height 270
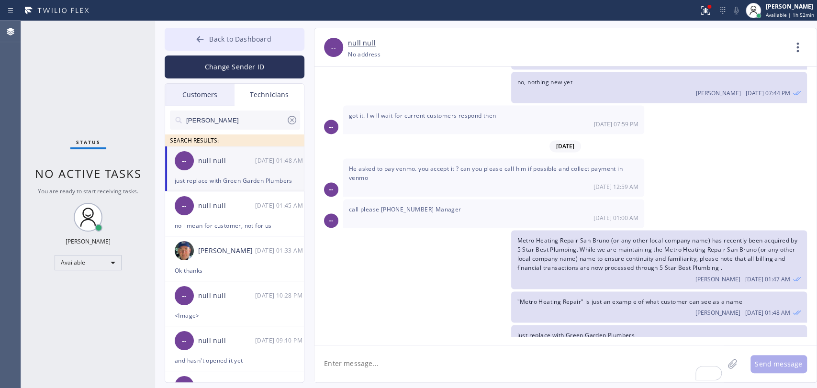
drag, startPoint x: 249, startPoint y: 27, endPoint x: 256, endPoint y: 36, distance: 11.6
click at [249, 27] on div "Back to Dashboard Change Sender ID Customers Technicians [PERSON_NAME] [DATE] 0…" at bounding box center [486, 204] width 662 height 367
click at [263, 46] on button "Back to Dashboard" at bounding box center [235, 39] width 140 height 23
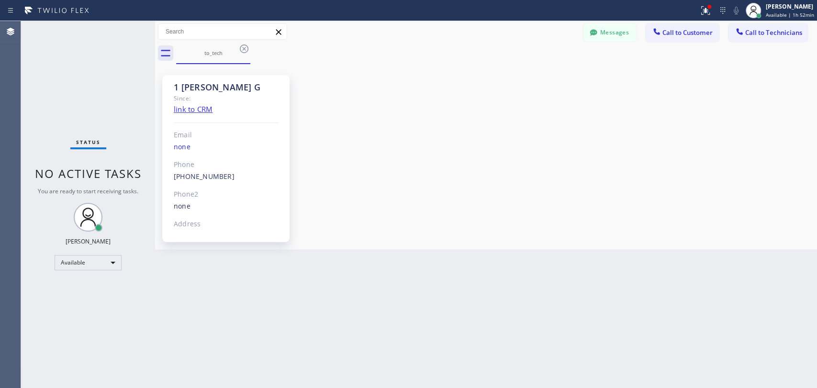
click at [761, 33] on span "Call to Technicians" at bounding box center [773, 32] width 57 height 9
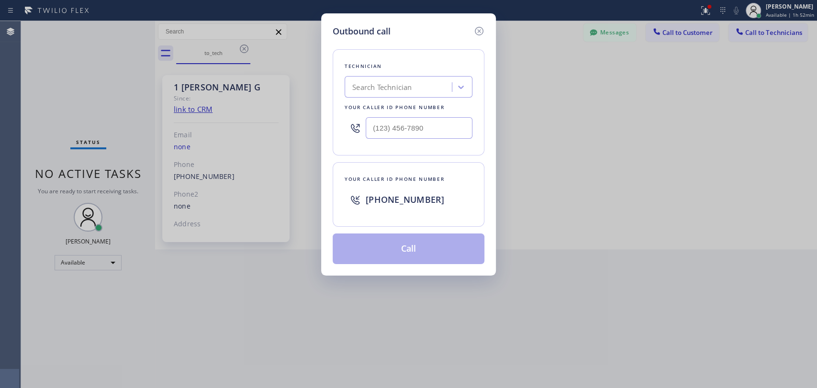
click at [391, 96] on div "Search Technician" at bounding box center [409, 87] width 128 height 22
type input "[PERSON_NAME]"
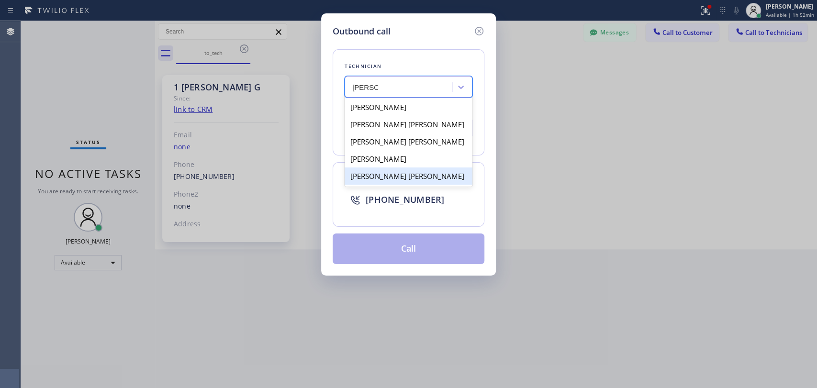
click at [394, 178] on div "[PERSON_NAME] [PERSON_NAME]" at bounding box center [409, 176] width 128 height 17
type input "[PHONE_NUMBER]"
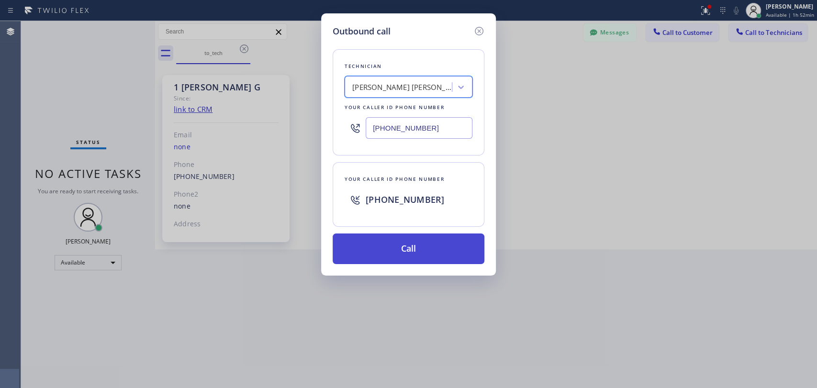
click at [381, 250] on button "Call" at bounding box center [409, 249] width 152 height 31
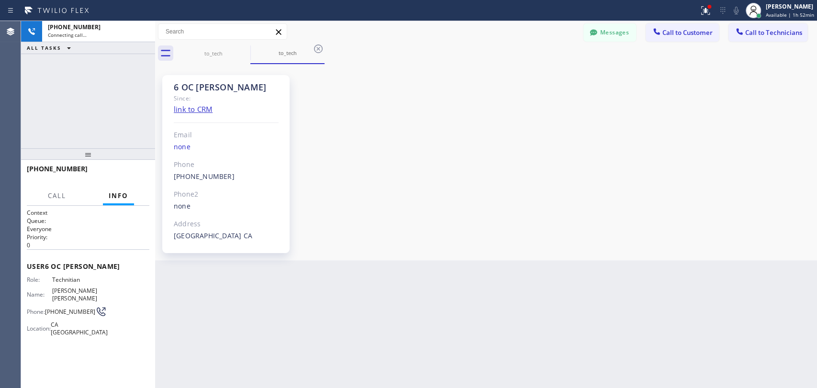
scroll to position [6846, 0]
click at [816, 202] on div "6 OC [PERSON_NAME] Since: link to CRM Email none Phone [PHONE_NUMBER] Outbound …" at bounding box center [486, 162] width 662 height 196
drag, startPoint x: 135, startPoint y: 166, endPoint x: 135, endPoint y: 173, distance: 6.7
click at [135, 173] on div "+19095347004 Live | 00:00 HANG UP" at bounding box center [88, 173] width 123 height 25
click at [135, 173] on span "HANG UP" at bounding box center [126, 173] width 29 height 7
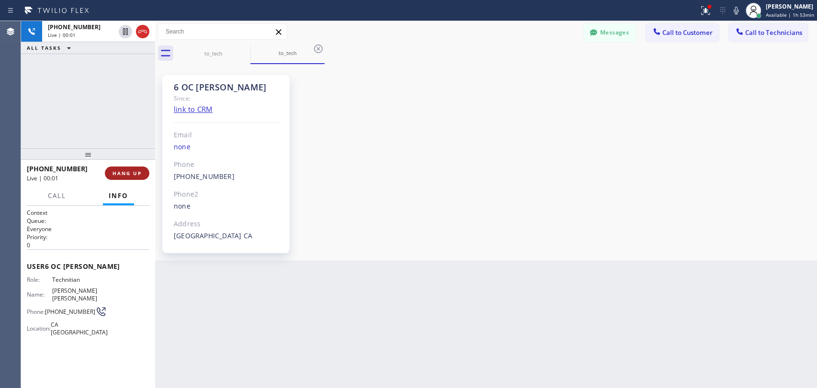
click at [134, 171] on span "HANG UP" at bounding box center [126, 173] width 29 height 7
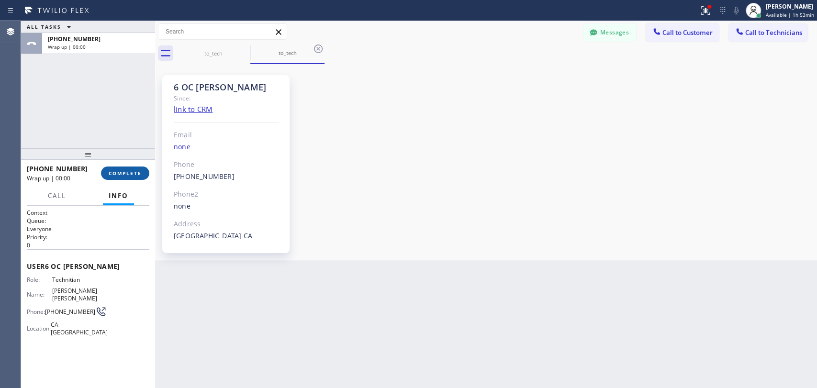
click at [134, 168] on button "COMPLETE" at bounding box center [125, 173] width 48 height 13
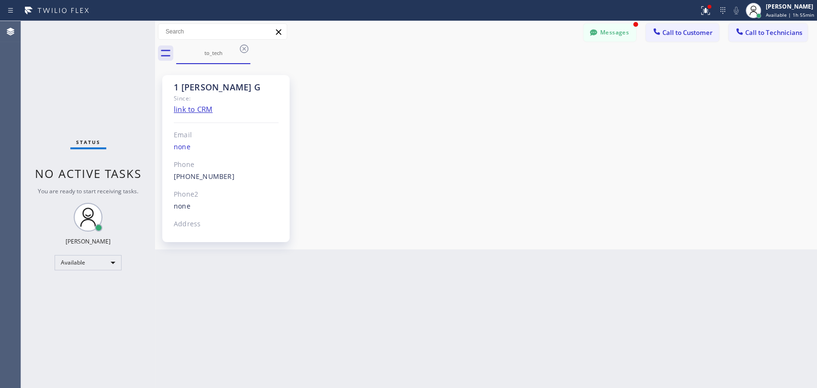
click at [613, 31] on button "Messages" at bounding box center [609, 32] width 53 height 18
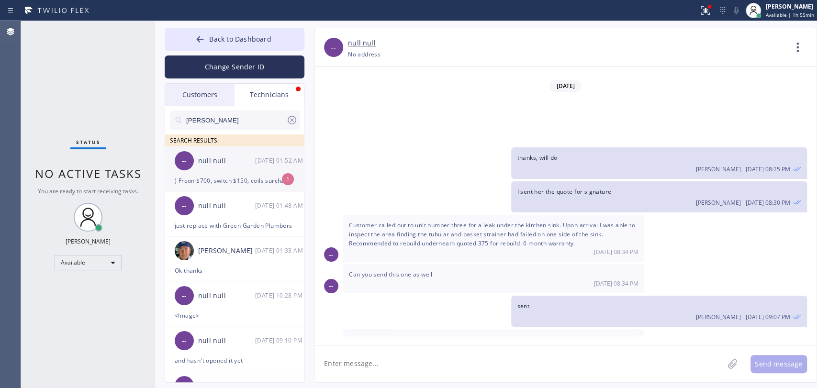
click at [238, 159] on div "null null" at bounding box center [226, 161] width 57 height 11
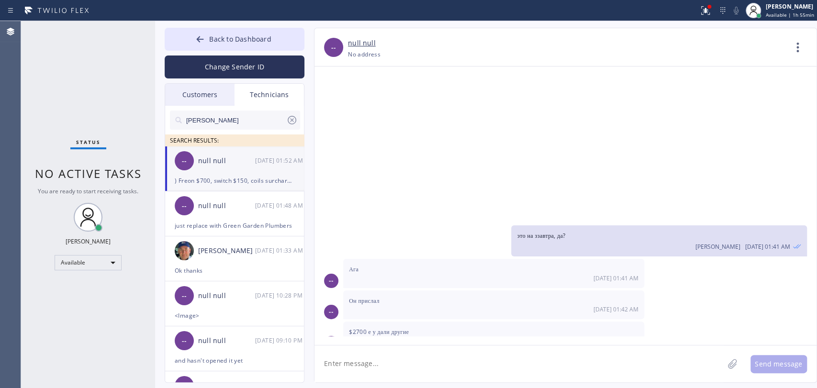
scroll to position [13591, 0]
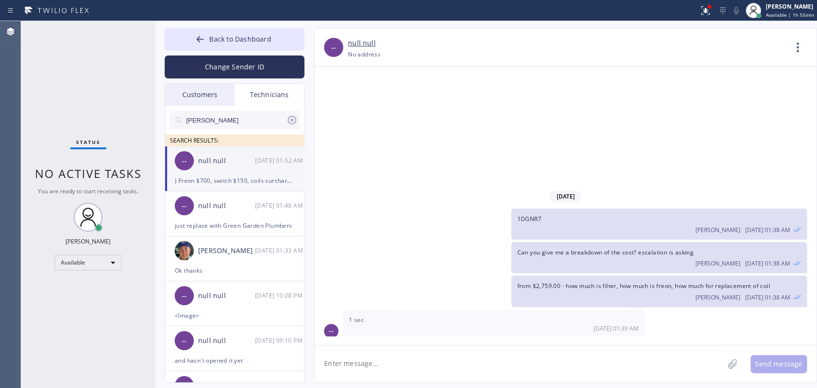
copy span ") Freon $700, switch $150, coils surcharge $600, filter $120, $137 copper fitti…"
click at [745, 310] on div "-- 1 sec 08/26 01:39 AM" at bounding box center [565, 324] width 502 height 29
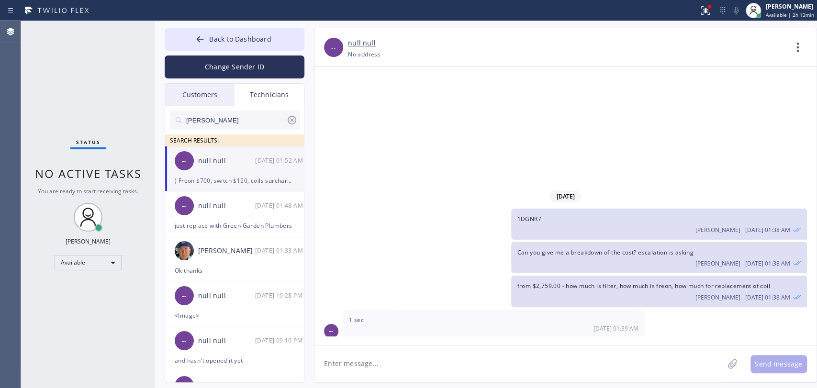
click at [256, 116] on input "[PERSON_NAME]" at bounding box center [235, 120] width 101 height 19
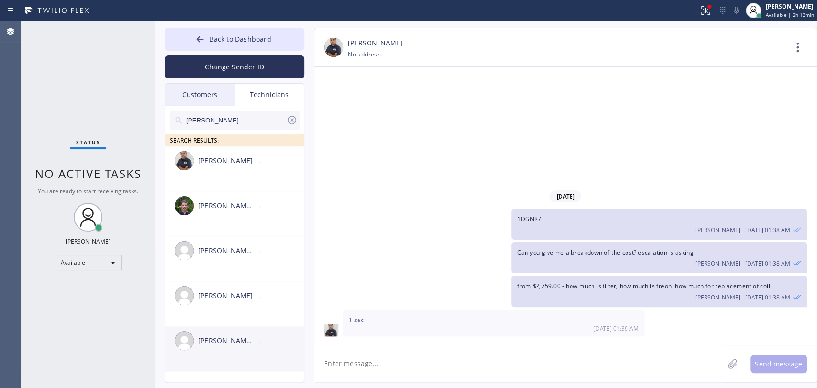
type input "[PERSON_NAME]"
click at [219, 336] on div "[PERSON_NAME] [PERSON_NAME]" at bounding box center [226, 341] width 57 height 11
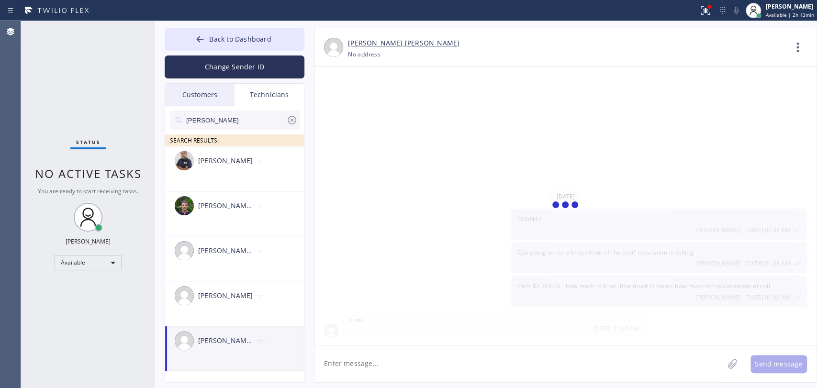
click at [336, 357] on textarea at bounding box center [518, 364] width 409 height 37
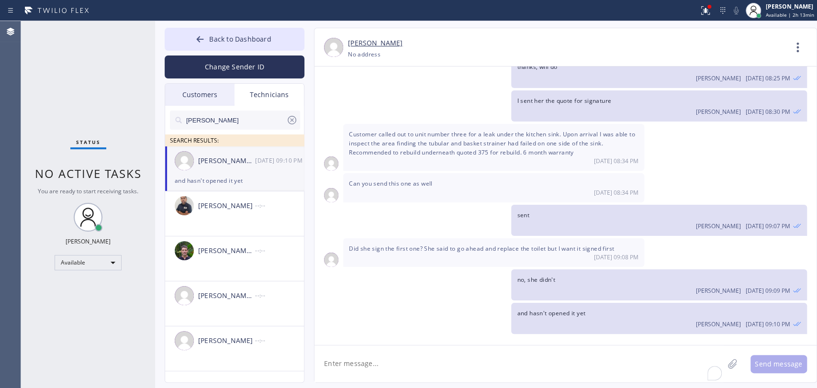
scroll to position [6846, 0]
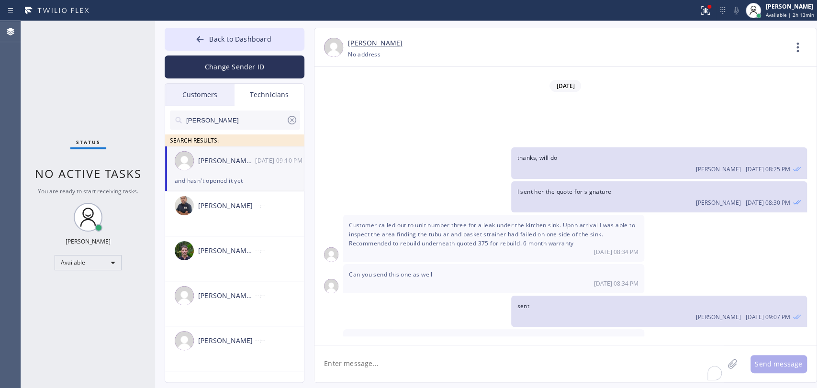
paste textarea "9-12 || no SCF || Garbage disposal needs to be cleard || don't know how old ||i…"
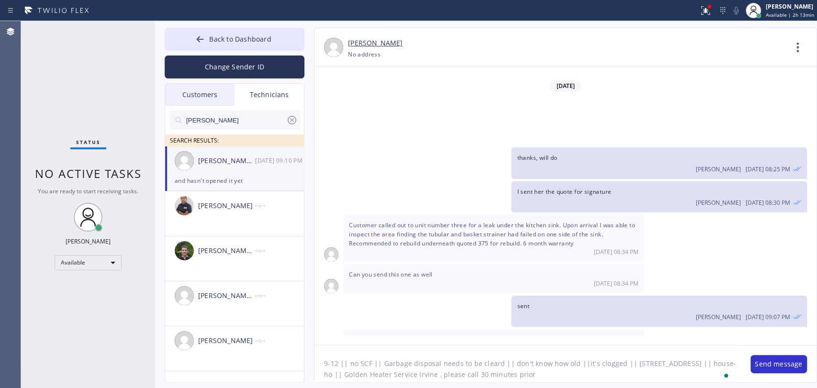
type textarea "9-12 || no SCF || Garbage disposal needs to be cleard || don't know how old ||i…"
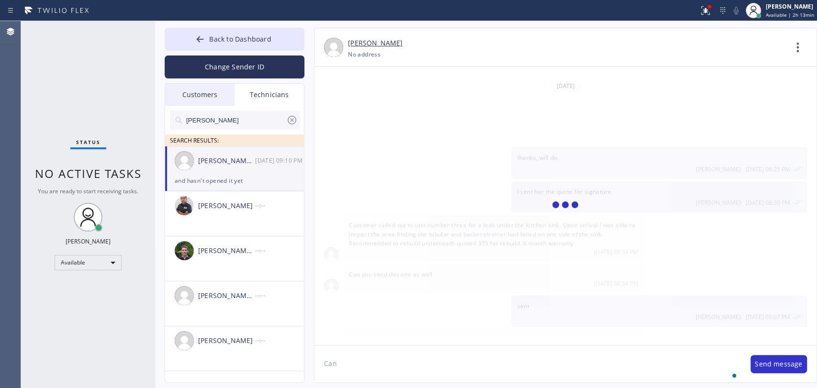
scroll to position [6919, 0]
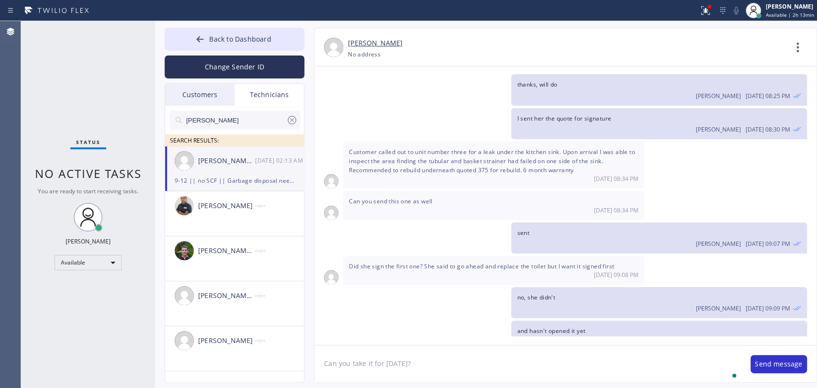
type textarea "Can you take it for tomorrow?"
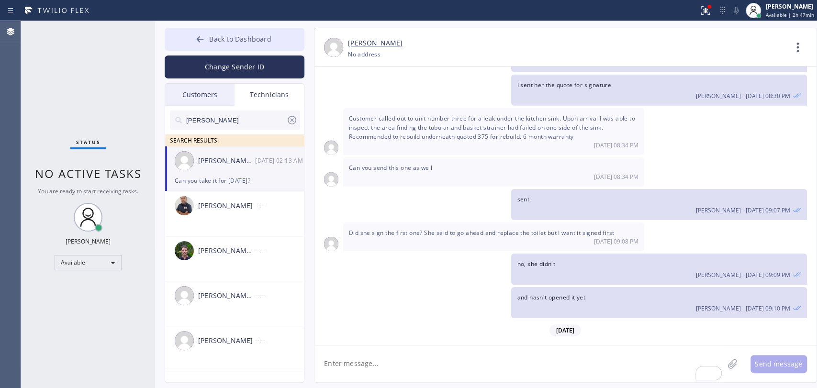
click at [280, 35] on button "Back to Dashboard" at bounding box center [235, 39] width 140 height 23
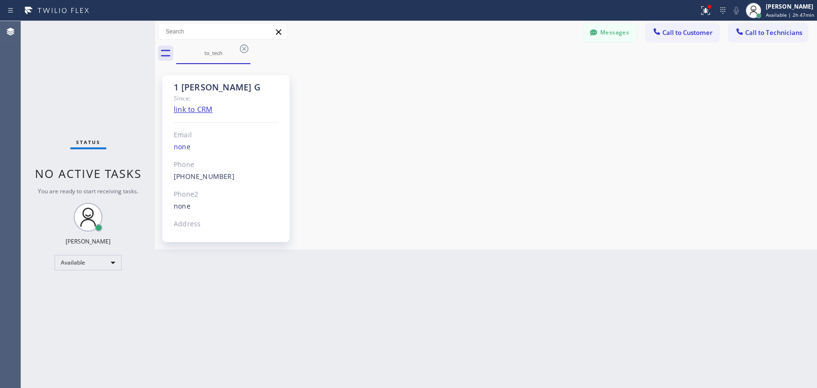
click at [766, 33] on span "Call to Technicians" at bounding box center [773, 32] width 57 height 9
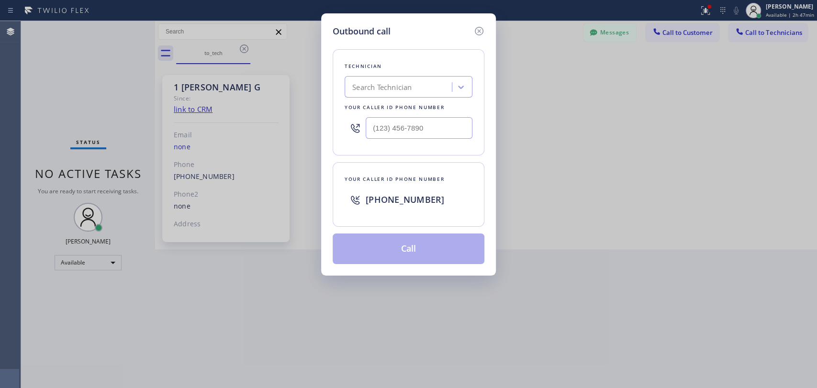
click at [430, 62] on div "Technician Search Technician Your caller id phone number" at bounding box center [409, 102] width 152 height 106
click at [421, 76] on div "Technician Search Technician Your caller id phone number" at bounding box center [409, 102] width 152 height 106
click at [417, 85] on div "Search Technician" at bounding box center [399, 87] width 104 height 17
type input "sevan"
click at [397, 105] on div "Sevan Parseghian" at bounding box center [409, 107] width 128 height 17
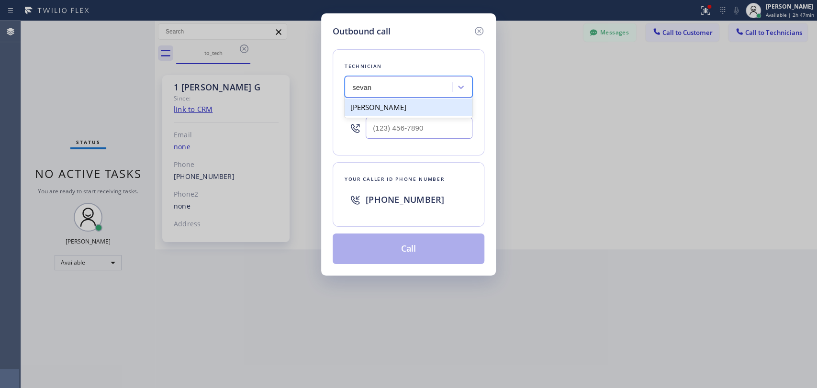
type input "(818) 480-0219"
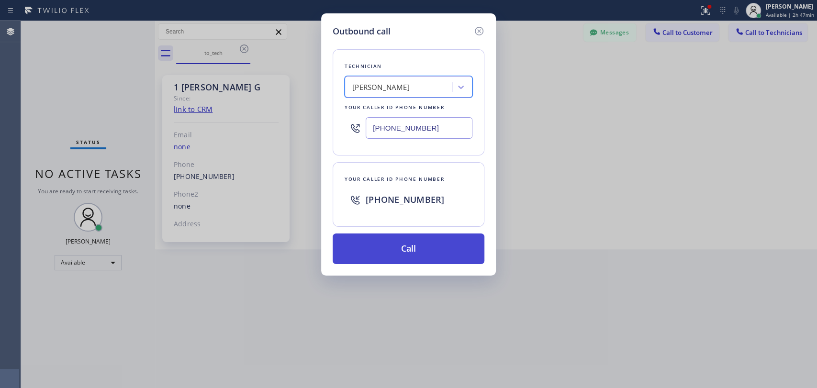
click at [370, 251] on button "Call" at bounding box center [409, 249] width 152 height 31
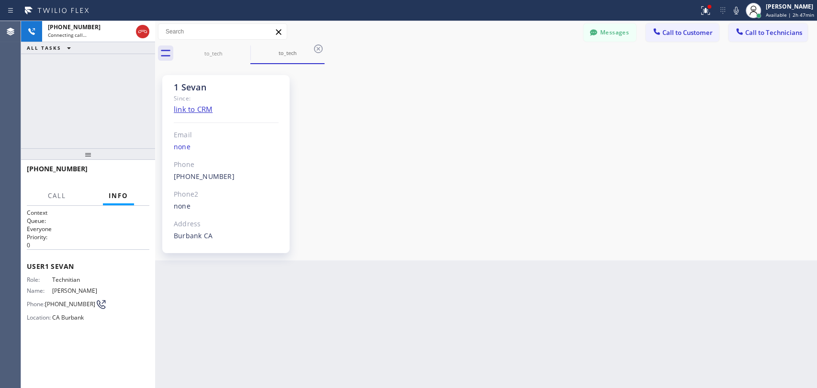
drag, startPoint x: 745, startPoint y: 187, endPoint x: 562, endPoint y: 112, distance: 197.7
click at [744, 187] on div "1 Sevan Since: link to CRM Email none Phone (818) 480-0219 Outbound call Techni…" at bounding box center [485, 162] width 657 height 191
click at [128, 173] on span "HANG UP" at bounding box center [126, 173] width 29 height 7
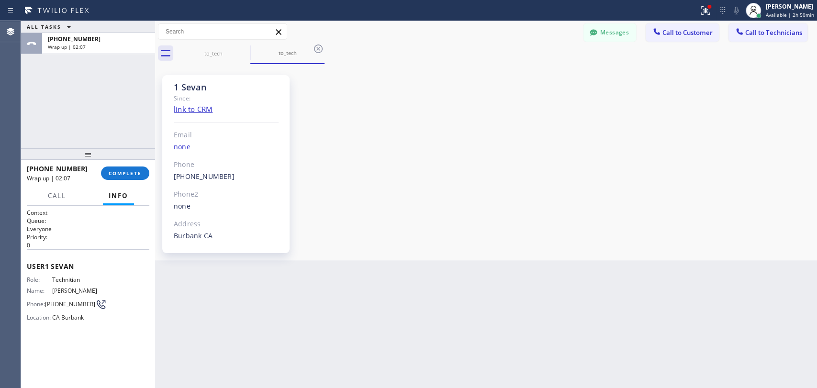
click at [128, 164] on div "+18184800219 Wrap up | 02:07 COMPLETE" at bounding box center [88, 173] width 123 height 25
click at [132, 170] on span "COMPLETE" at bounding box center [125, 173] width 33 height 7
click at [393, 198] on div "1 Sevan Since: link to CRM Email none Phone (818) 480-0219 Outbound call Techni…" at bounding box center [485, 162] width 657 height 191
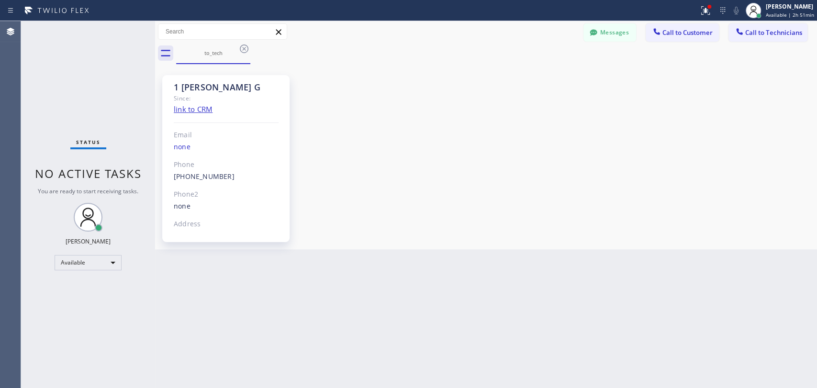
click at [279, 337] on div "Back to Dashboard Change Sender ID Customers Technicians [PERSON_NAME] [DATE] 0…" at bounding box center [486, 204] width 662 height 367
drag, startPoint x: 168, startPoint y: 338, endPoint x: 174, endPoint y: 341, distance: 6.0
click at [171, 338] on div "Back to Dashboard Change Sender ID Customers Technicians [PERSON_NAME] [DATE] 0…" at bounding box center [486, 204] width 662 height 367
click at [306, 296] on div "Back to Dashboard Change Sender ID Customers Technicians [PERSON_NAME] [DATE] 0…" at bounding box center [486, 204] width 662 height 367
click at [609, 34] on button "Messages" at bounding box center [609, 32] width 53 height 18
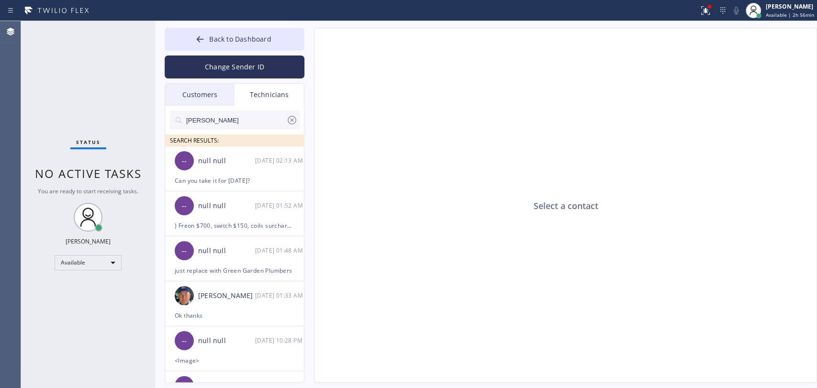
click at [221, 117] on input "[PERSON_NAME]" at bounding box center [235, 120] width 101 height 19
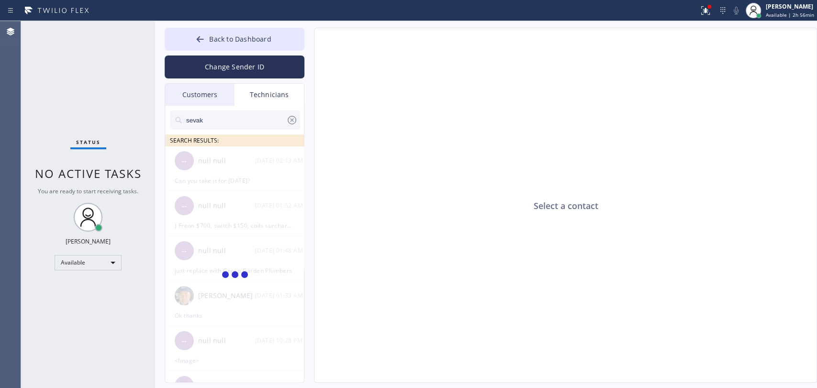
type input "sevak"
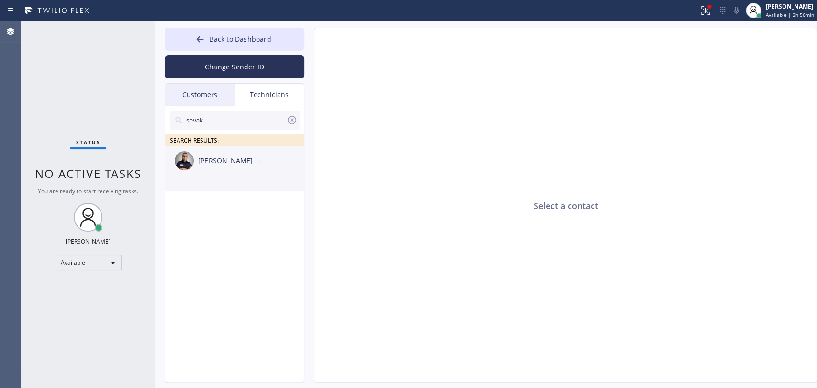
click at [249, 173] on div "Sevak Shirvanian --:--" at bounding box center [235, 160] width 140 height 29
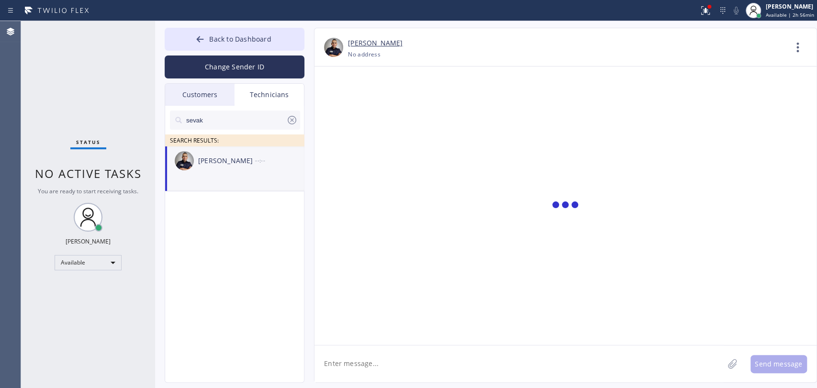
scroll to position [4933, 0]
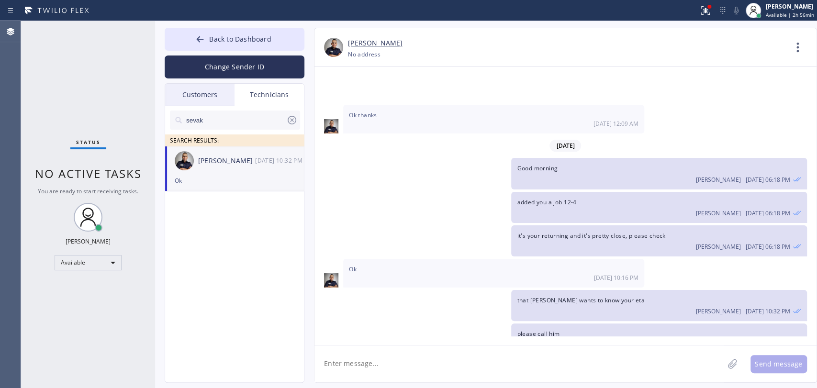
click at [354, 358] on textarea at bounding box center [518, 364] width 409 height 37
type textarea "added 5-9"
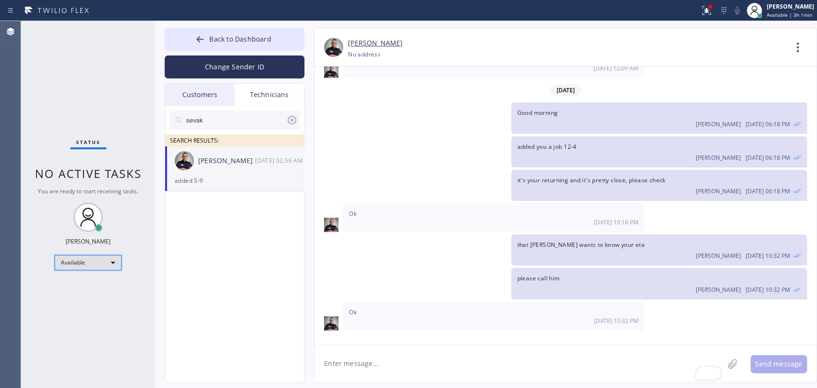
click at [94, 269] on div "Available" at bounding box center [88, 262] width 67 height 15
click at [91, 273] on li "Offline" at bounding box center [87, 274] width 65 height 11
